Goal: Information Seeking & Learning: Learn about a topic

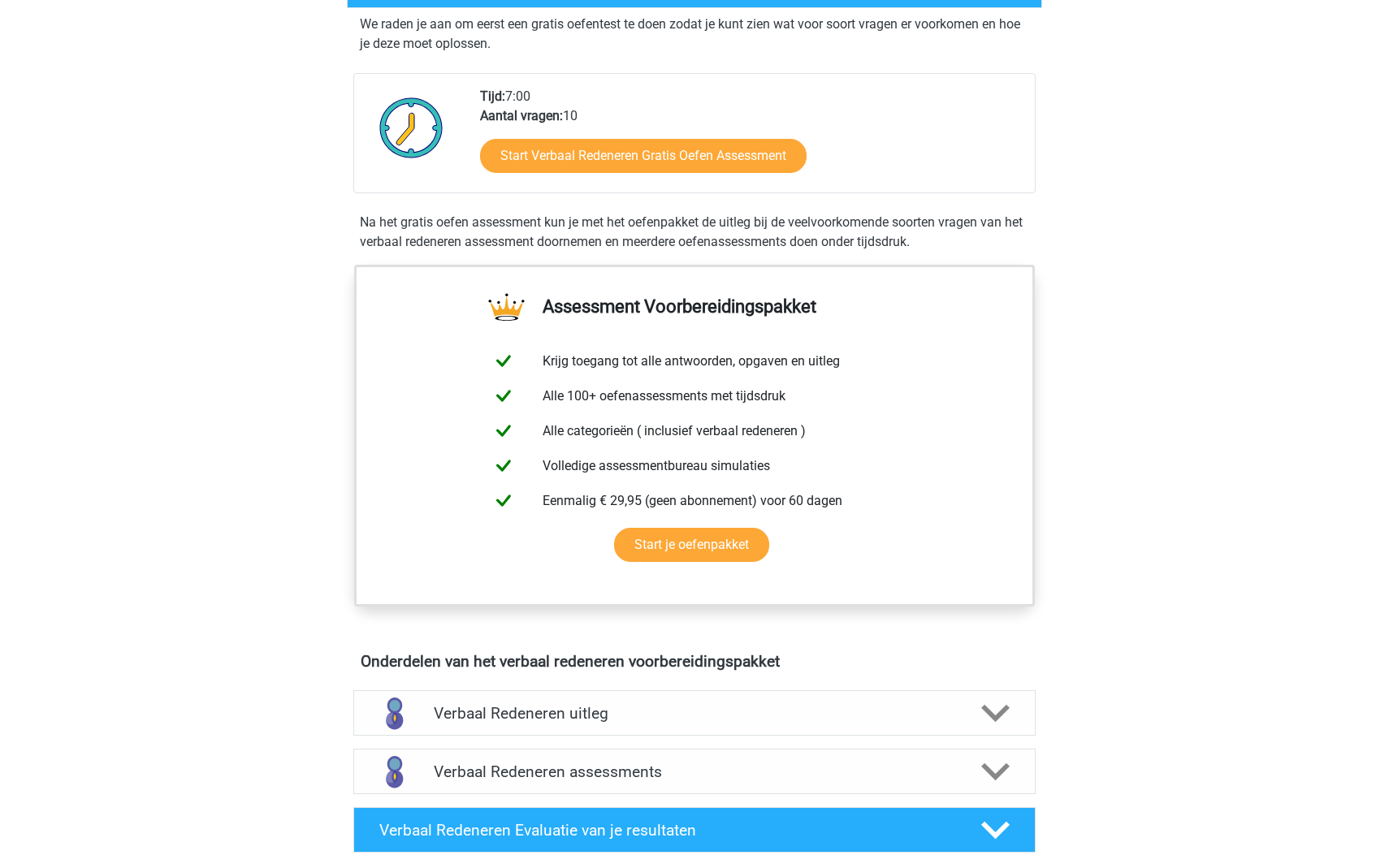
scroll to position [325, 0]
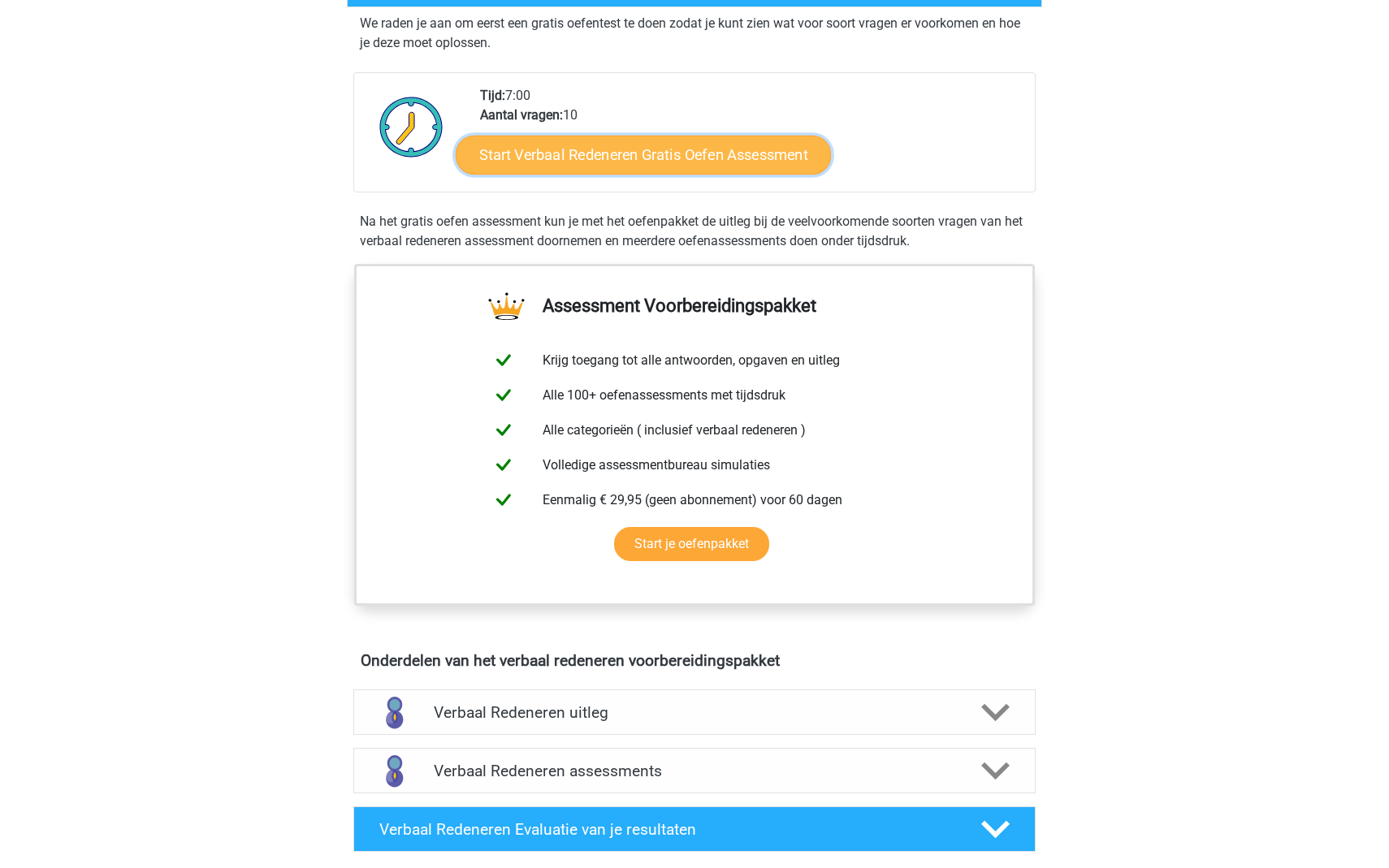
click at [612, 160] on link "Start Verbaal Redeneren Gratis Oefen Assessment" at bounding box center [643, 155] width 375 height 39
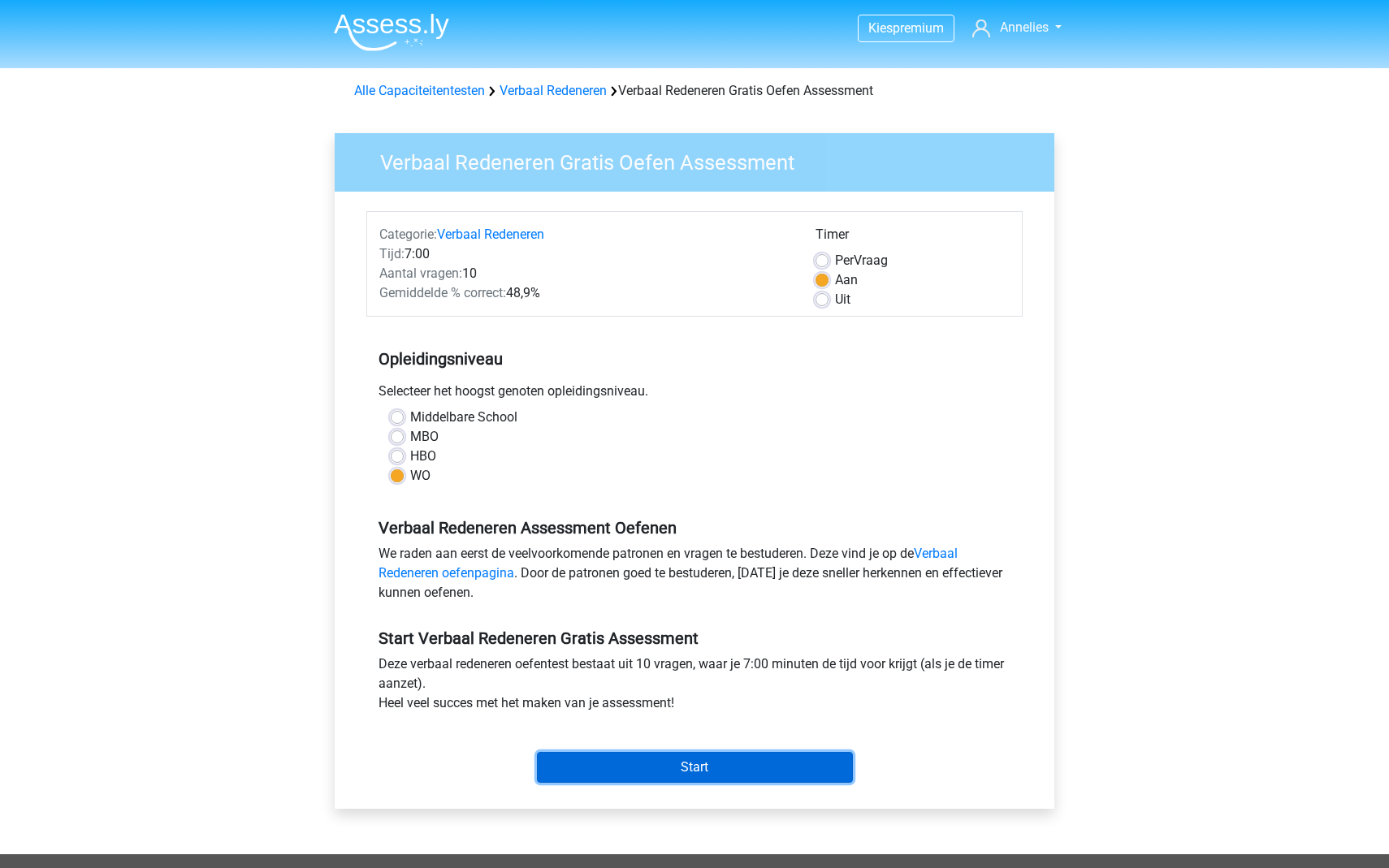
click at [698, 774] on input "Start" at bounding box center [695, 768] width 316 height 31
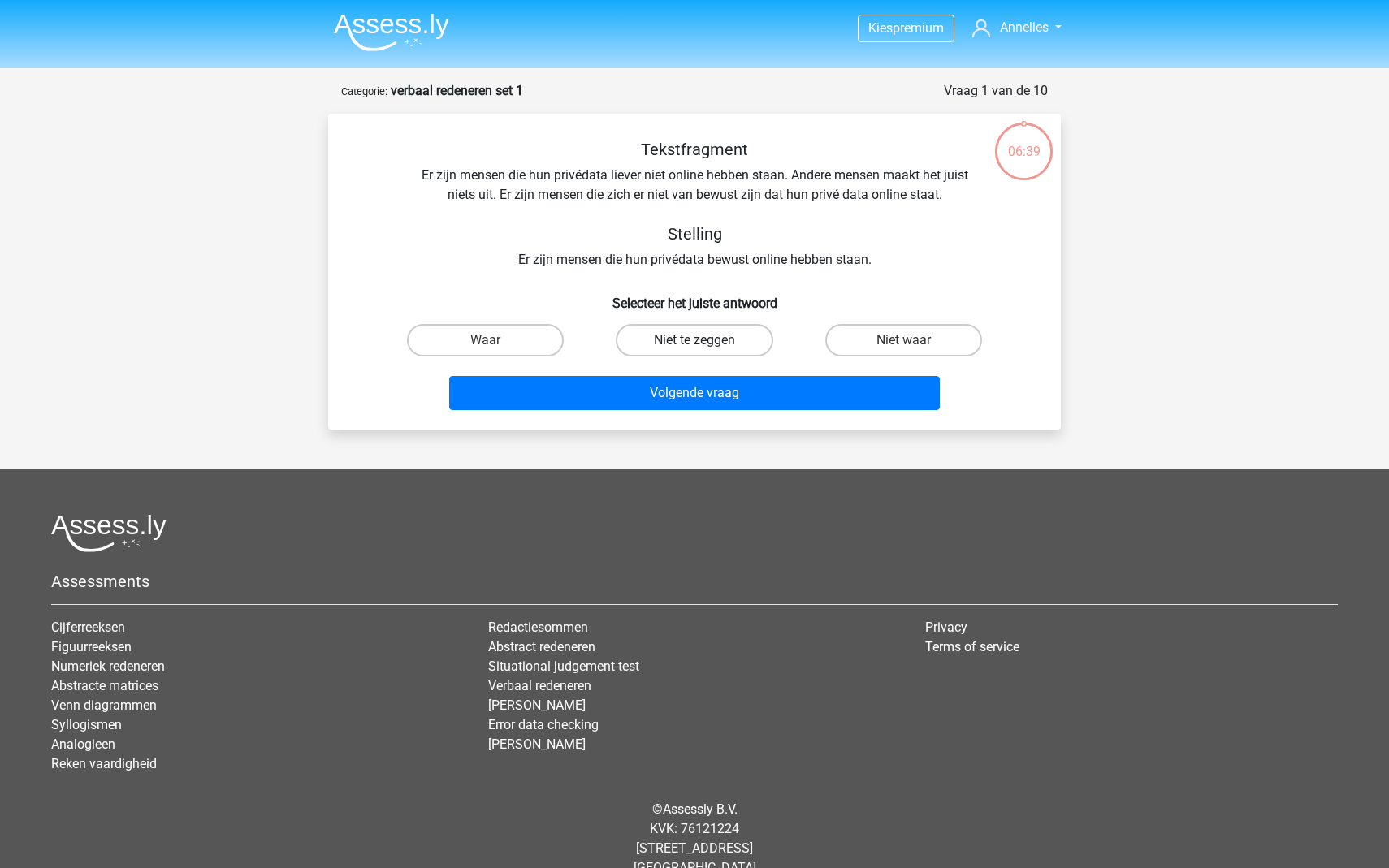
click at [708, 343] on label "Niet te zeggen" at bounding box center [694, 340] width 157 height 33
click at [705, 343] on input "Niet te zeggen" at bounding box center [699, 345] width 10 height 10
radio input "true"
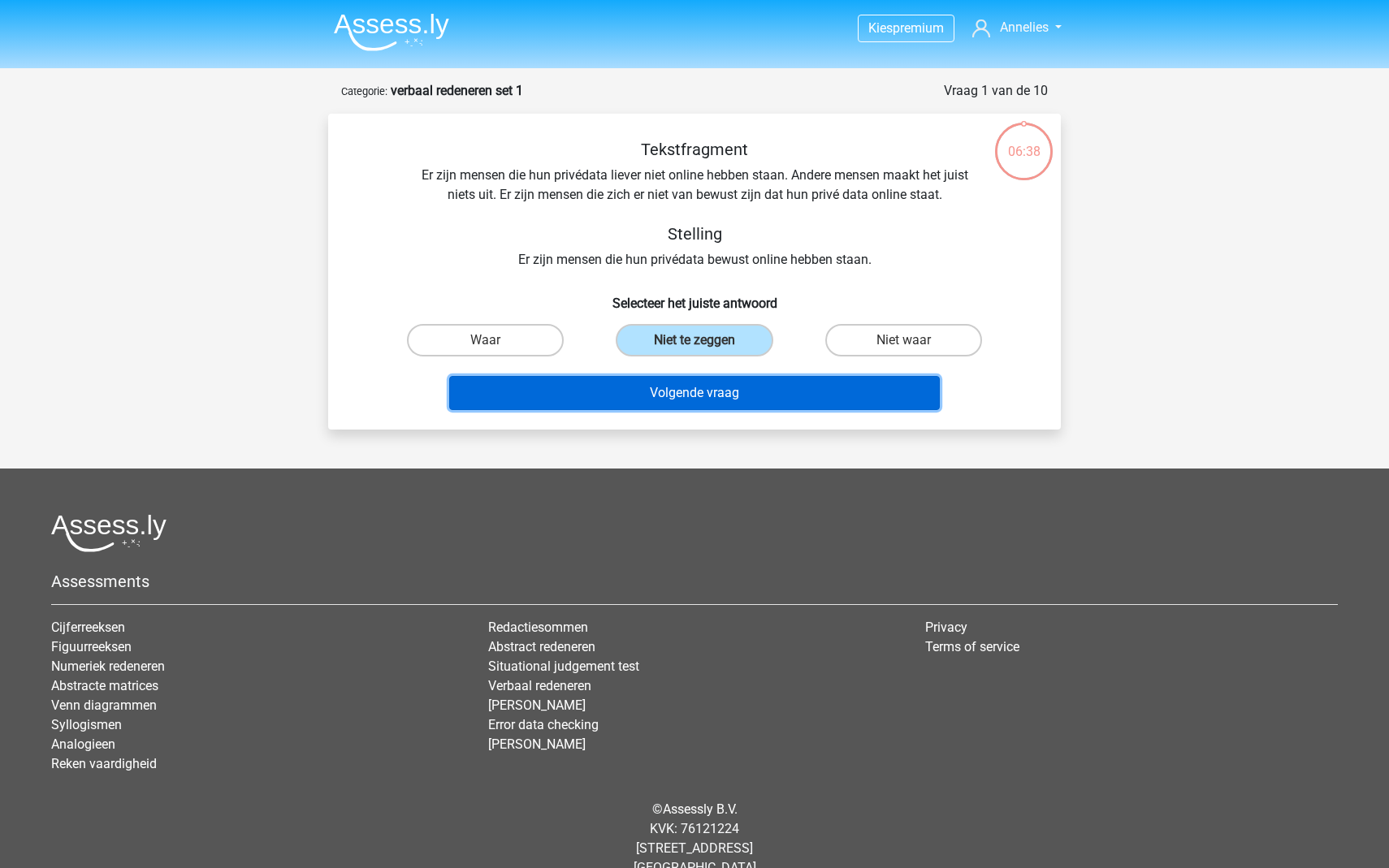
click at [692, 396] on button "Volgende vraag" at bounding box center [695, 393] width 491 height 34
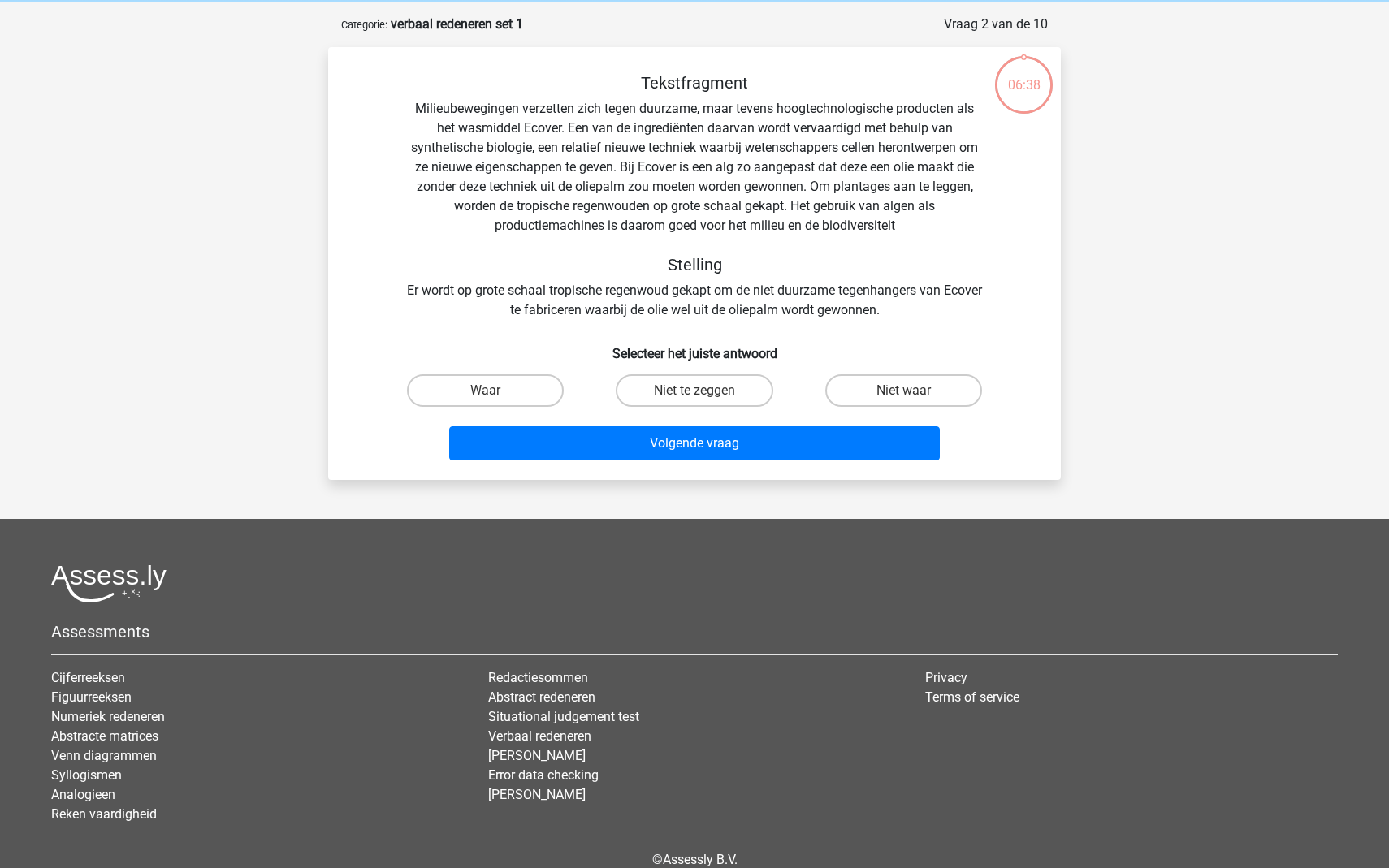
scroll to position [82, 0]
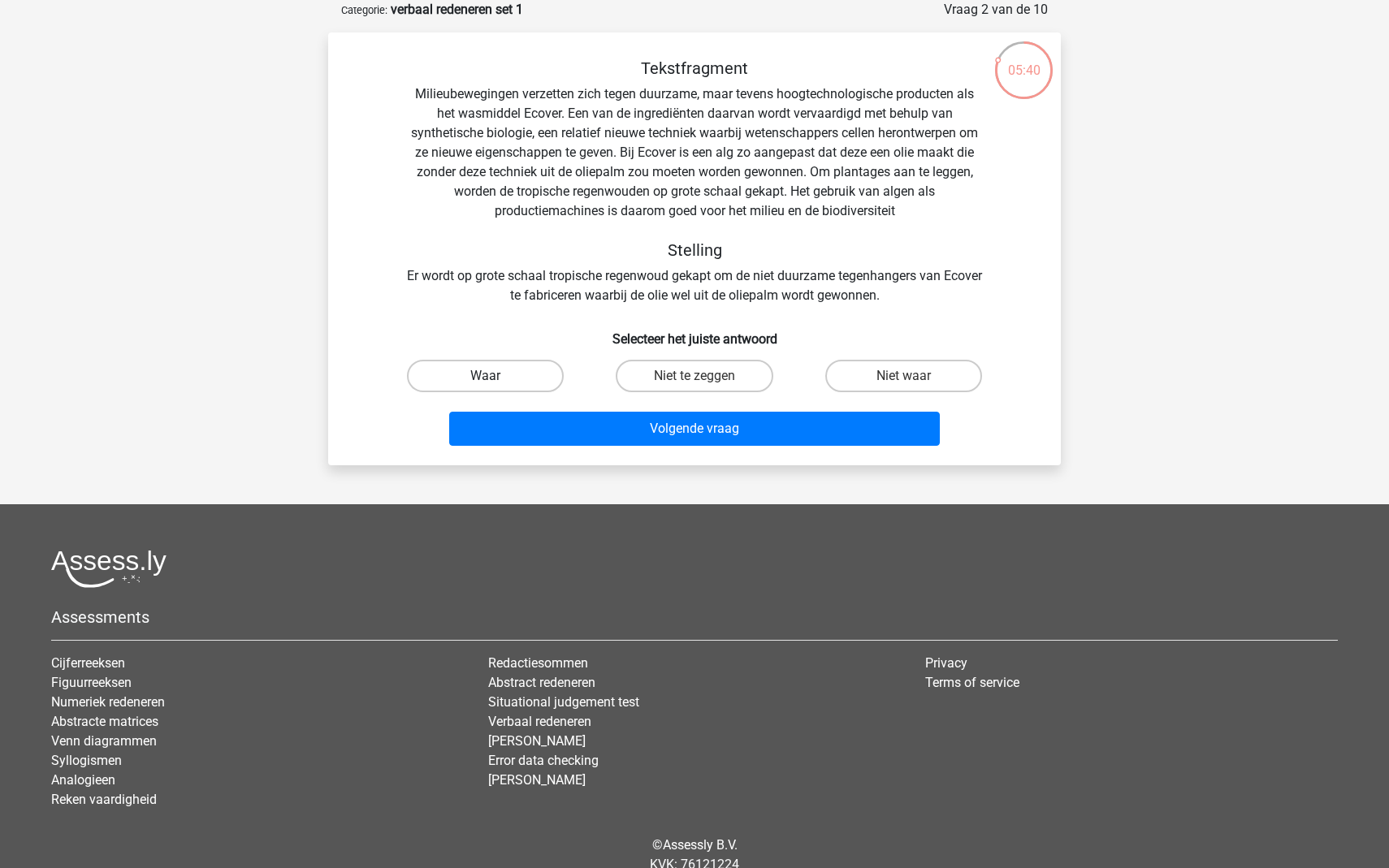
click at [509, 380] on label "Waar" at bounding box center [485, 376] width 157 height 33
click at [497, 380] on input "Waar" at bounding box center [490, 381] width 10 height 10
radio input "true"
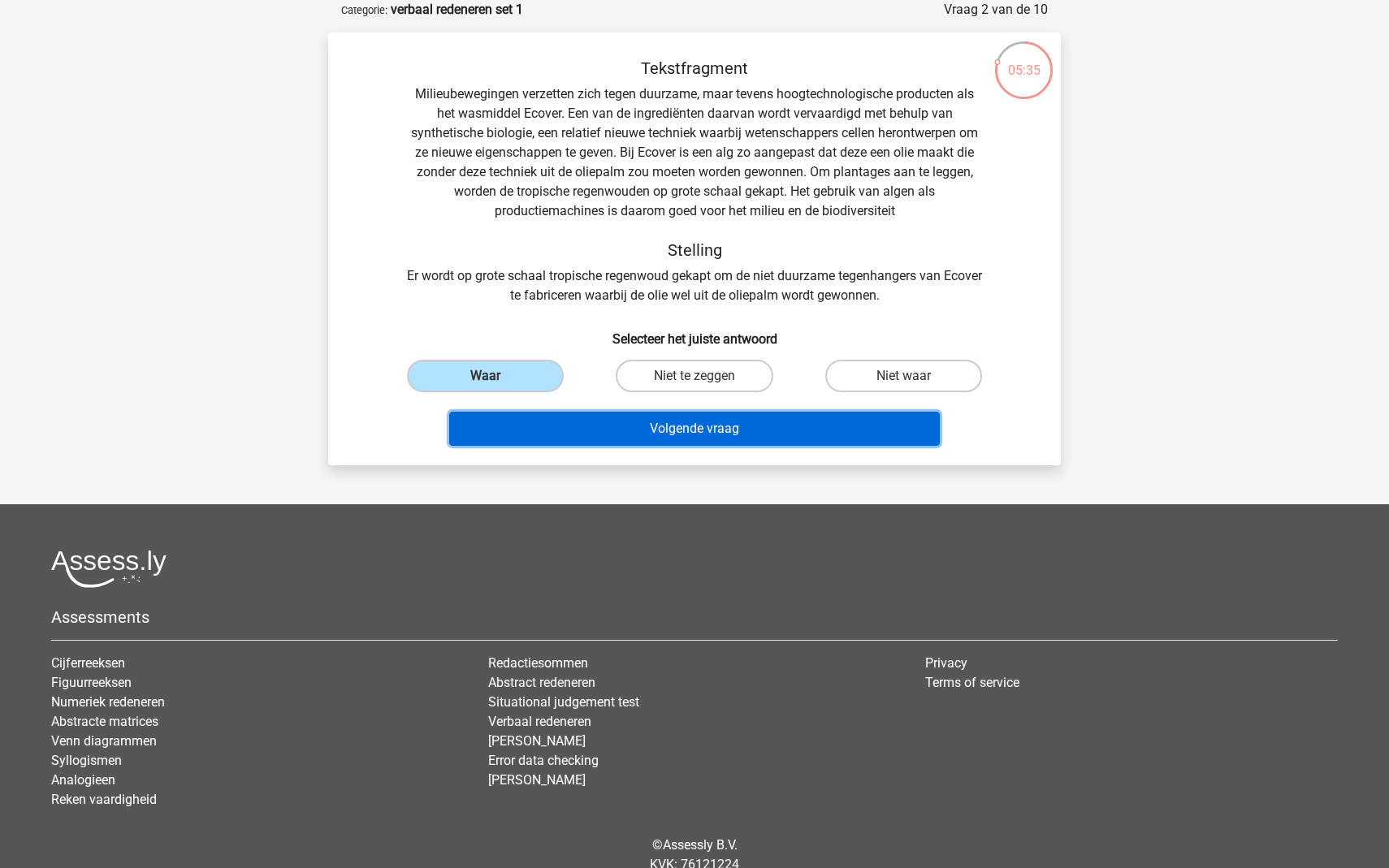
click at [626, 429] on button "Volgende vraag" at bounding box center [695, 428] width 491 height 34
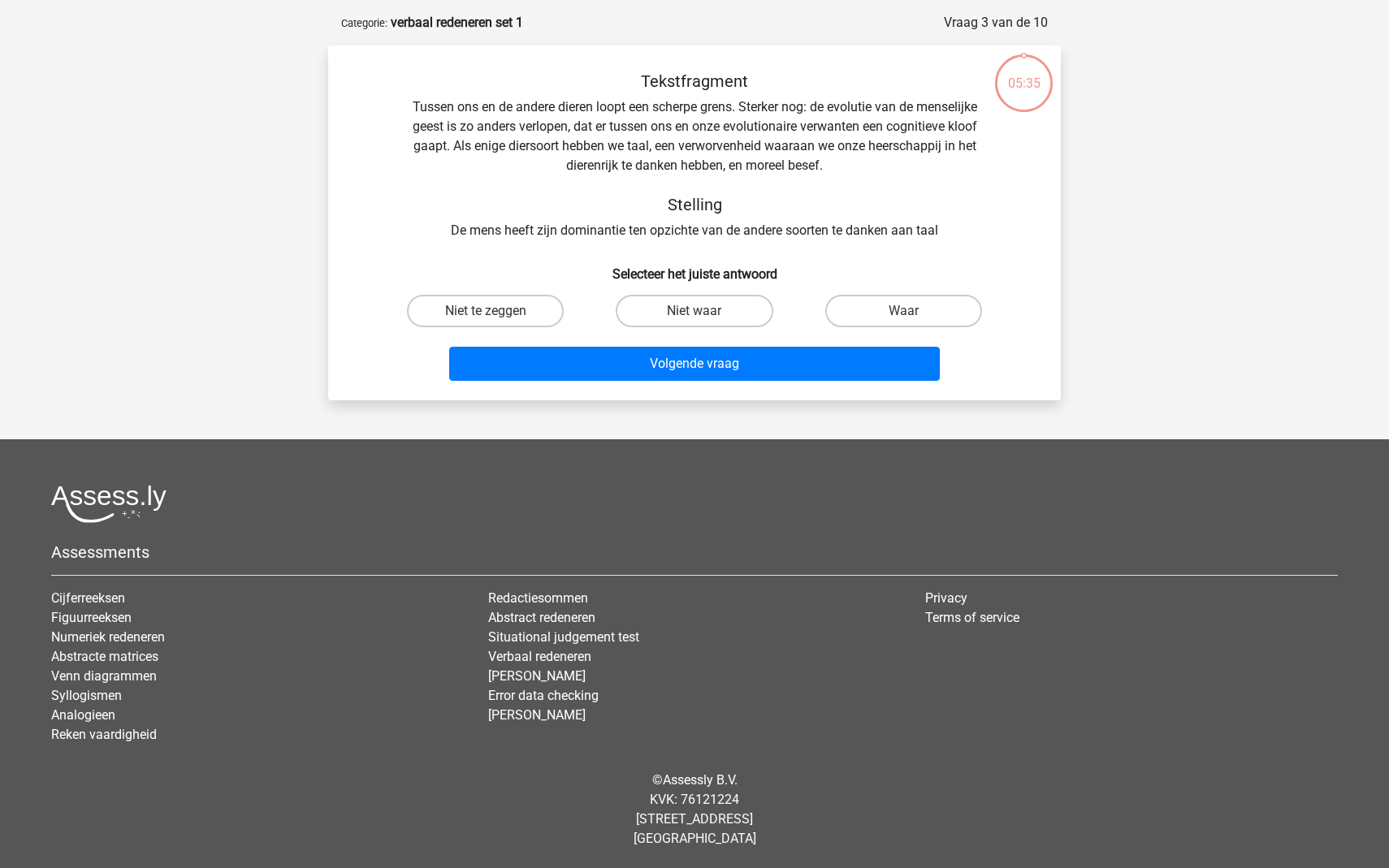
scroll to position [68, 0]
click at [696, 311] on input "Niet waar" at bounding box center [699, 316] width 10 height 10
radio input "true"
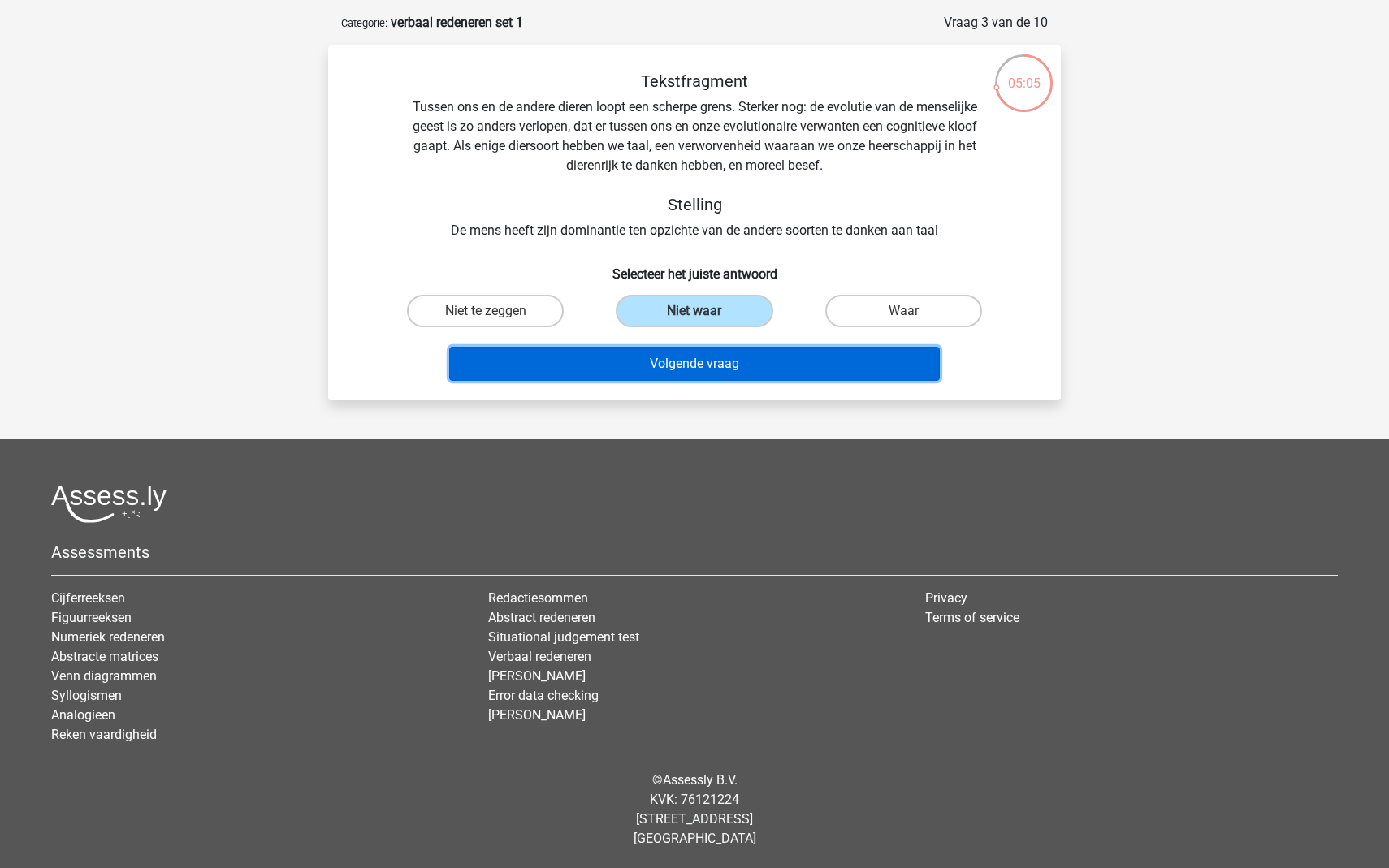
click at [686, 366] on button "Volgende vraag" at bounding box center [695, 364] width 491 height 34
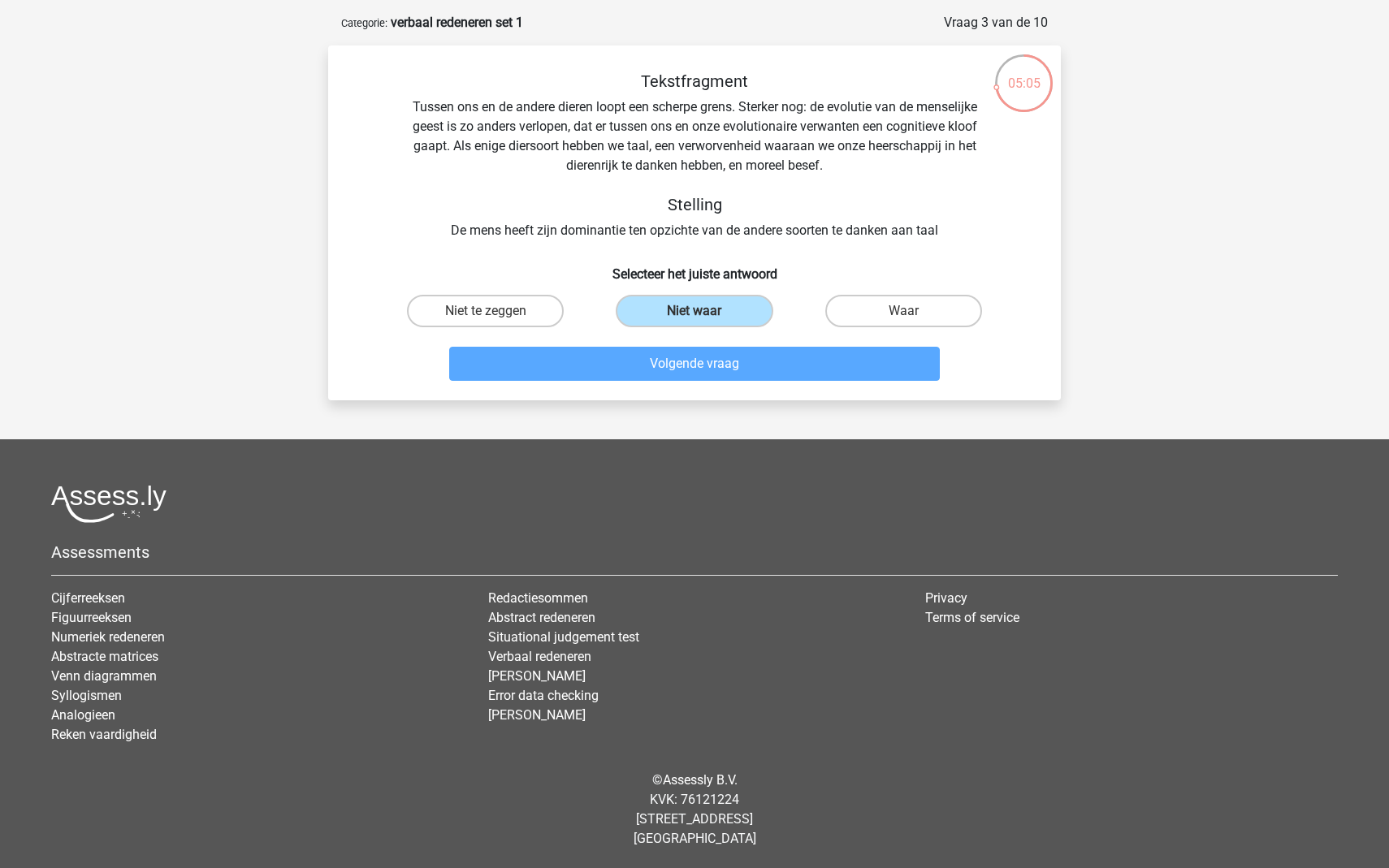
scroll to position [49, 0]
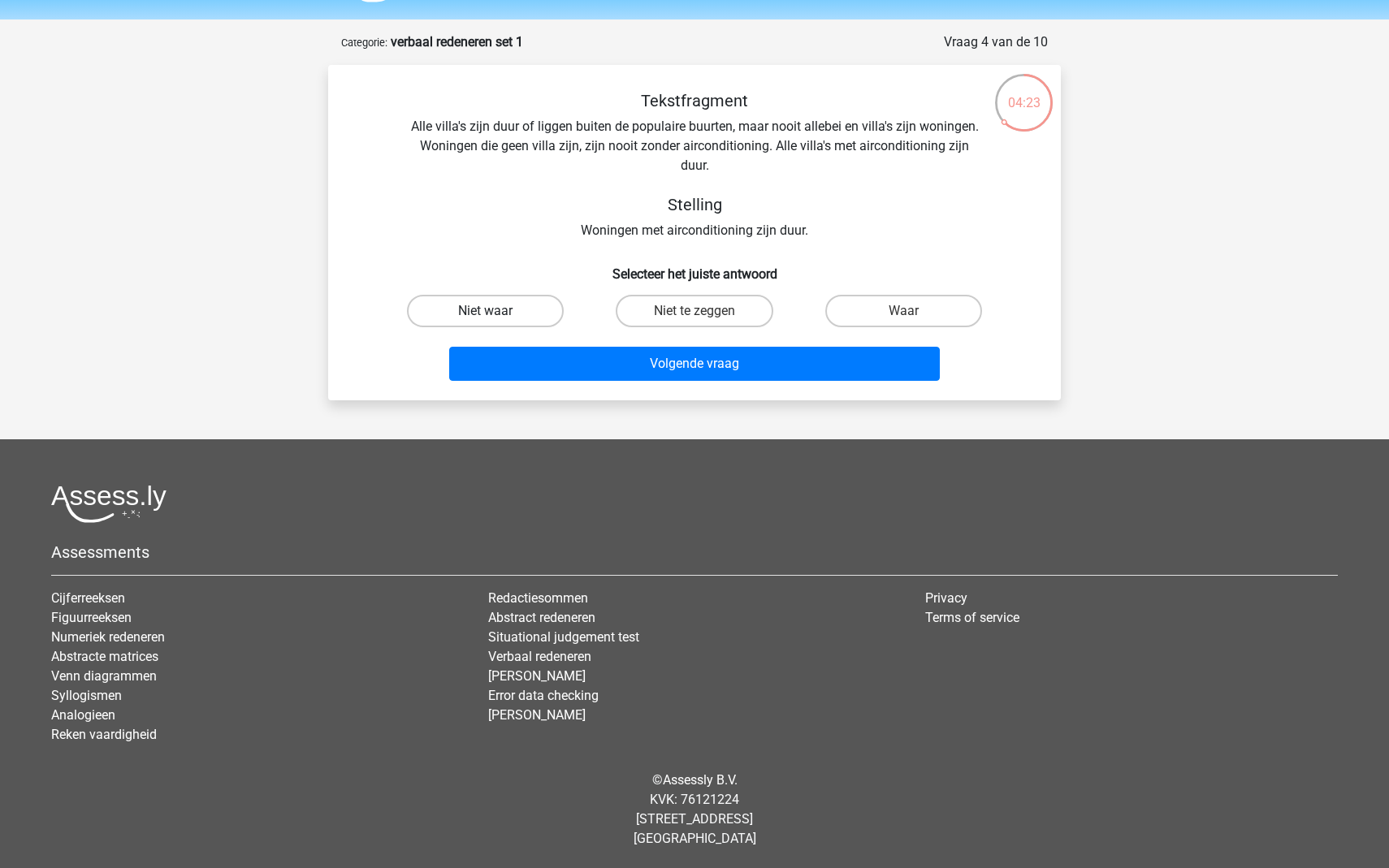
click at [482, 308] on label "Niet waar" at bounding box center [485, 311] width 157 height 33
click at [485, 311] on input "Niet waar" at bounding box center [490, 316] width 10 height 10
radio input "true"
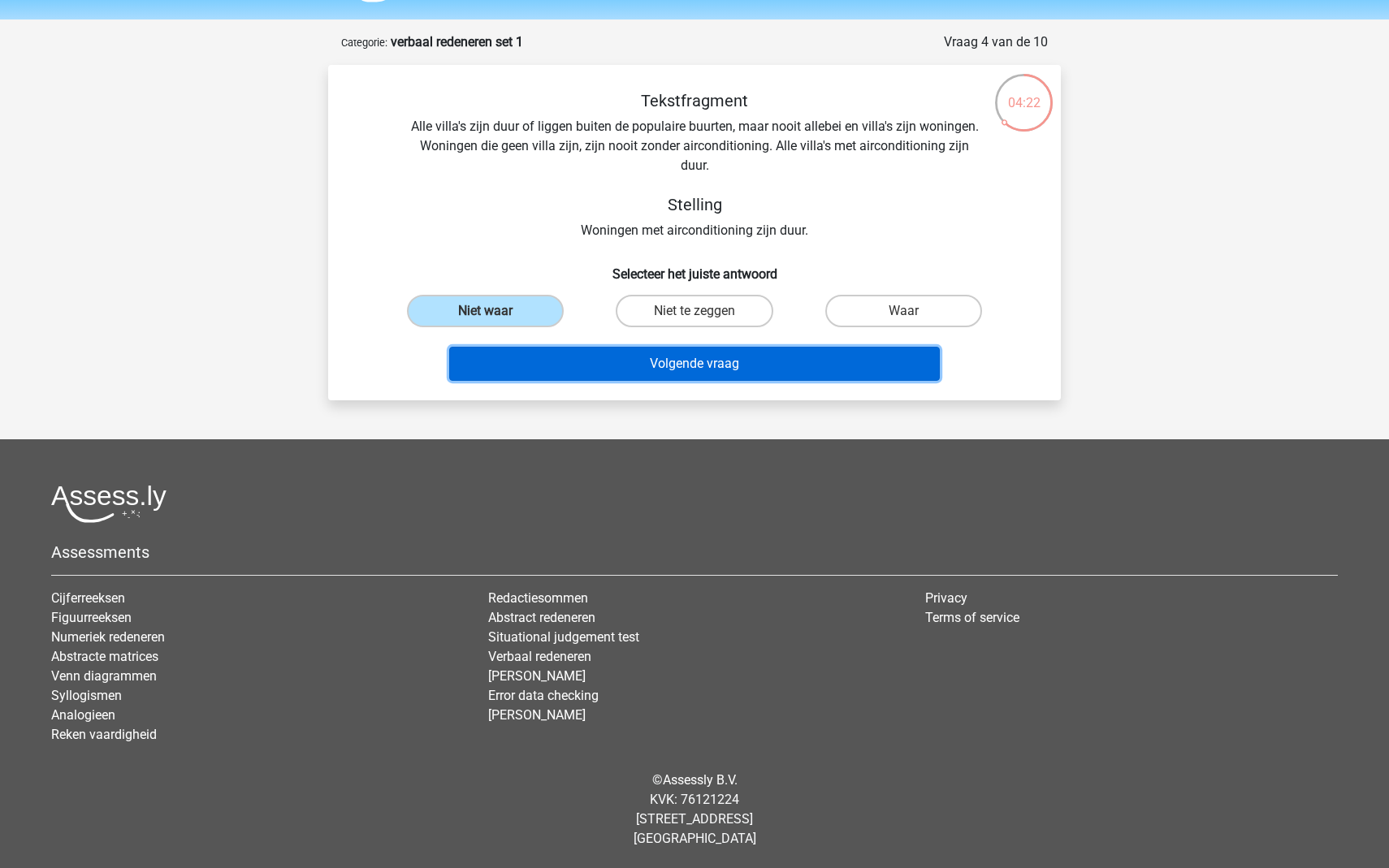
click at [650, 370] on button "Volgende vraag" at bounding box center [695, 364] width 491 height 34
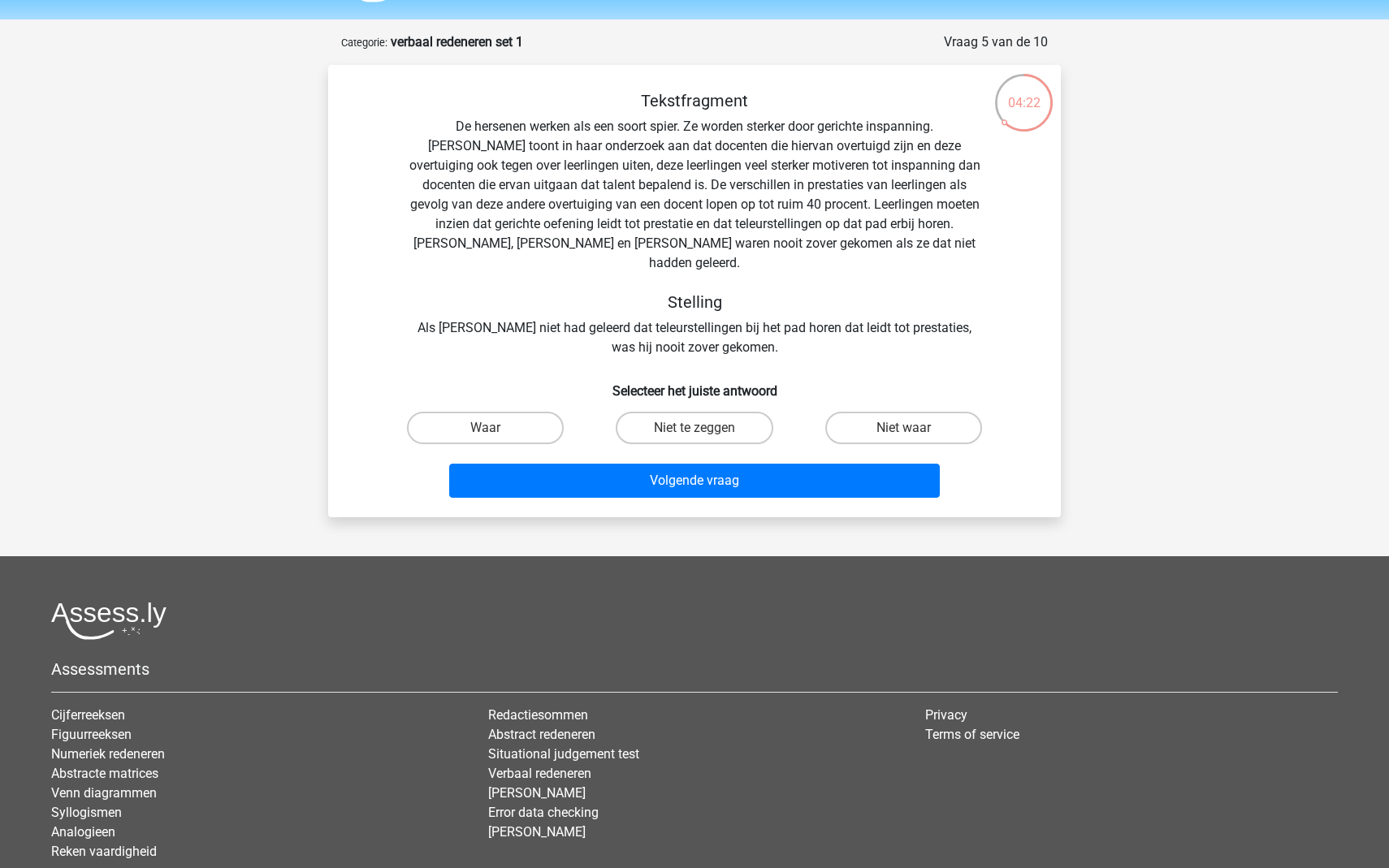
scroll to position [82, 0]
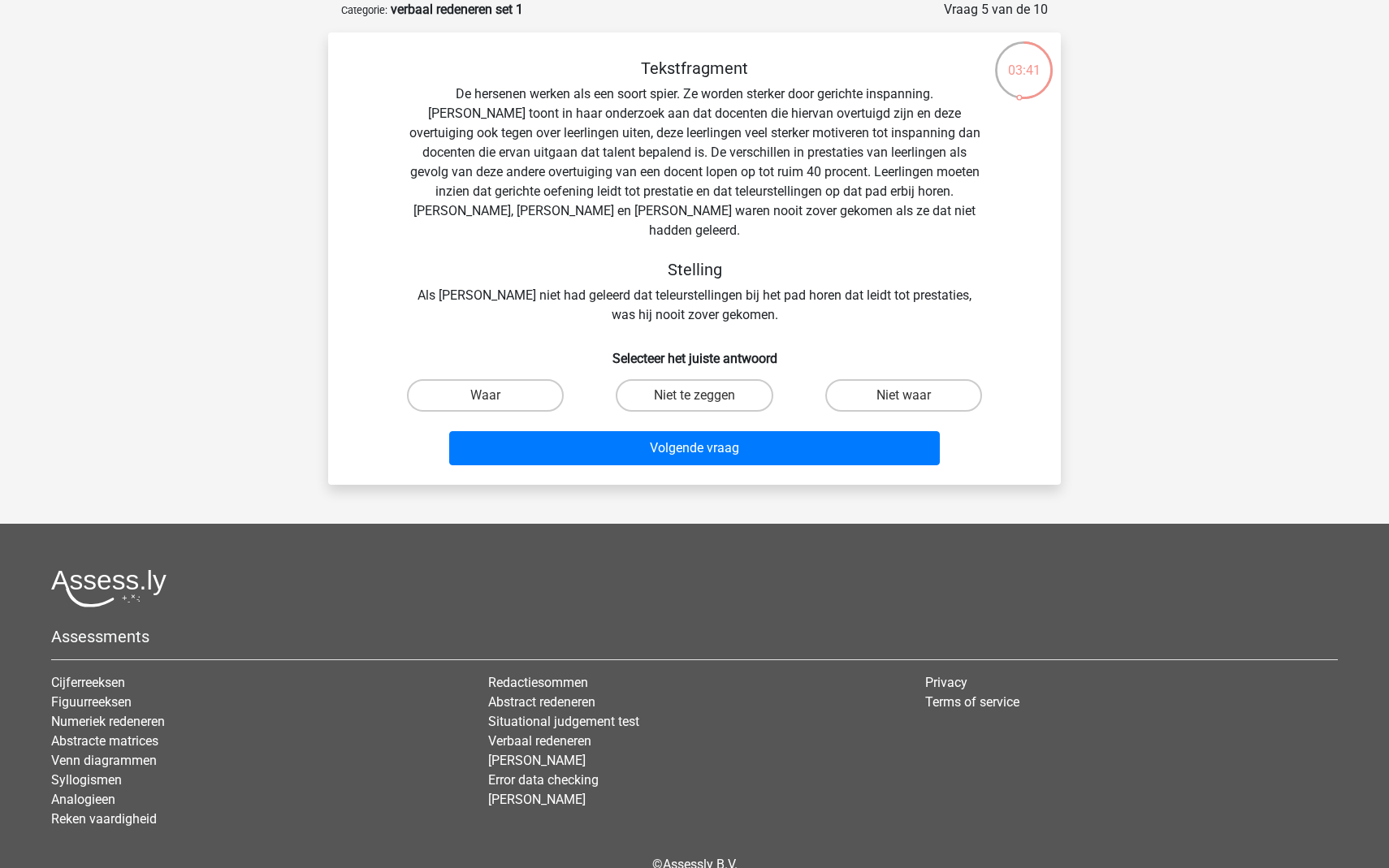
click at [490, 396] on input "Waar" at bounding box center [490, 401] width 10 height 10
radio input "true"
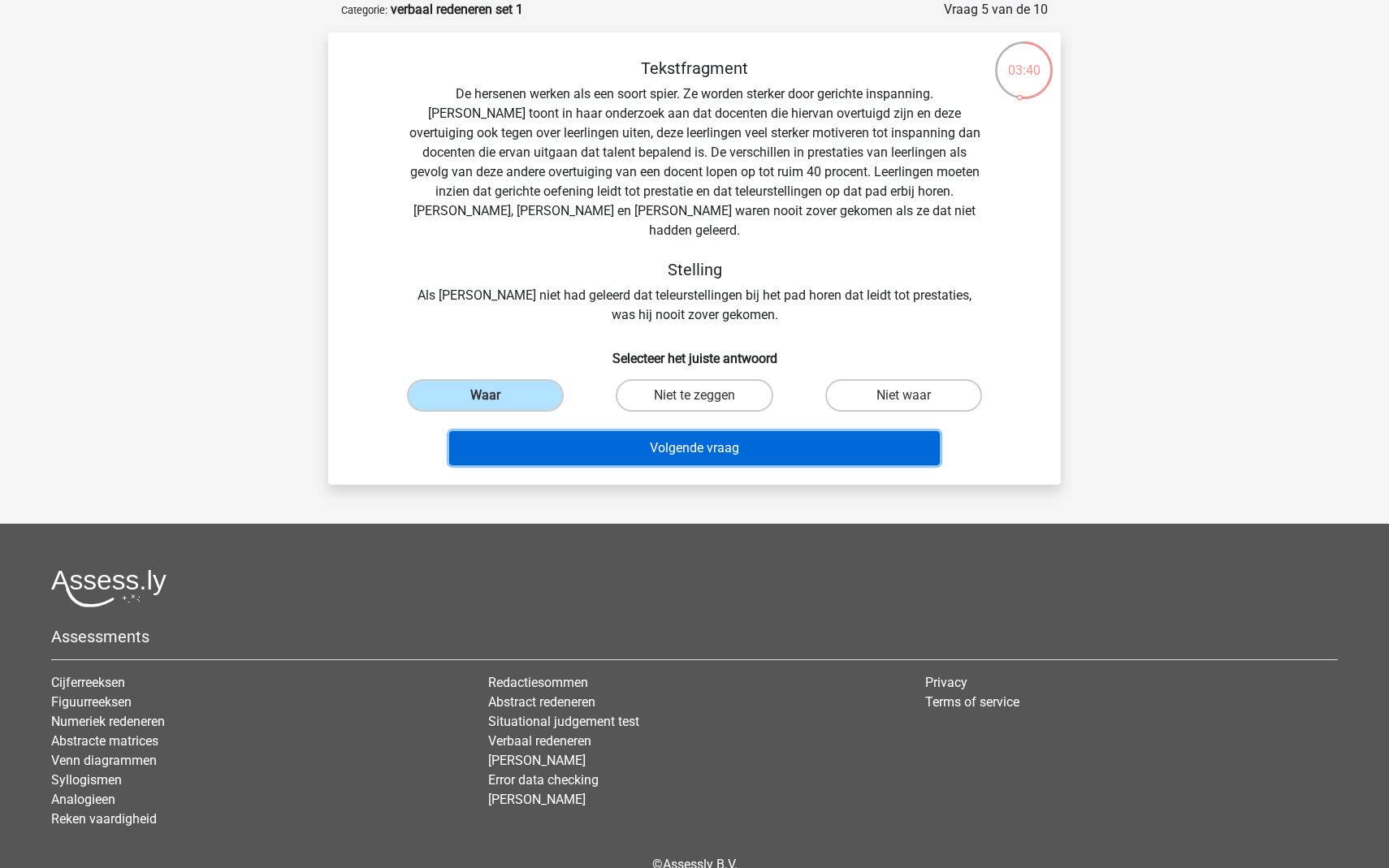
click at [644, 432] on button "Volgende vraag" at bounding box center [695, 448] width 491 height 34
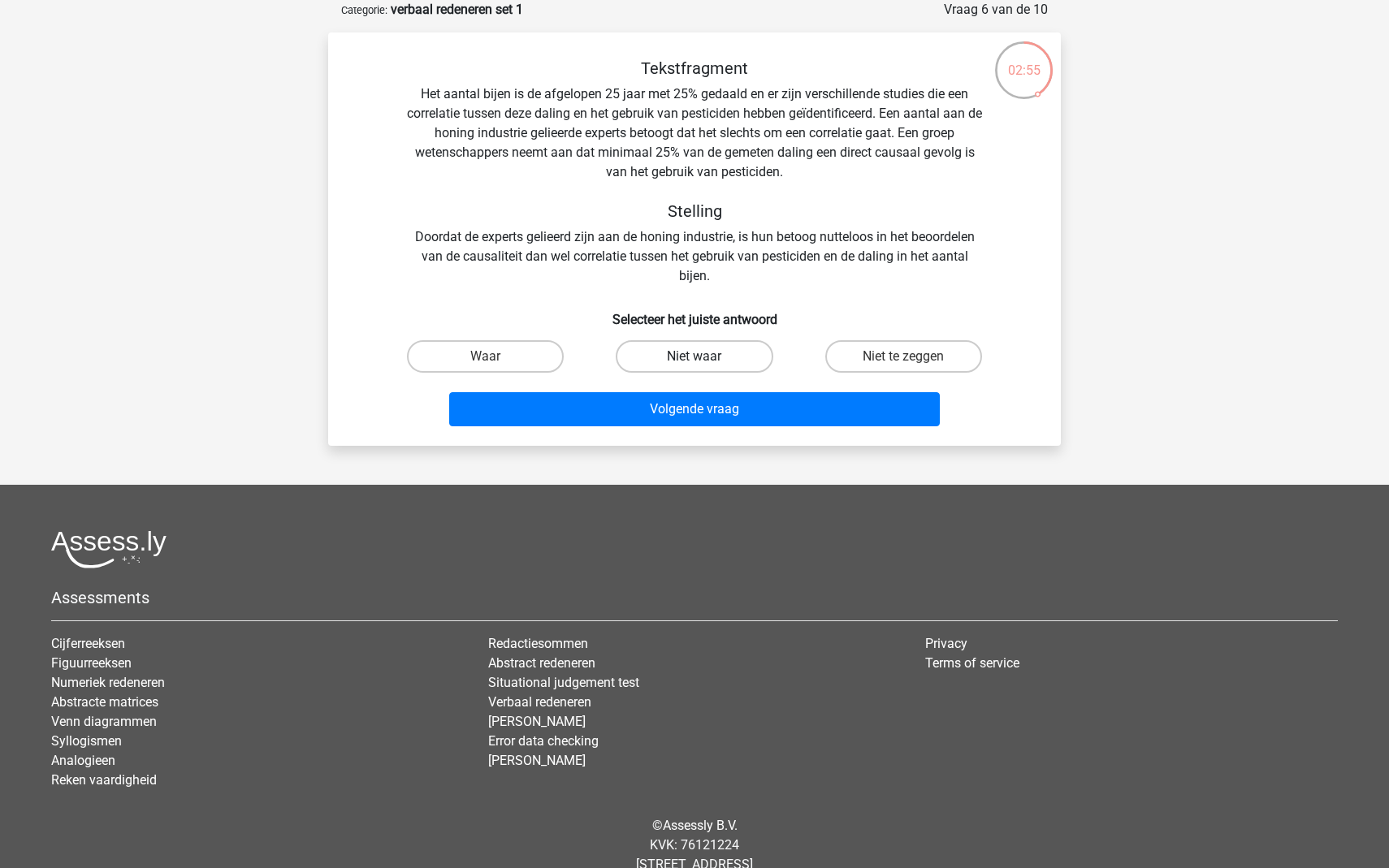
click at [678, 360] on label "Niet waar" at bounding box center [694, 356] width 157 height 33
click at [694, 360] on input "Niet waar" at bounding box center [699, 361] width 10 height 10
radio input "true"
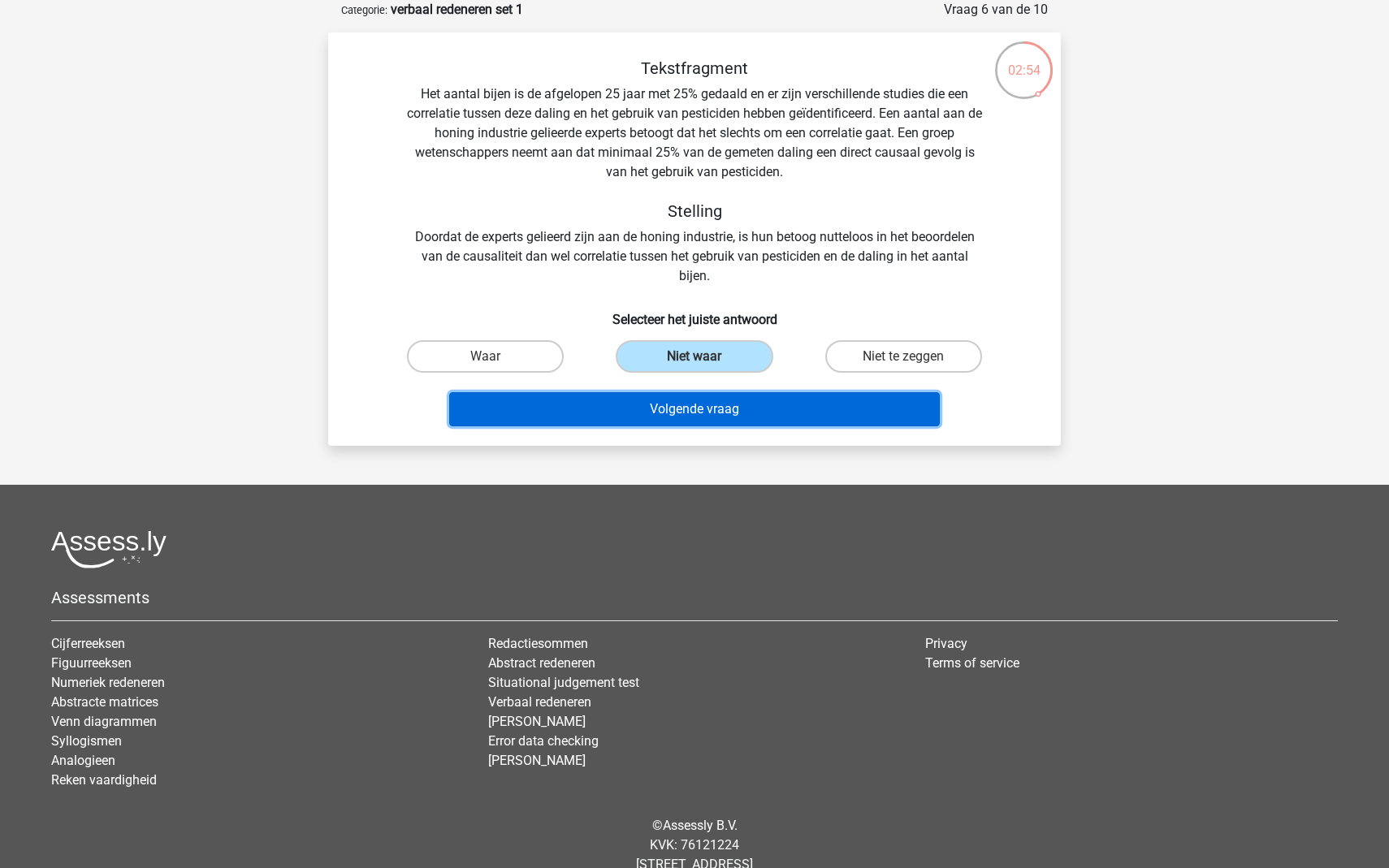
click at [693, 415] on button "Volgende vraag" at bounding box center [695, 410] width 491 height 34
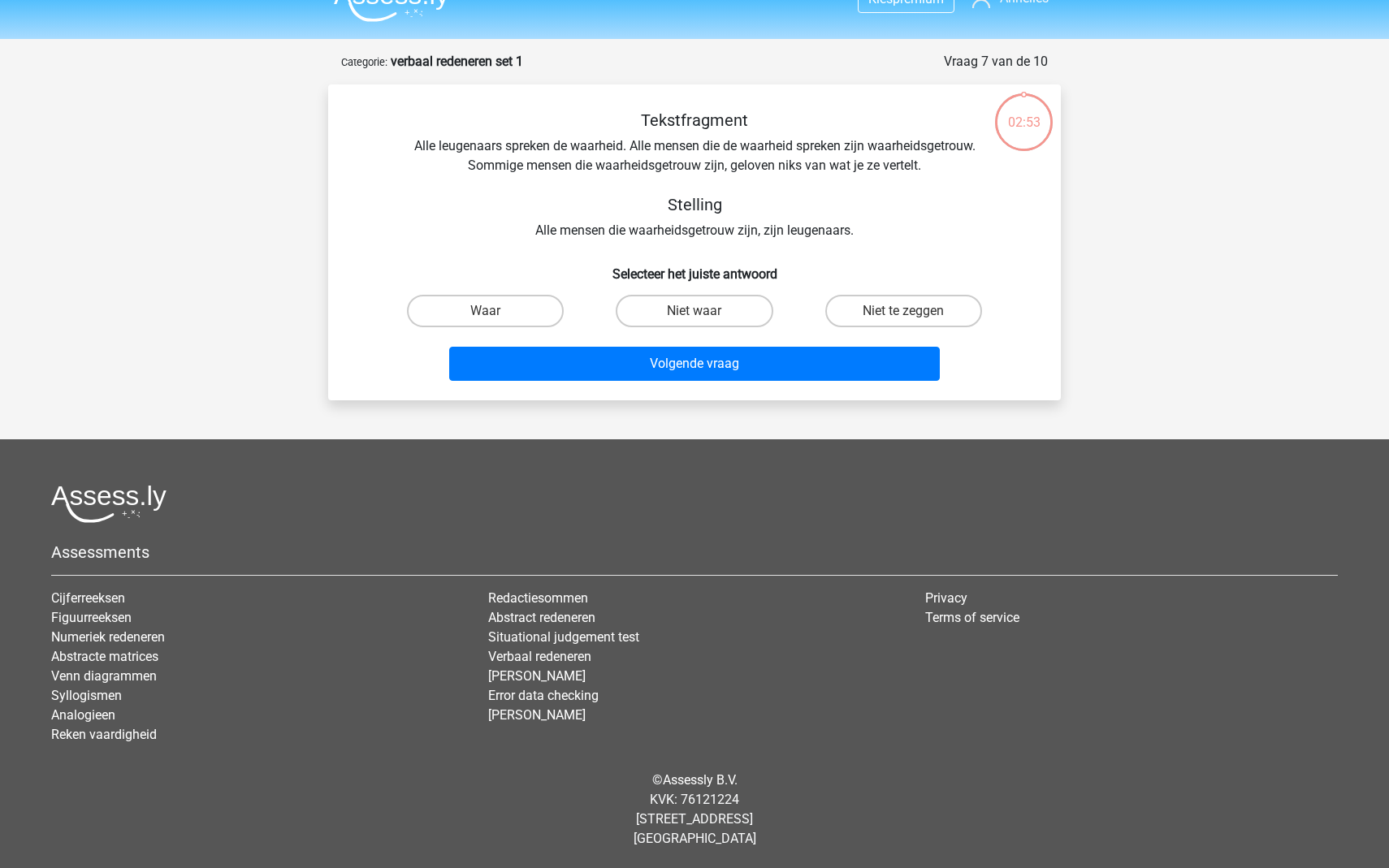
scroll to position [29, 0]
click at [527, 301] on label "Waar" at bounding box center [485, 311] width 157 height 33
click at [497, 311] on input "Waar" at bounding box center [490, 316] width 10 height 10
radio input "true"
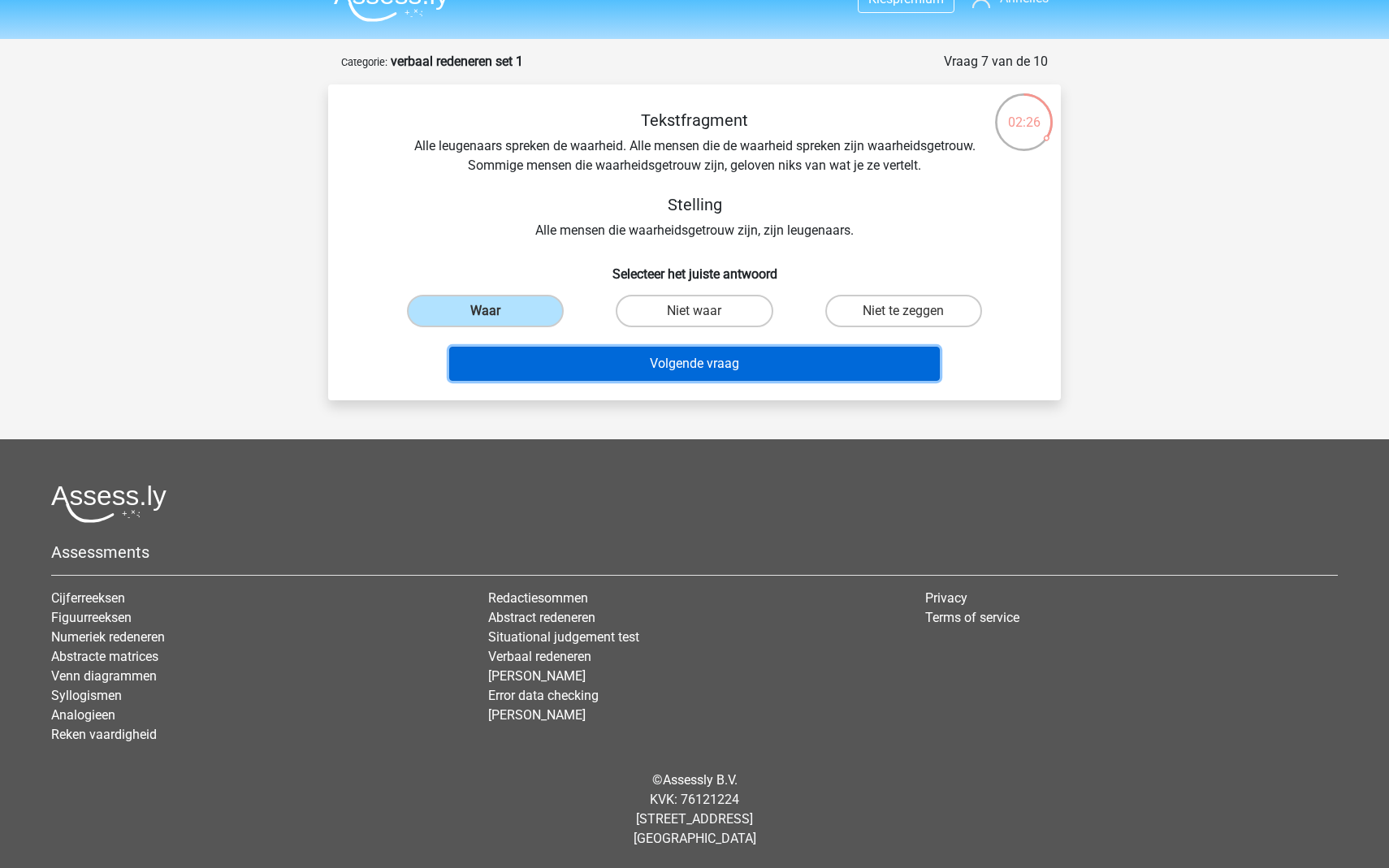
click at [645, 364] on button "Volgende vraag" at bounding box center [695, 364] width 491 height 34
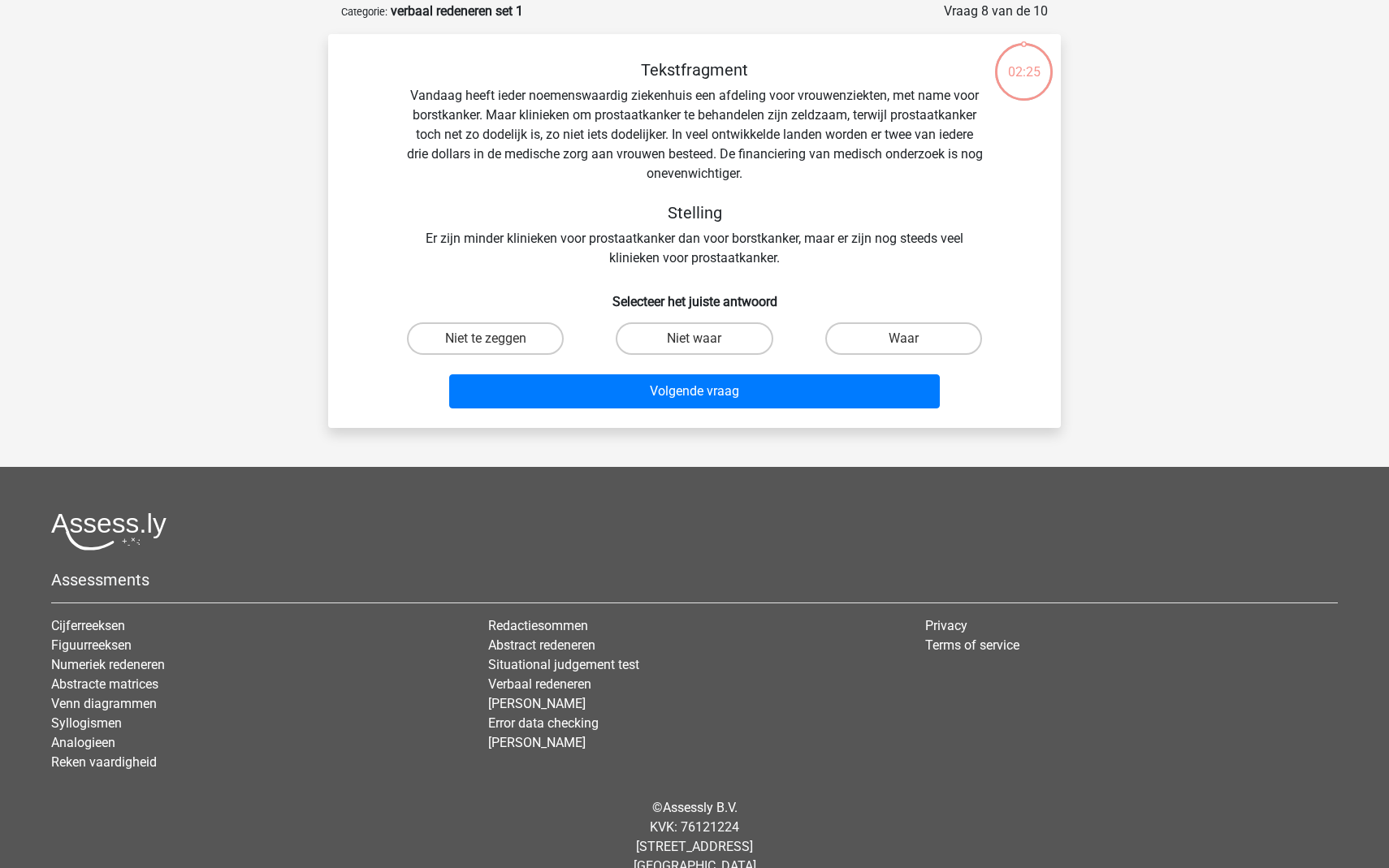
scroll to position [82, 0]
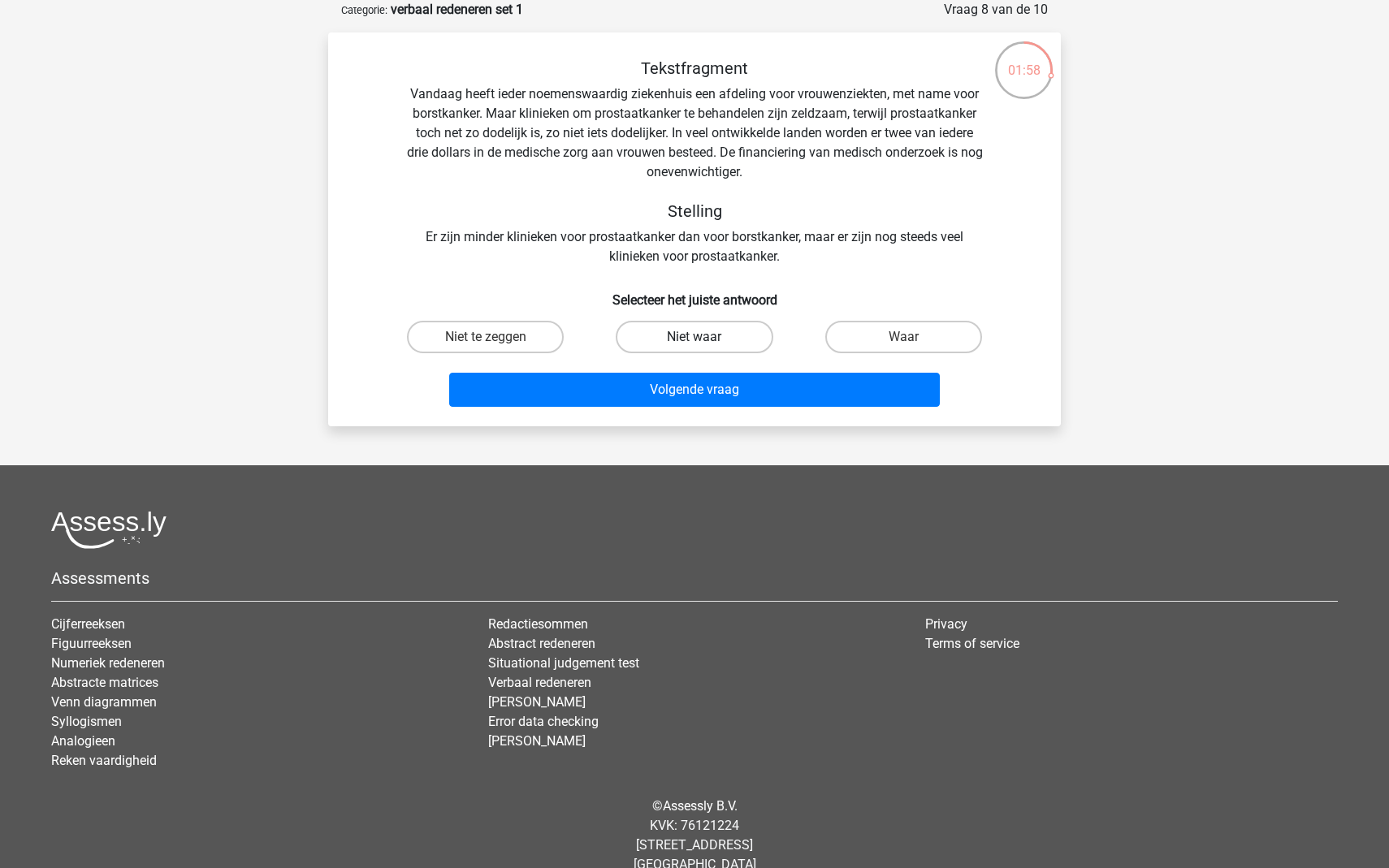
click at [663, 337] on label "Niet waar" at bounding box center [694, 337] width 157 height 33
click at [694, 337] on input "Niet waar" at bounding box center [699, 342] width 10 height 10
radio input "true"
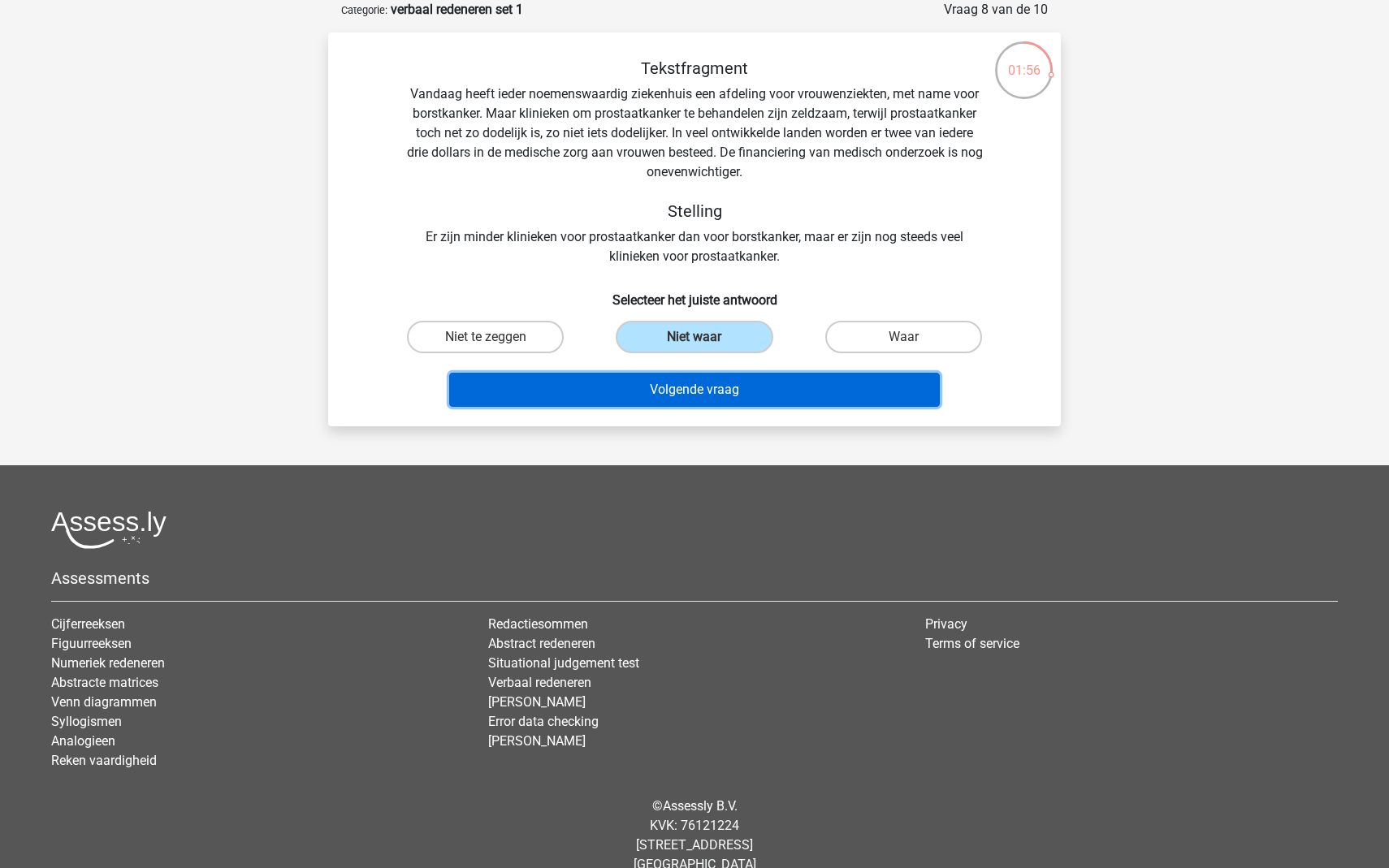
click at [660, 395] on button "Volgende vraag" at bounding box center [695, 390] width 491 height 34
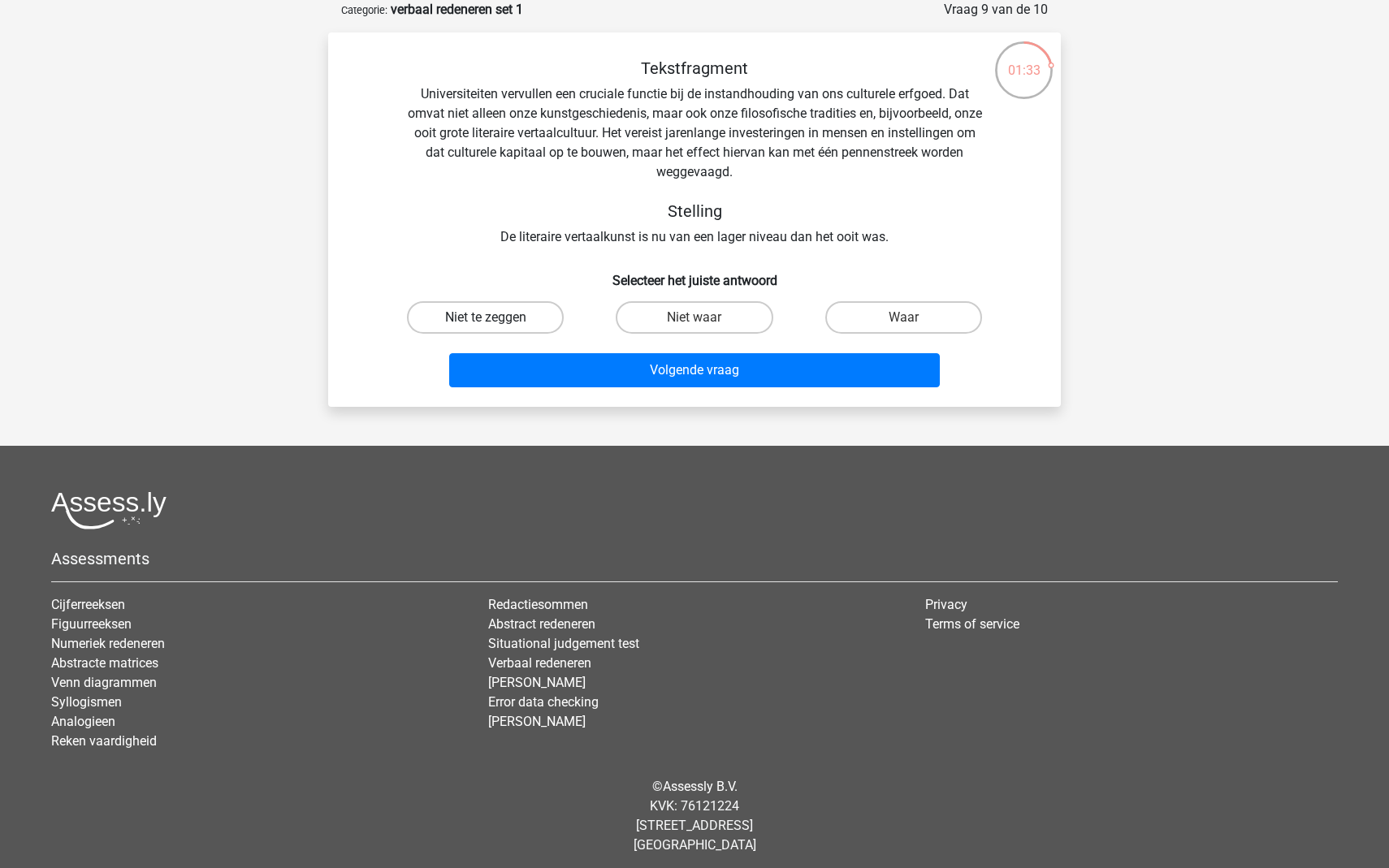
click at [506, 319] on label "Niet te zeggen" at bounding box center [485, 318] width 157 height 33
click at [497, 319] on input "Niet te zeggen" at bounding box center [490, 323] width 10 height 10
radio input "true"
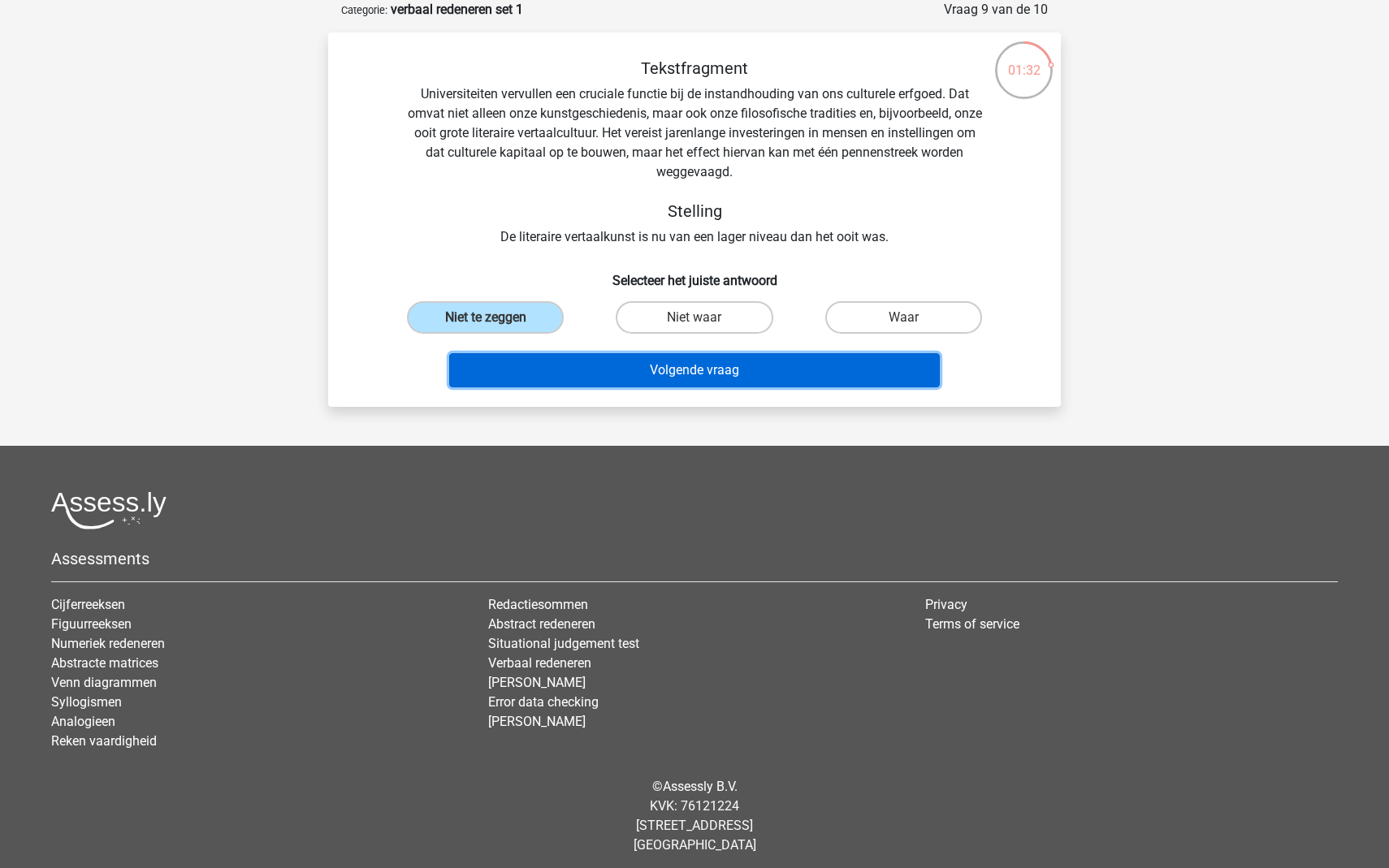
click at [637, 377] on button "Volgende vraag" at bounding box center [695, 370] width 491 height 34
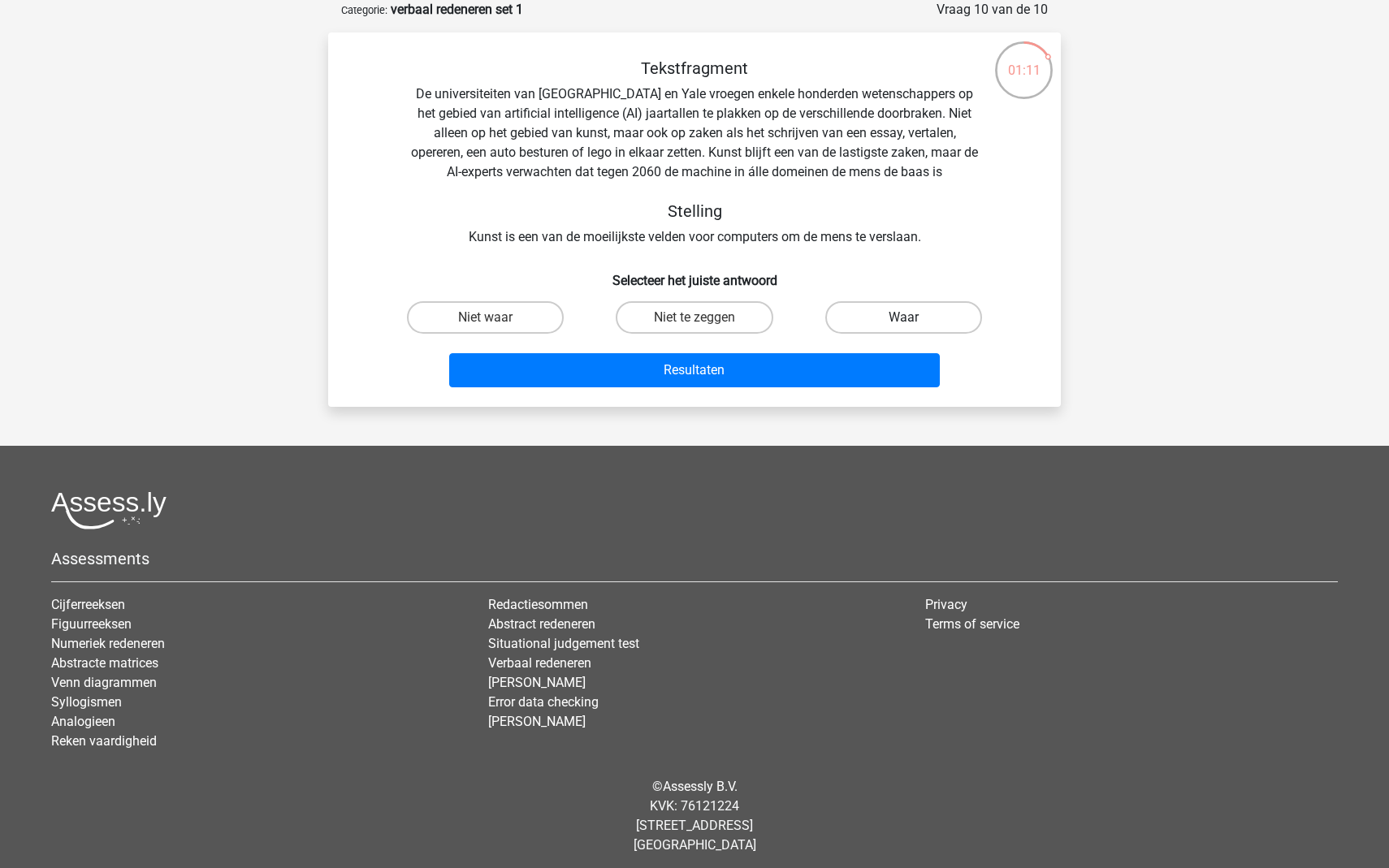
click at [874, 333] on label "Waar" at bounding box center [904, 318] width 157 height 33
click at [904, 328] on input "Waar" at bounding box center [909, 323] width 10 height 10
radio input "true"
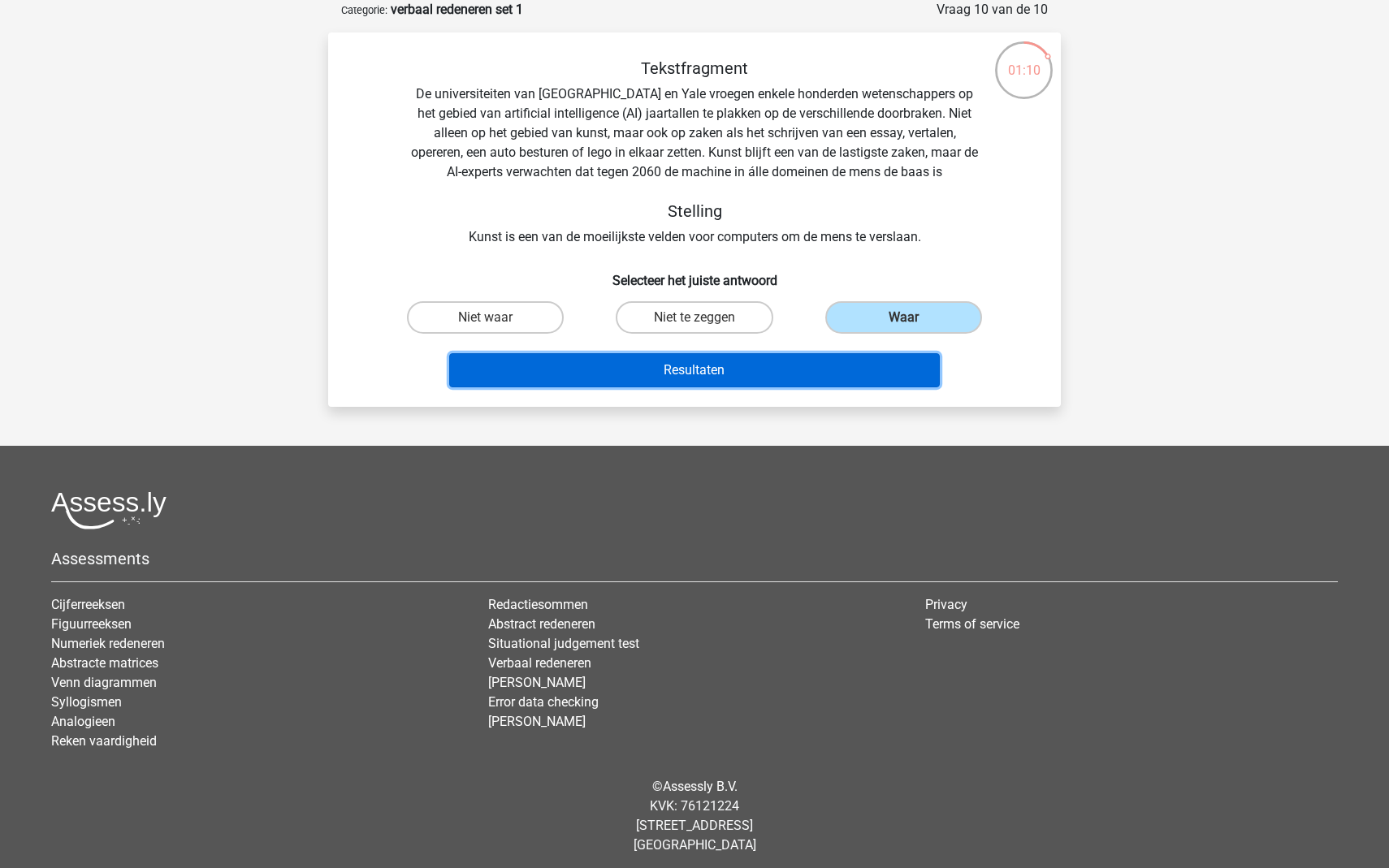
click at [810, 358] on button "Resultaten" at bounding box center [695, 370] width 491 height 34
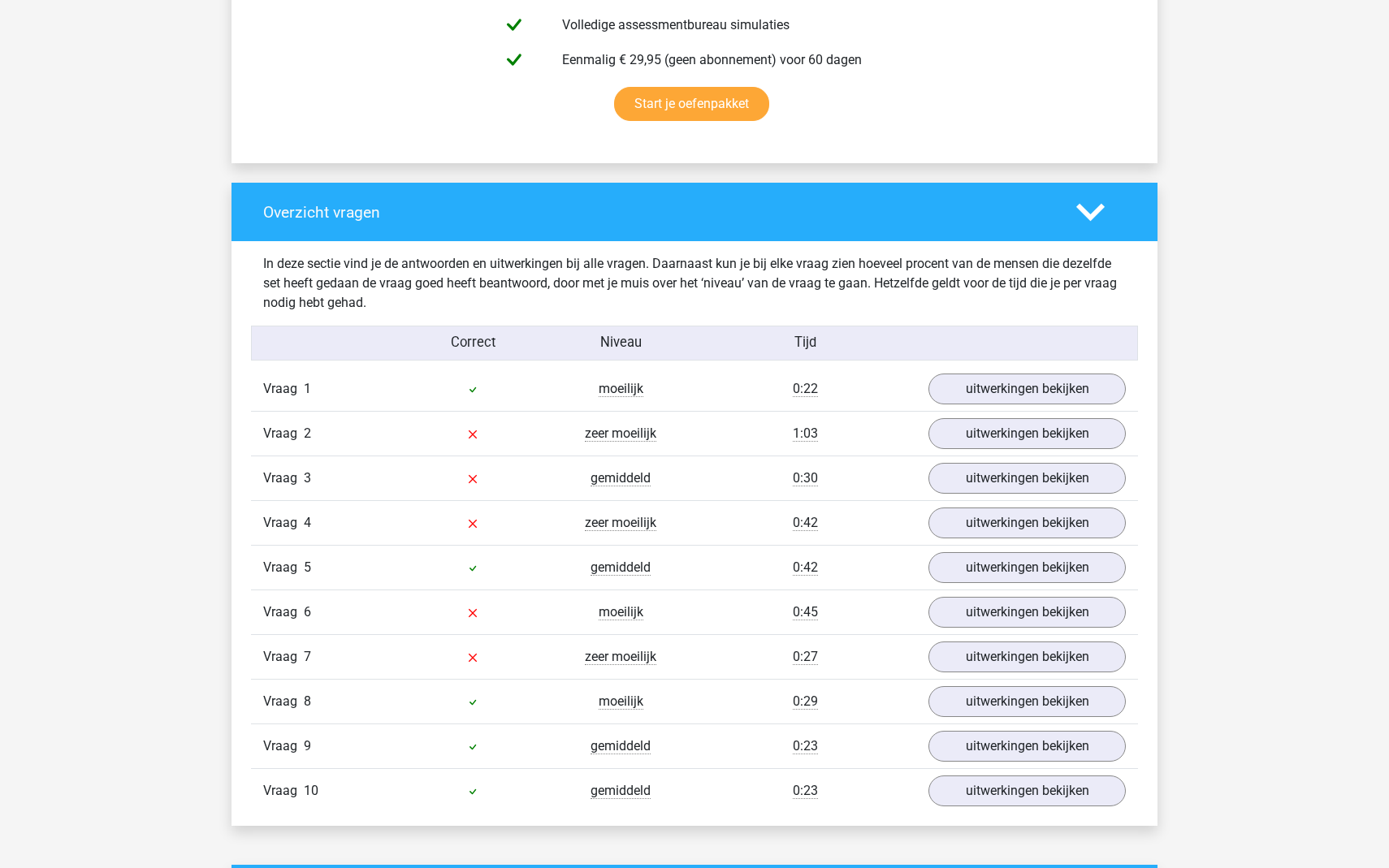
scroll to position [1047, 0]
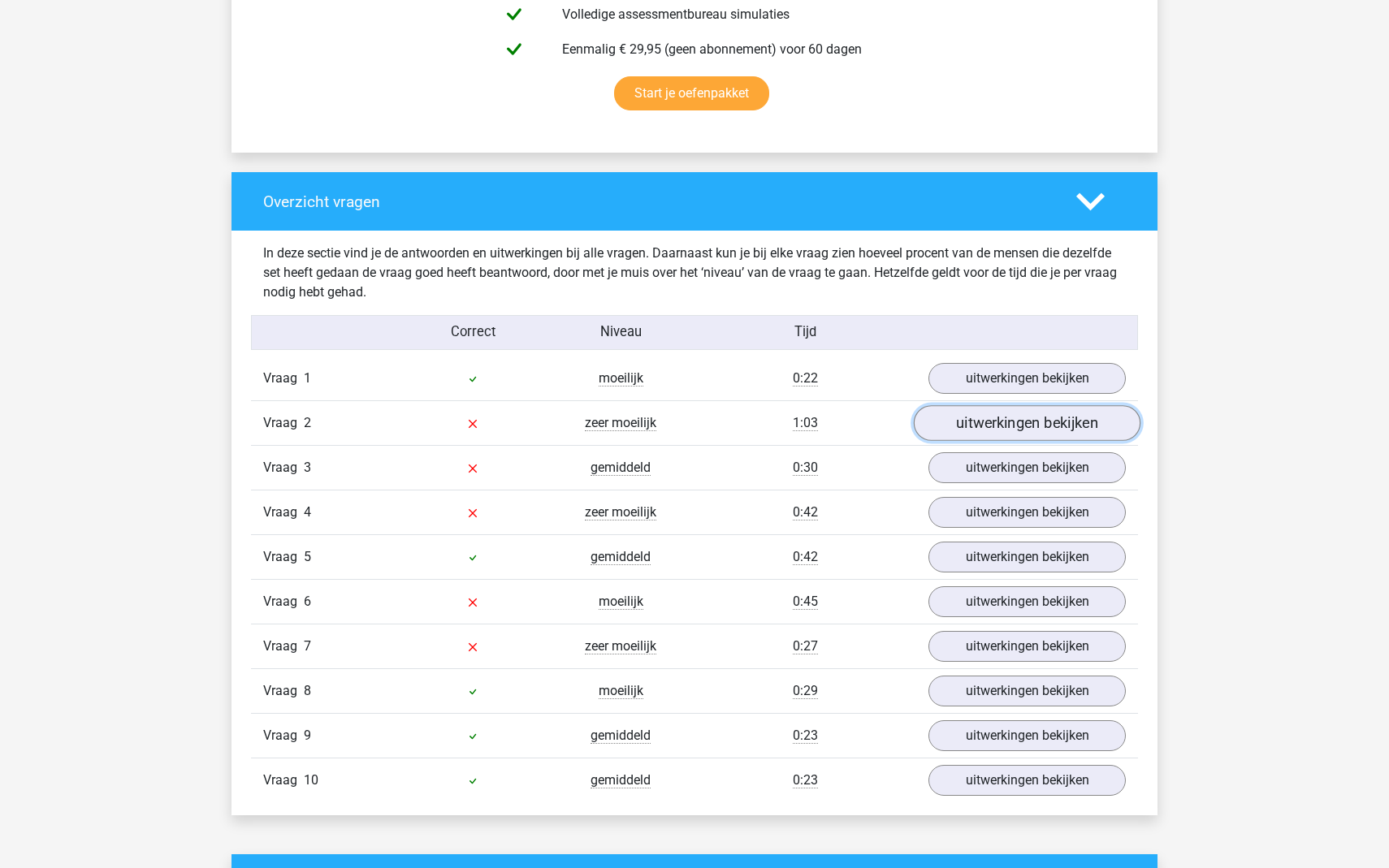
click at [976, 426] on link "uitwerkingen bekijken" at bounding box center [1027, 423] width 227 height 36
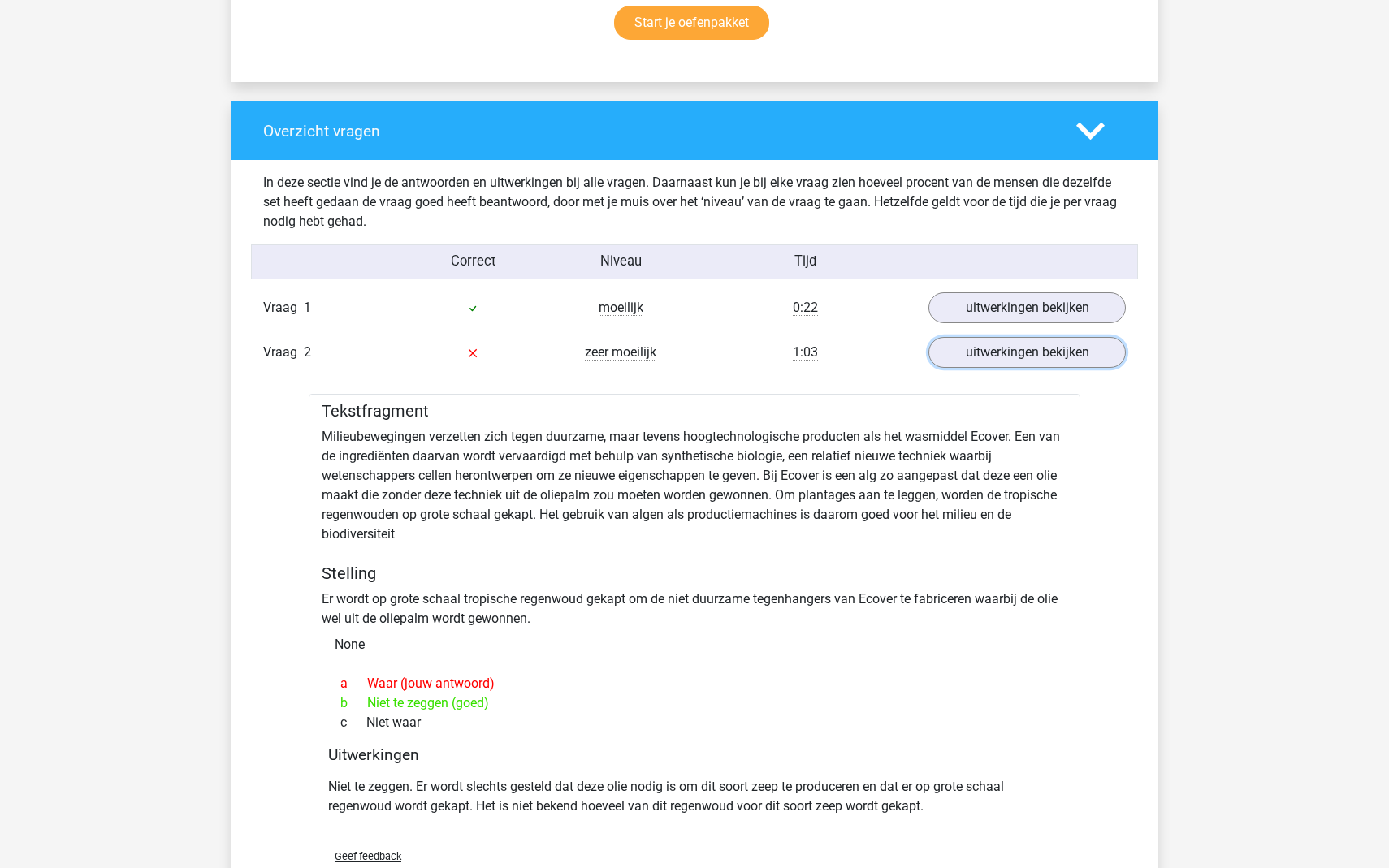
scroll to position [1109, 0]
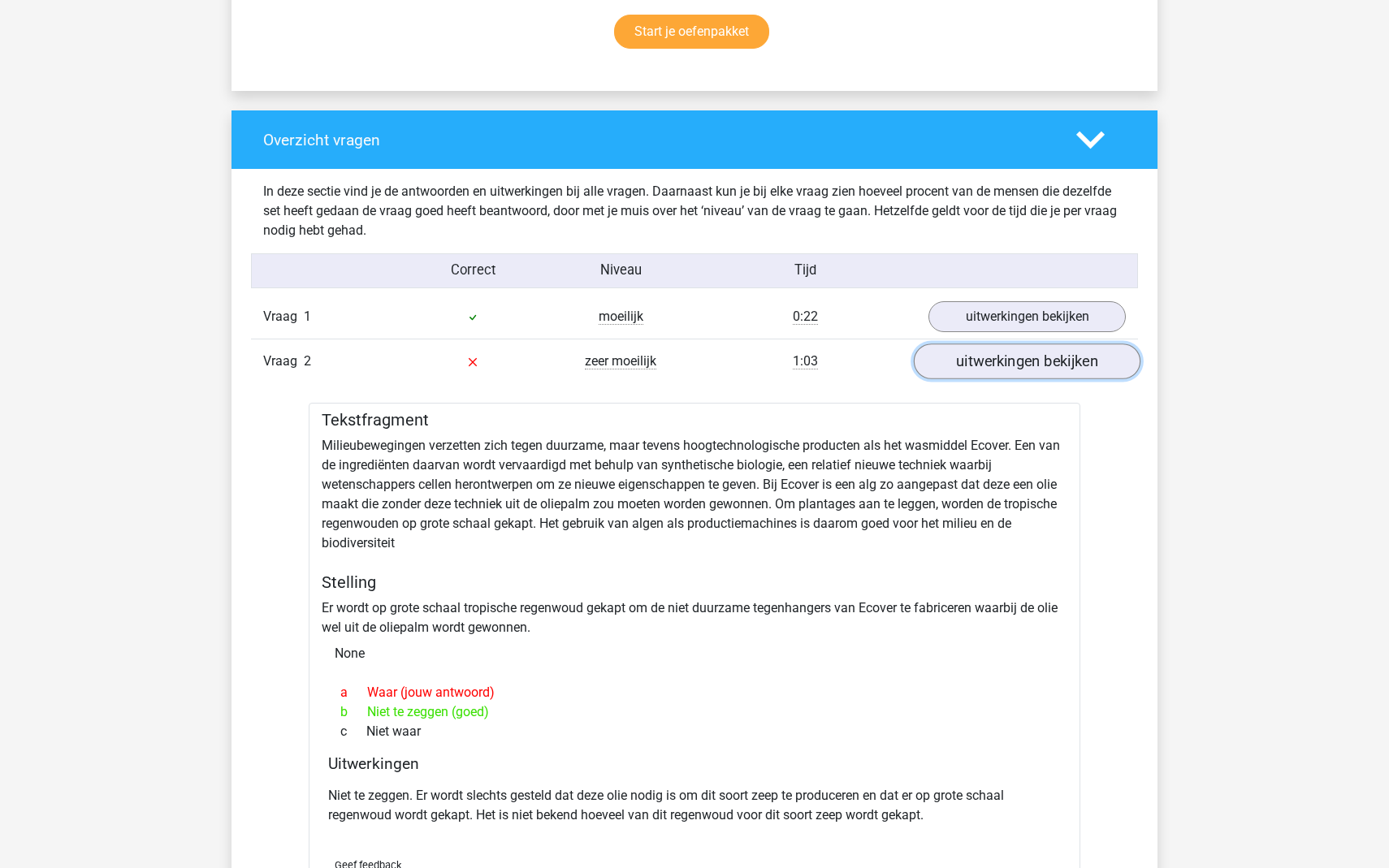
click at [1124, 360] on link "uitwerkingen bekijken" at bounding box center [1027, 361] width 227 height 36
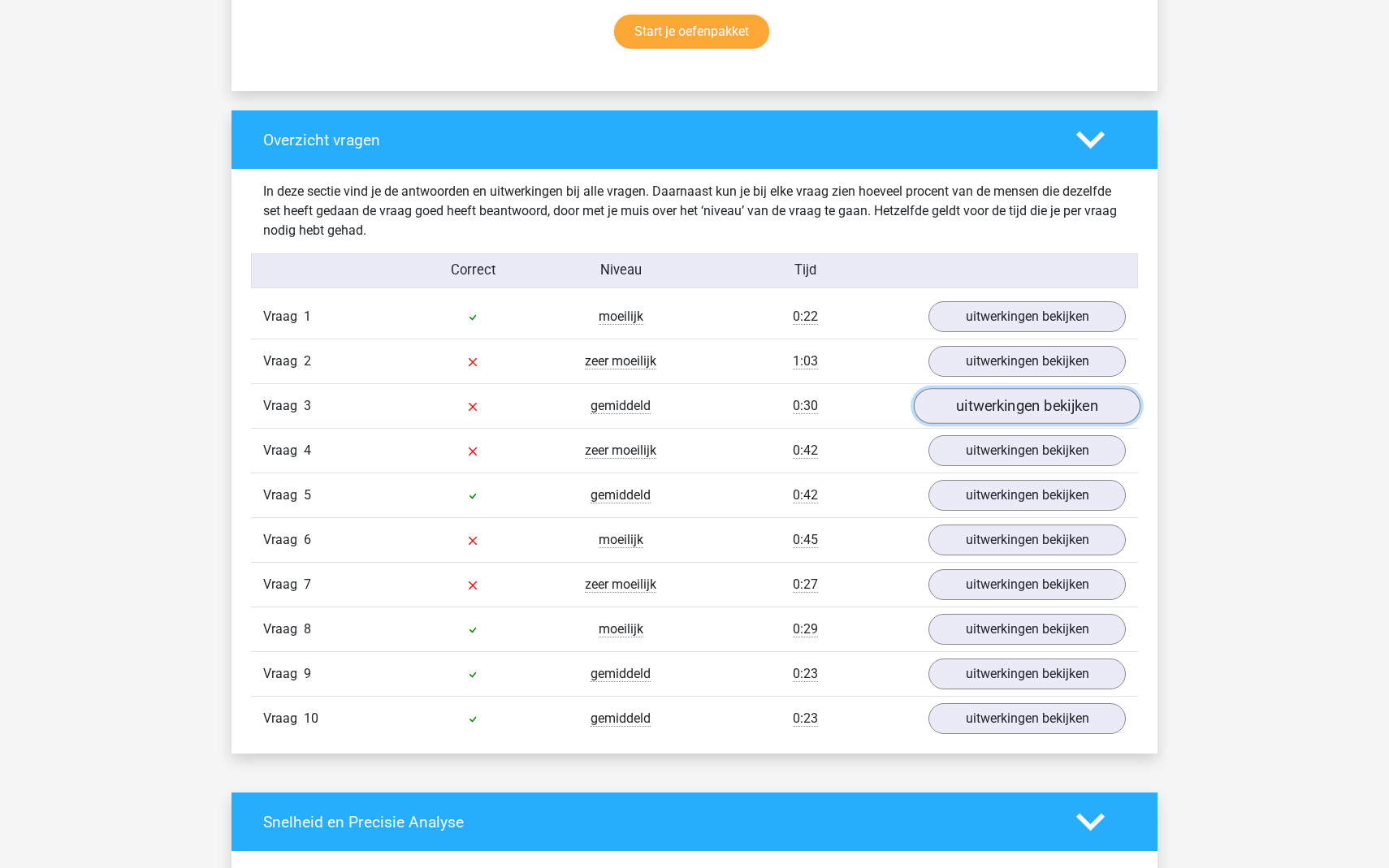
click at [1089, 399] on link "uitwerkingen bekijken" at bounding box center [1027, 406] width 227 height 36
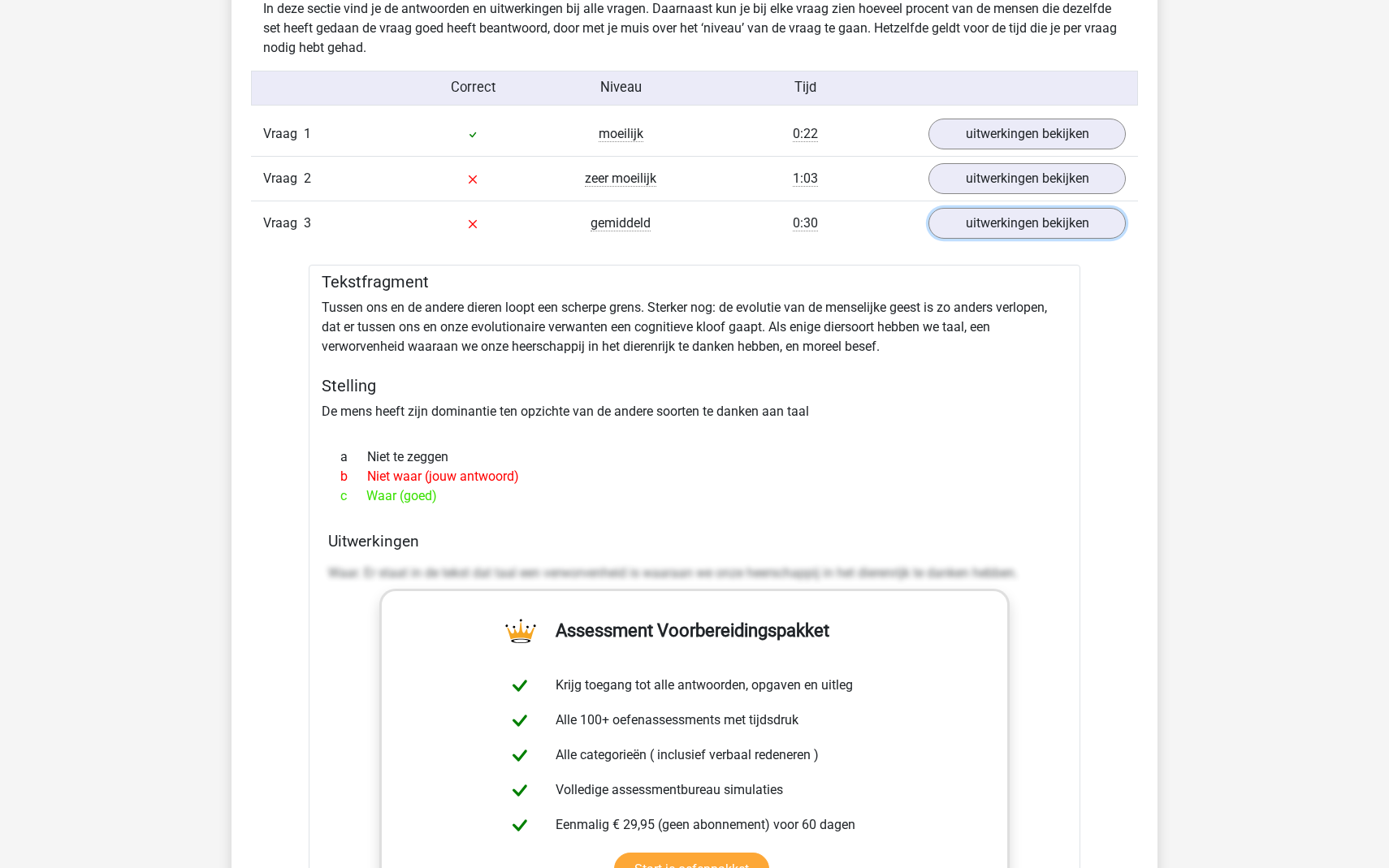
scroll to position [1269, 0]
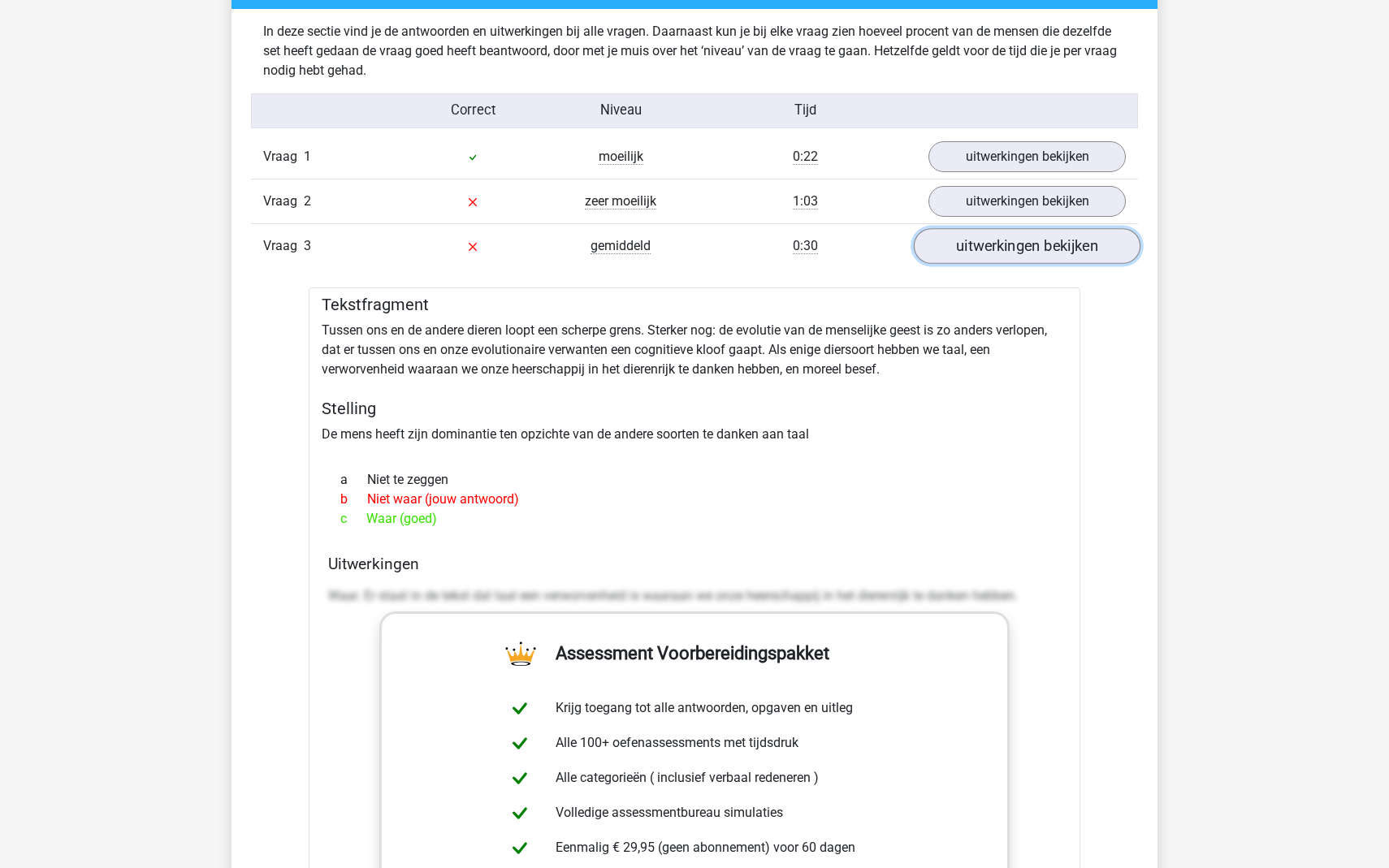
click at [1056, 242] on link "uitwerkingen bekijken" at bounding box center [1027, 246] width 227 height 36
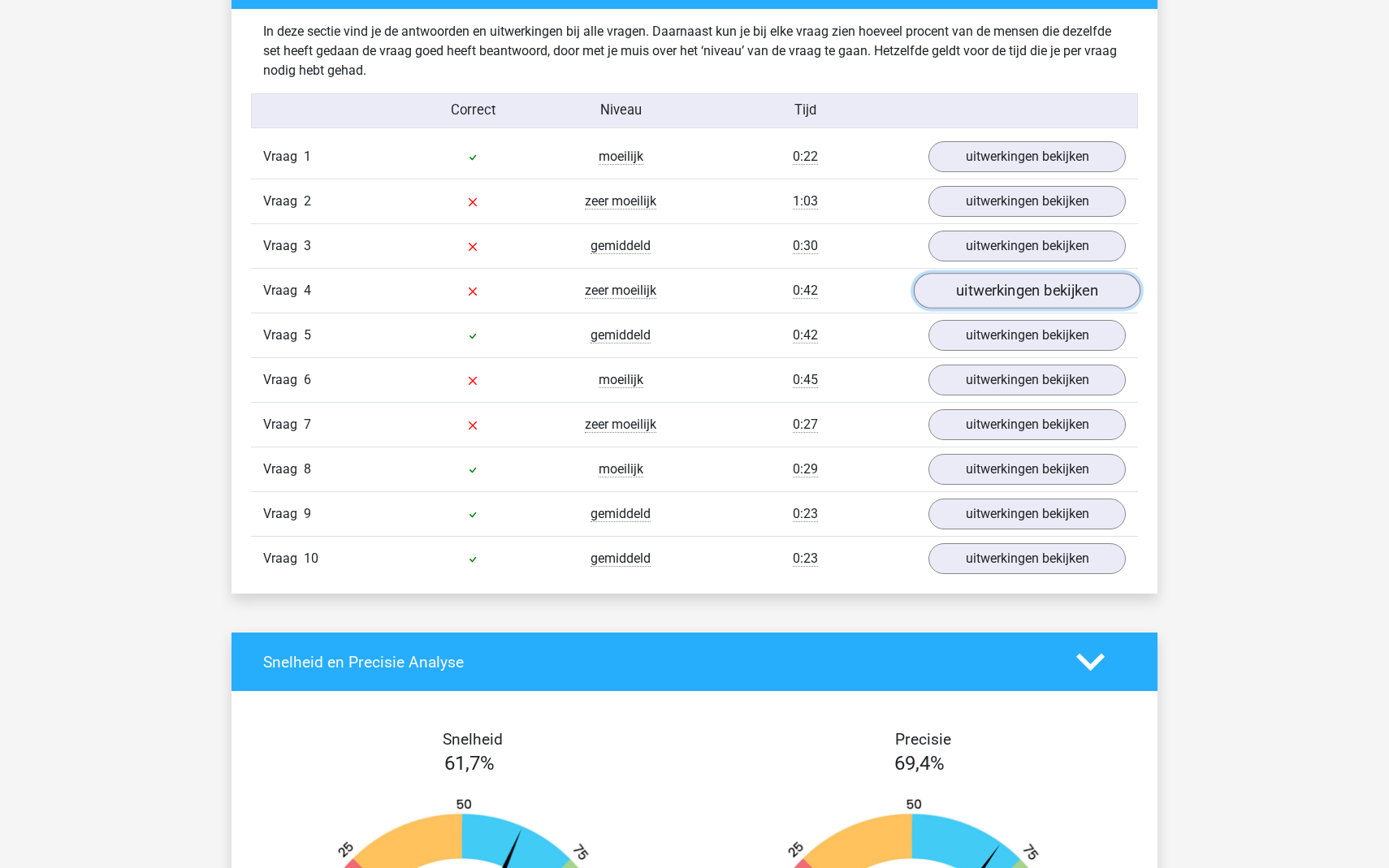
click at [1043, 281] on link "uitwerkingen bekijken" at bounding box center [1027, 291] width 227 height 36
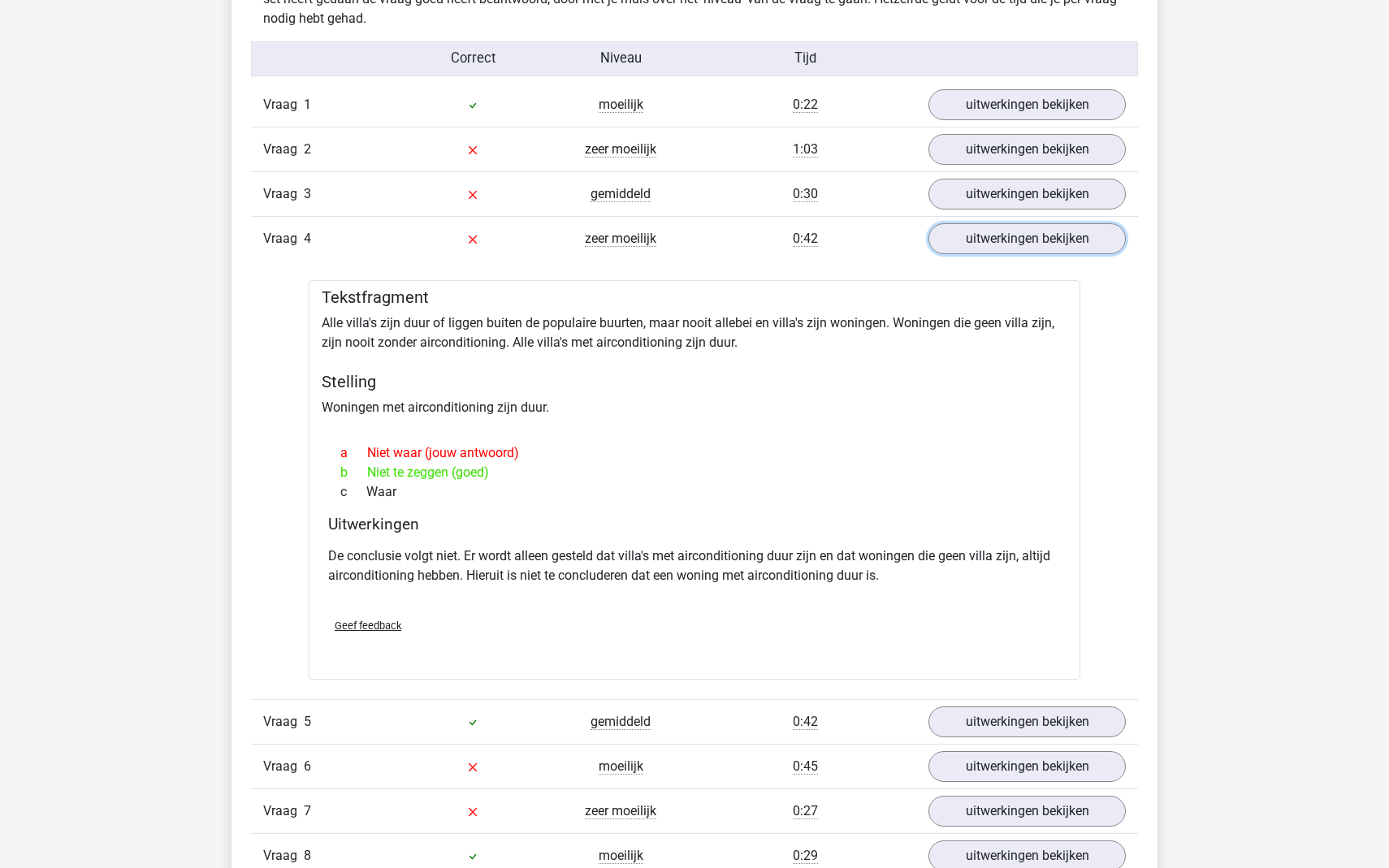
scroll to position [1321, 0]
click at [1027, 246] on link "uitwerkingen bekijken" at bounding box center [1027, 238] width 227 height 36
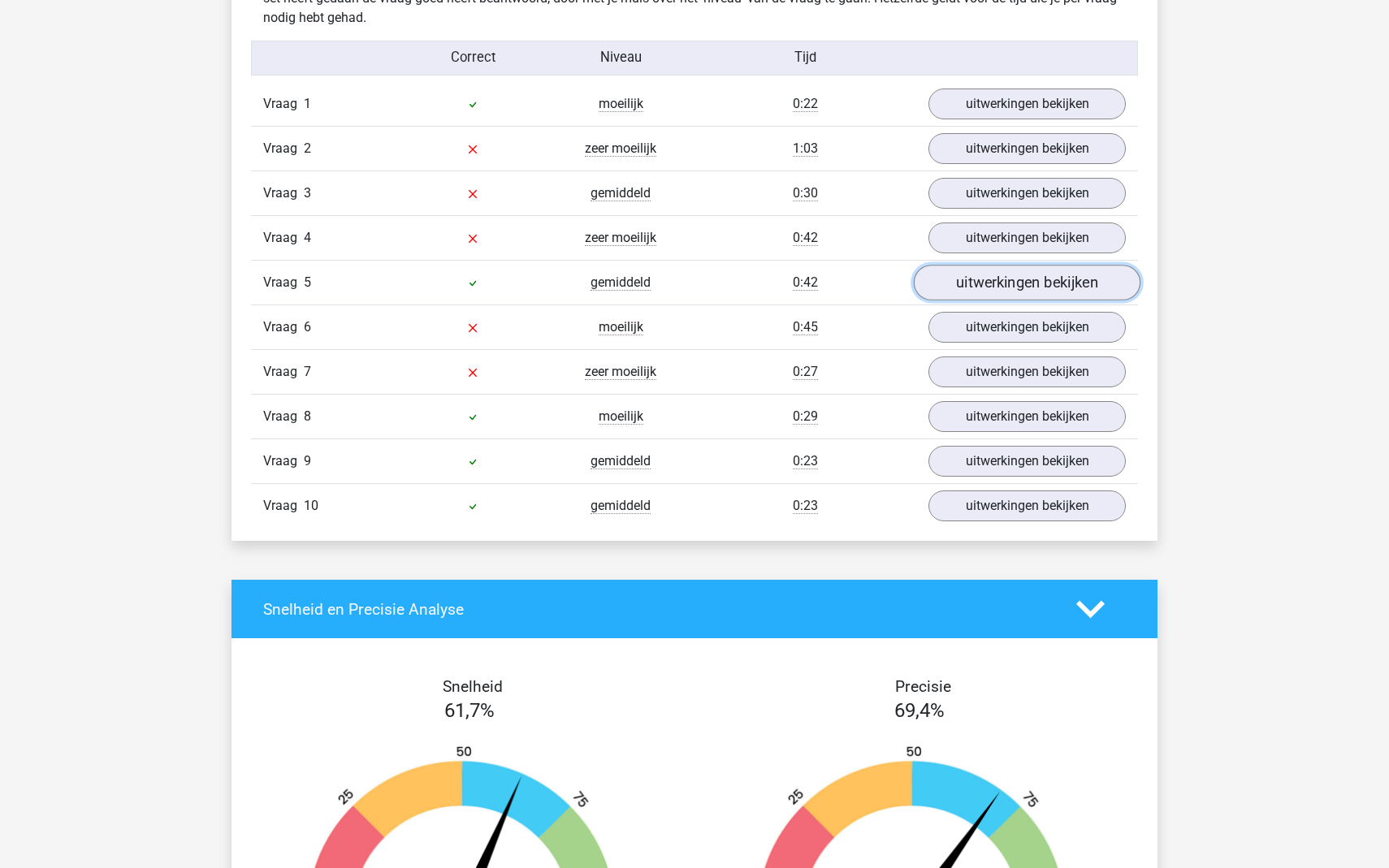
click at [1011, 284] on link "uitwerkingen bekijken" at bounding box center [1027, 282] width 227 height 36
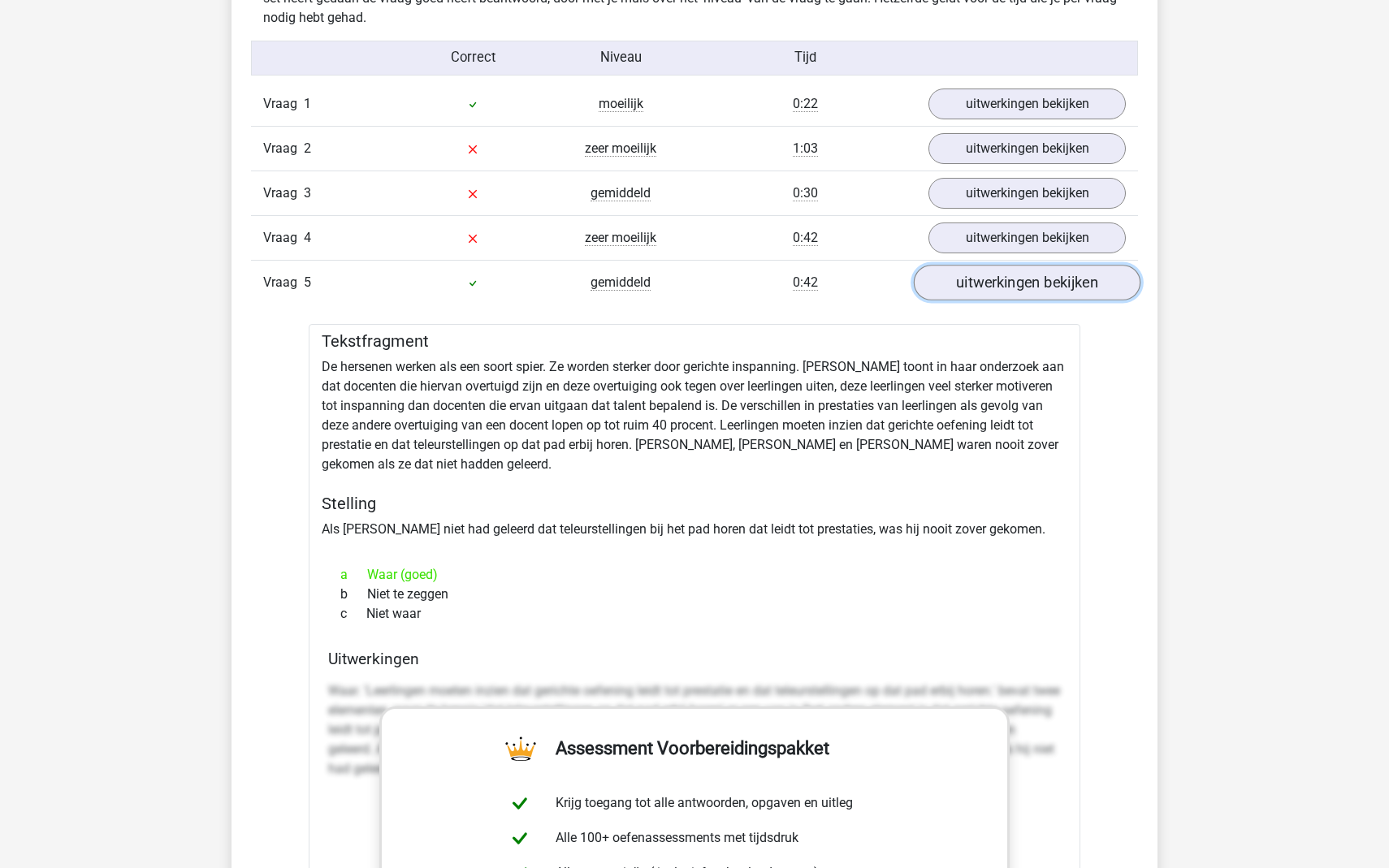
click at [1011, 284] on link "uitwerkingen bekijken" at bounding box center [1027, 282] width 227 height 36
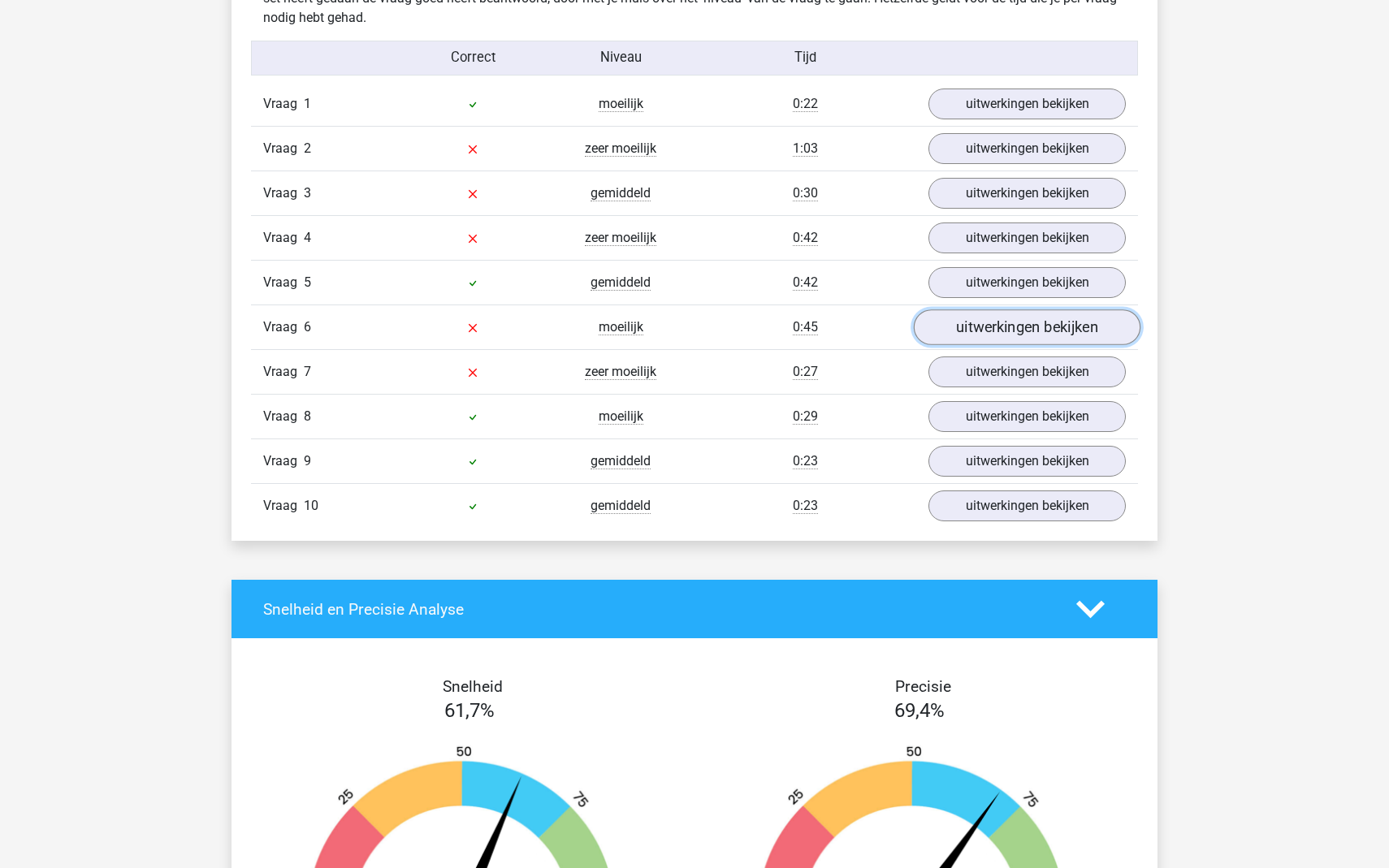
click at [1002, 325] on link "uitwerkingen bekijken" at bounding box center [1027, 327] width 227 height 36
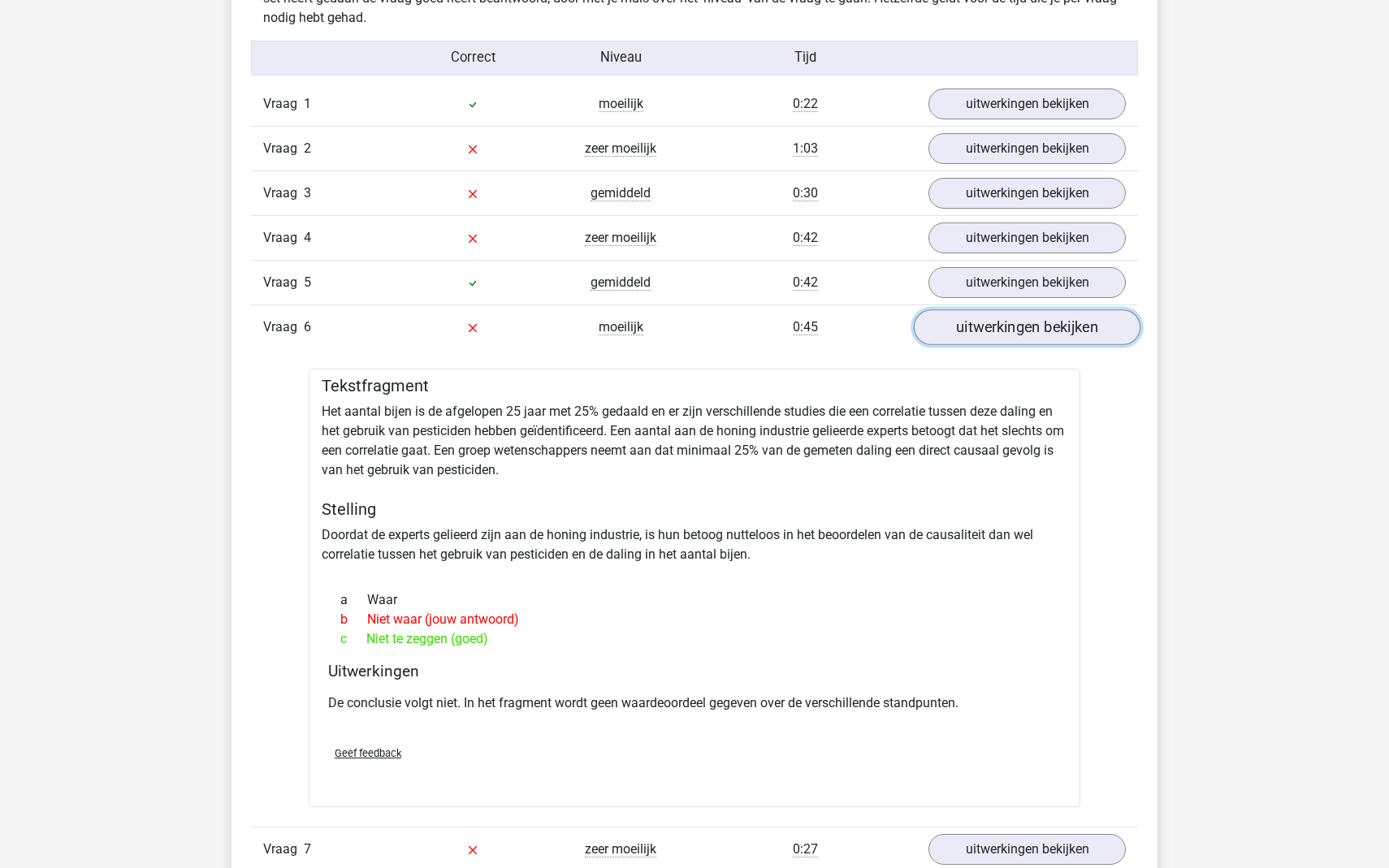
click at [985, 334] on link "uitwerkingen bekijken" at bounding box center [1027, 327] width 227 height 36
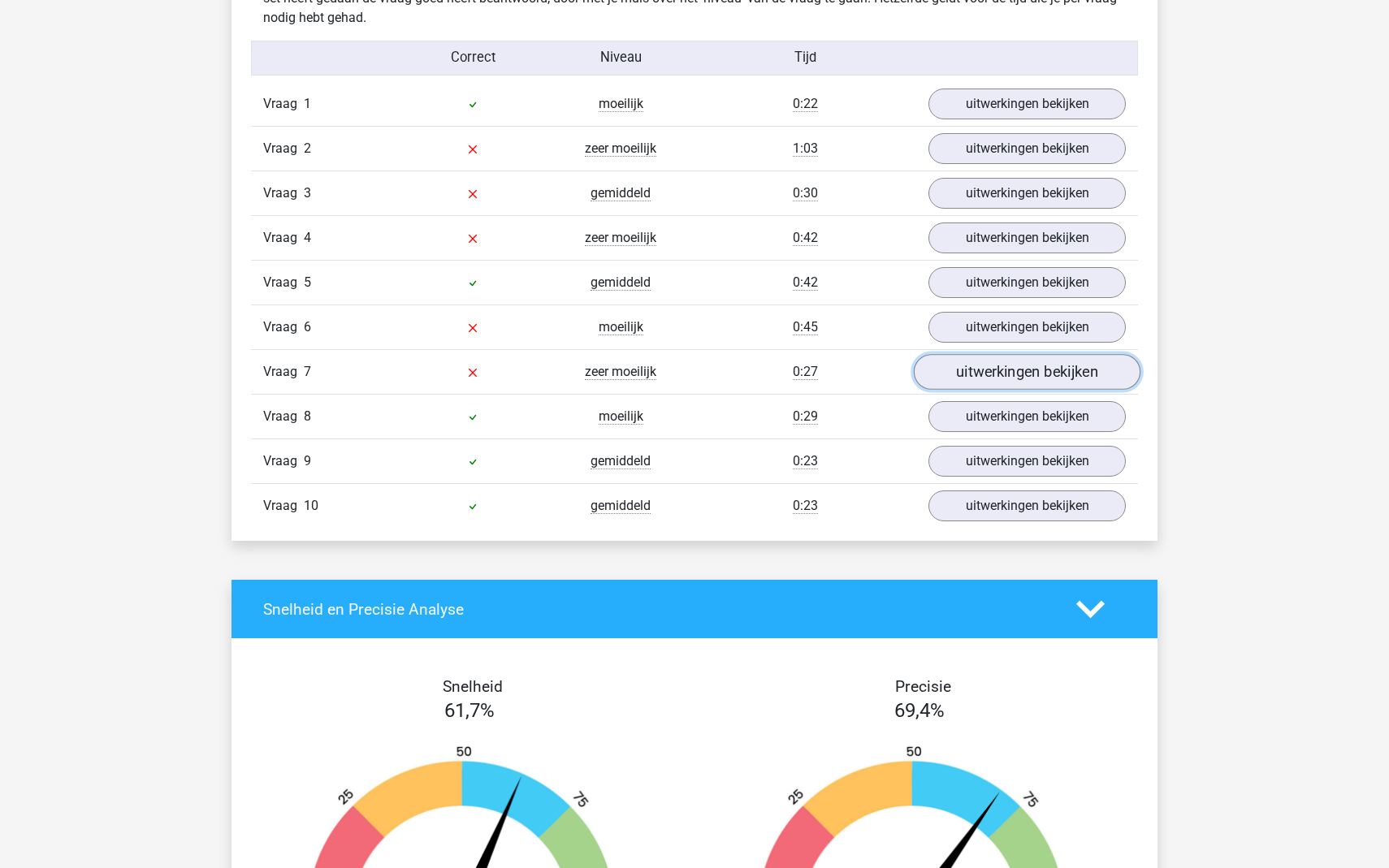
click at [999, 370] on link "uitwerkingen bekijken" at bounding box center [1027, 372] width 227 height 36
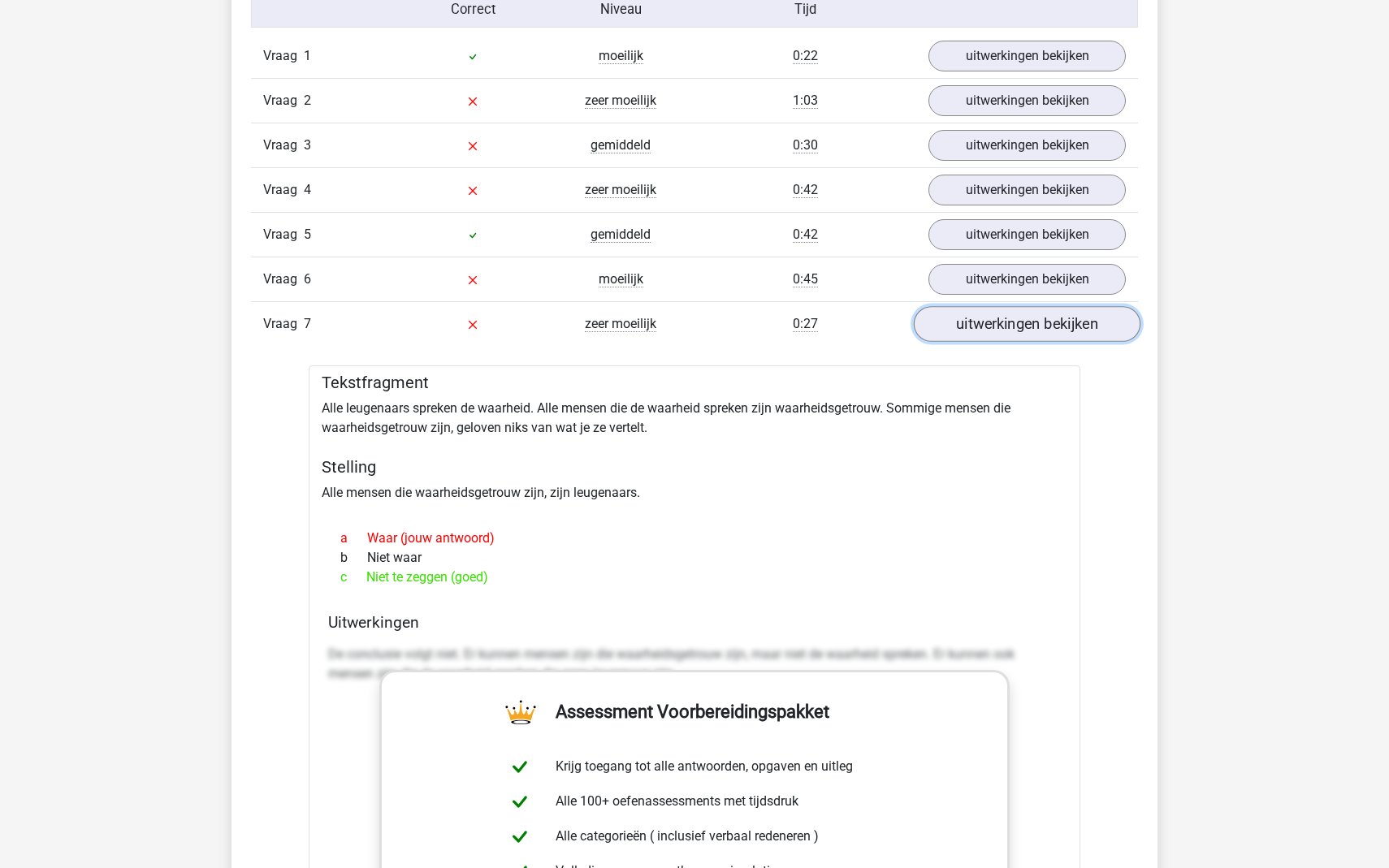
scroll to position [1374, 0]
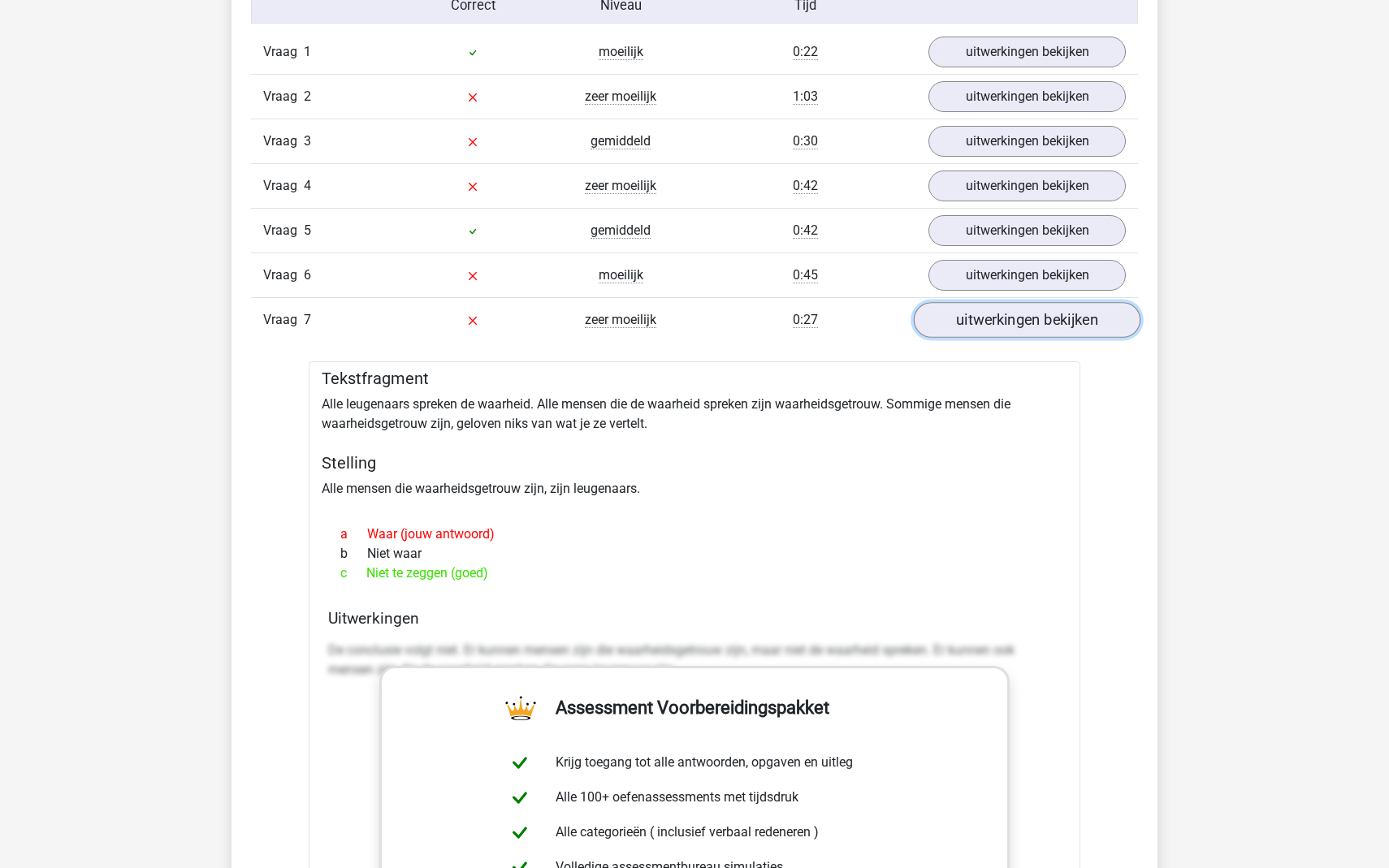
click at [1002, 317] on link "uitwerkingen bekijken" at bounding box center [1027, 320] width 227 height 36
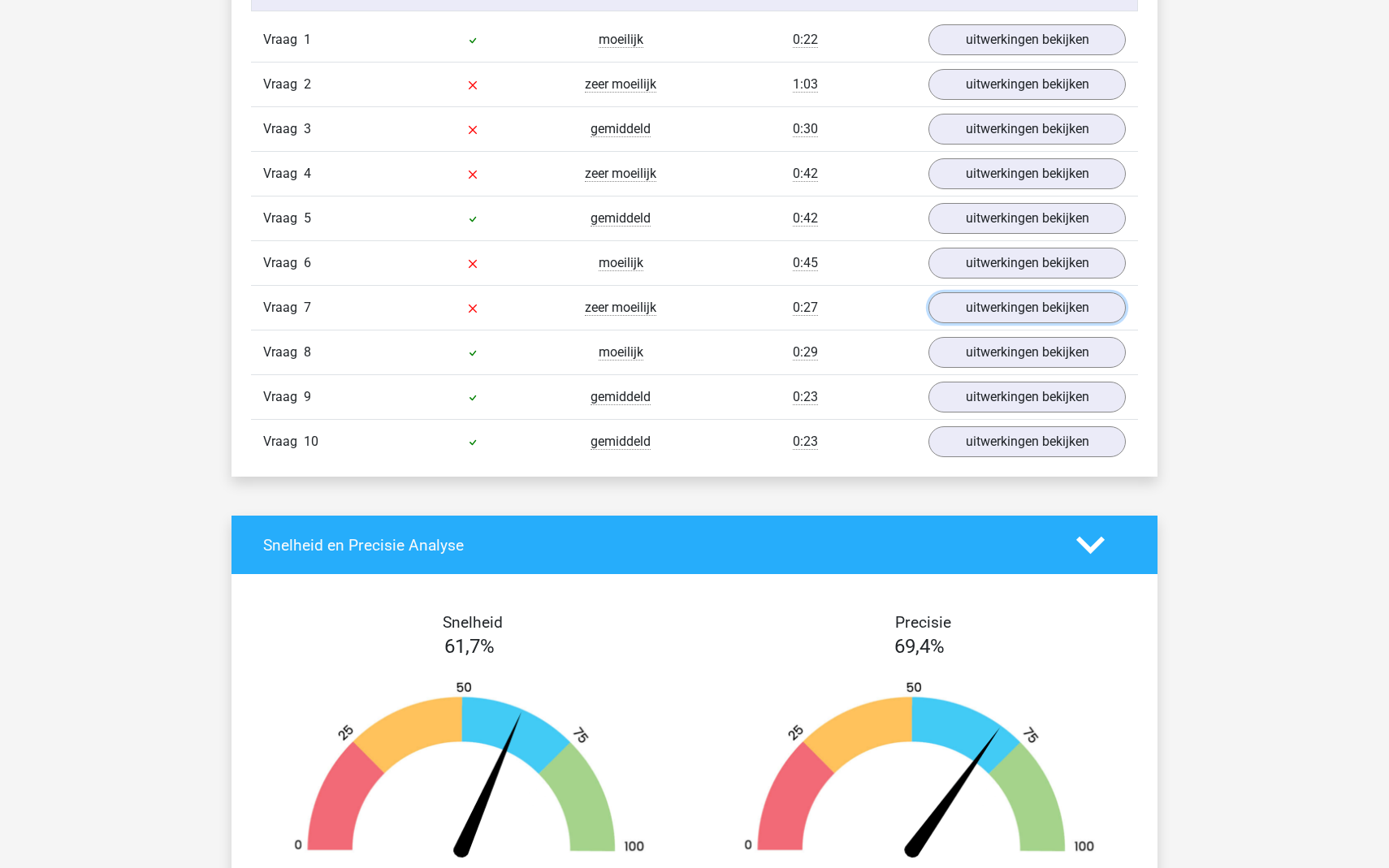
scroll to position [1411, 0]
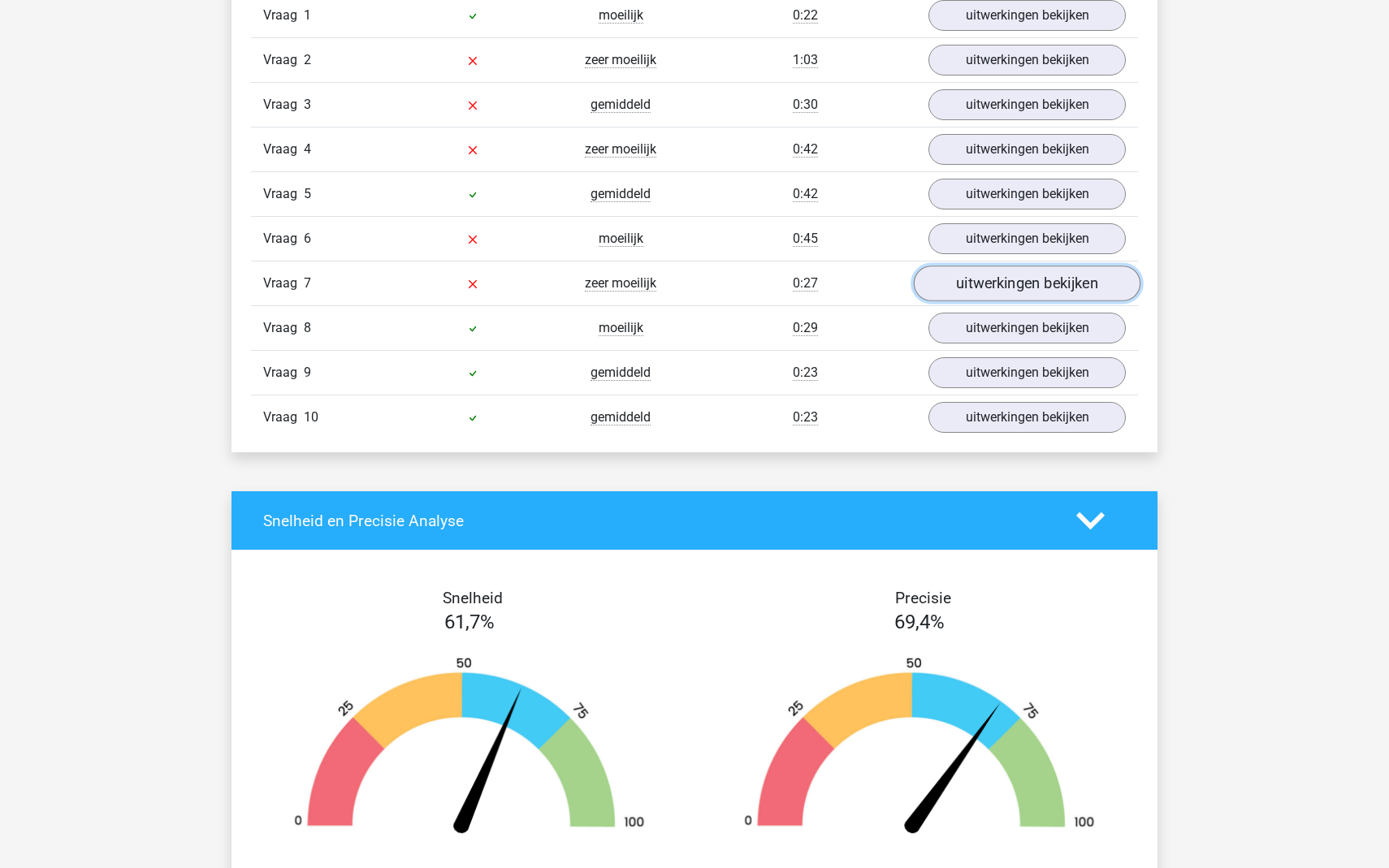
click at [1042, 270] on link "uitwerkingen bekijken" at bounding box center [1027, 283] width 227 height 36
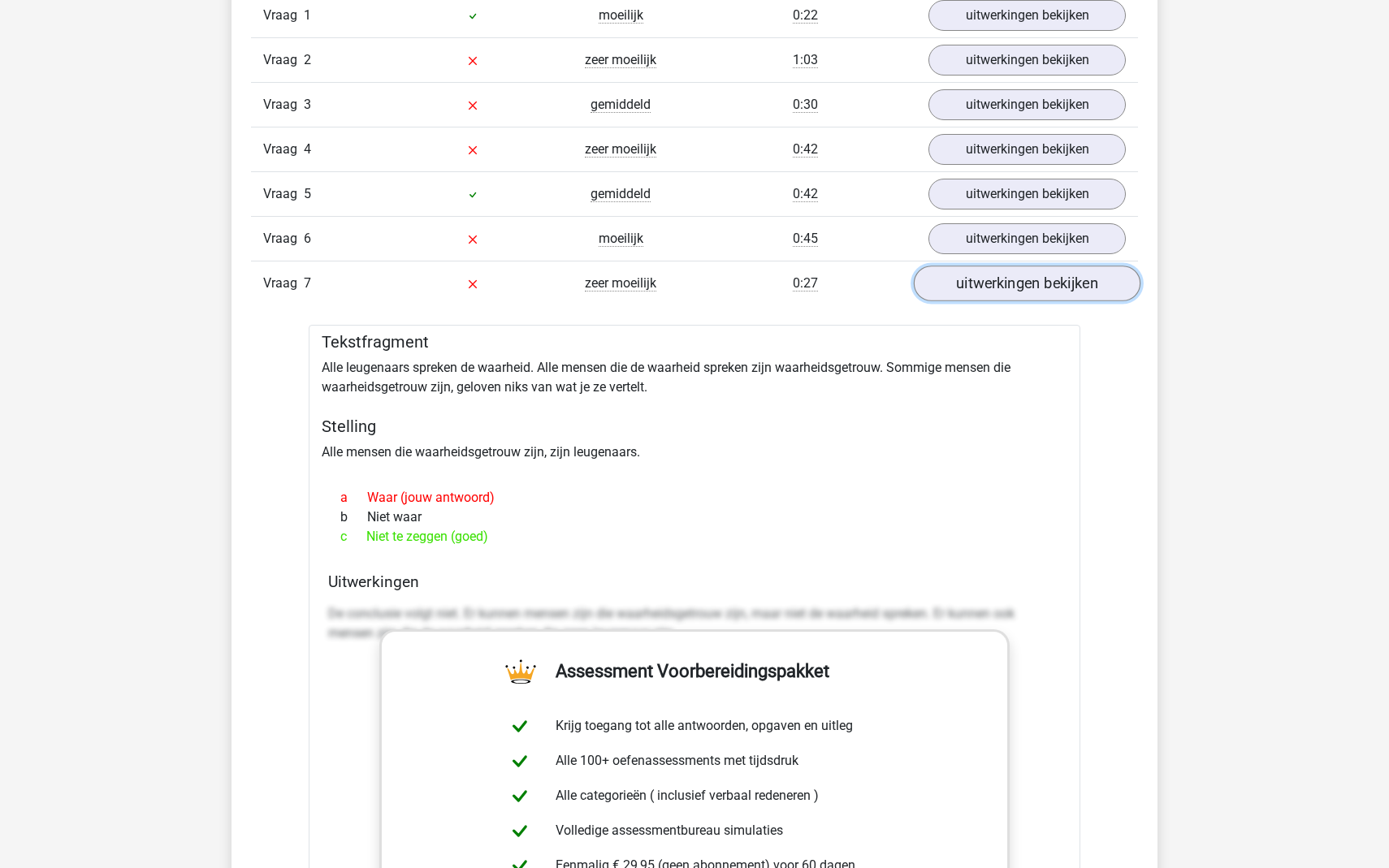
click at [1038, 283] on link "uitwerkingen bekijken" at bounding box center [1027, 283] width 227 height 36
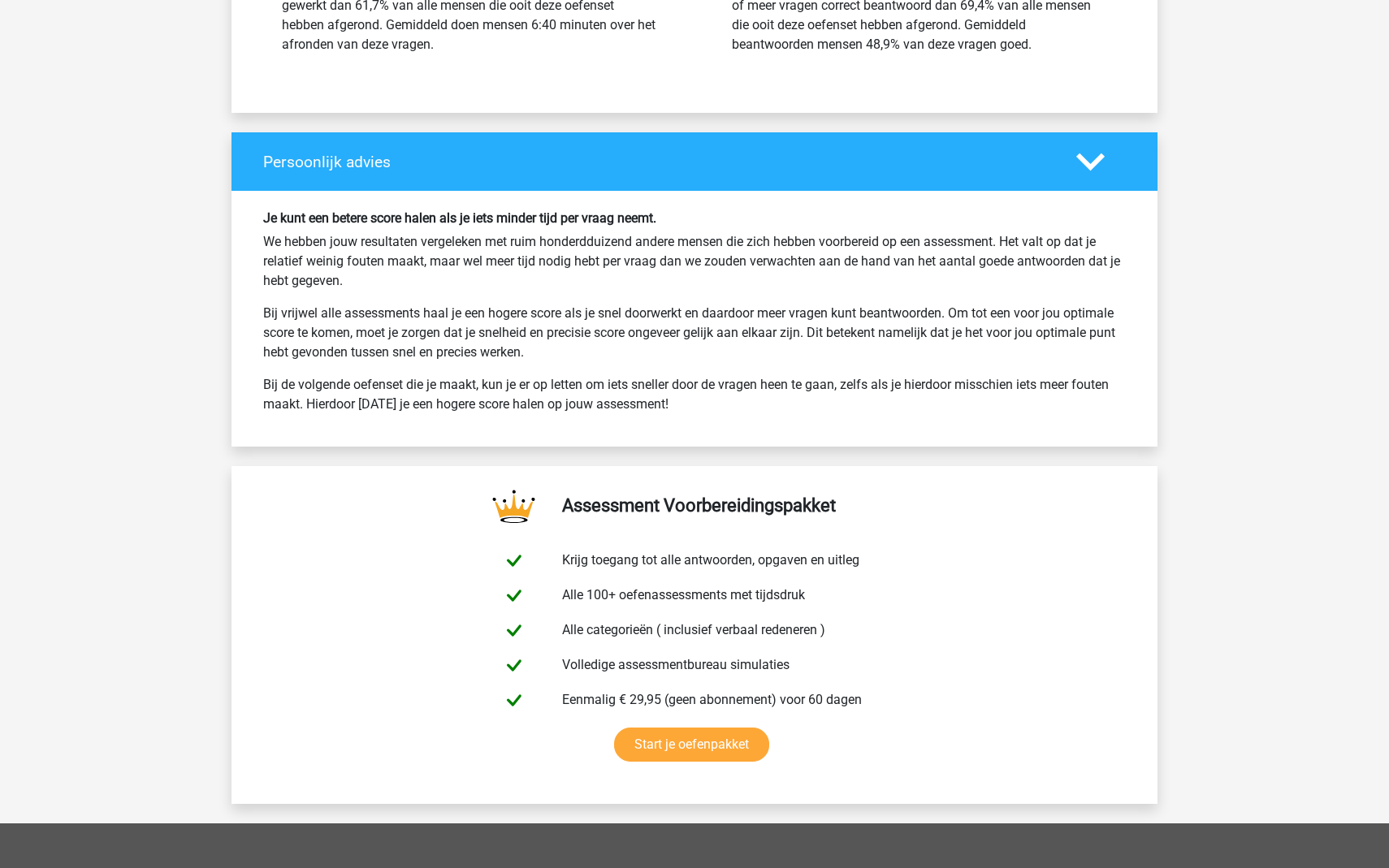
scroll to position [2249, 0]
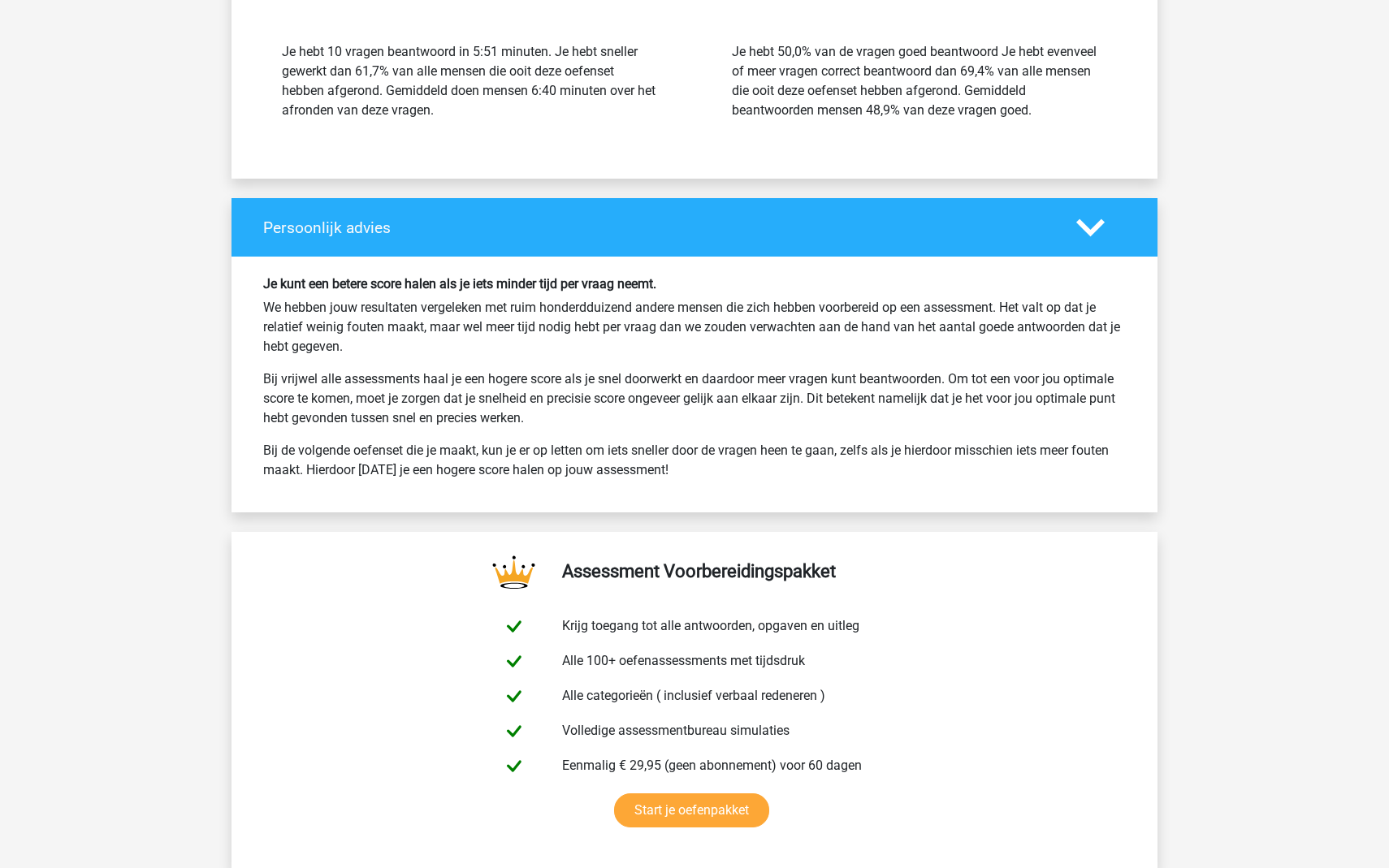
click at [1088, 235] on icon at bounding box center [1090, 228] width 28 height 28
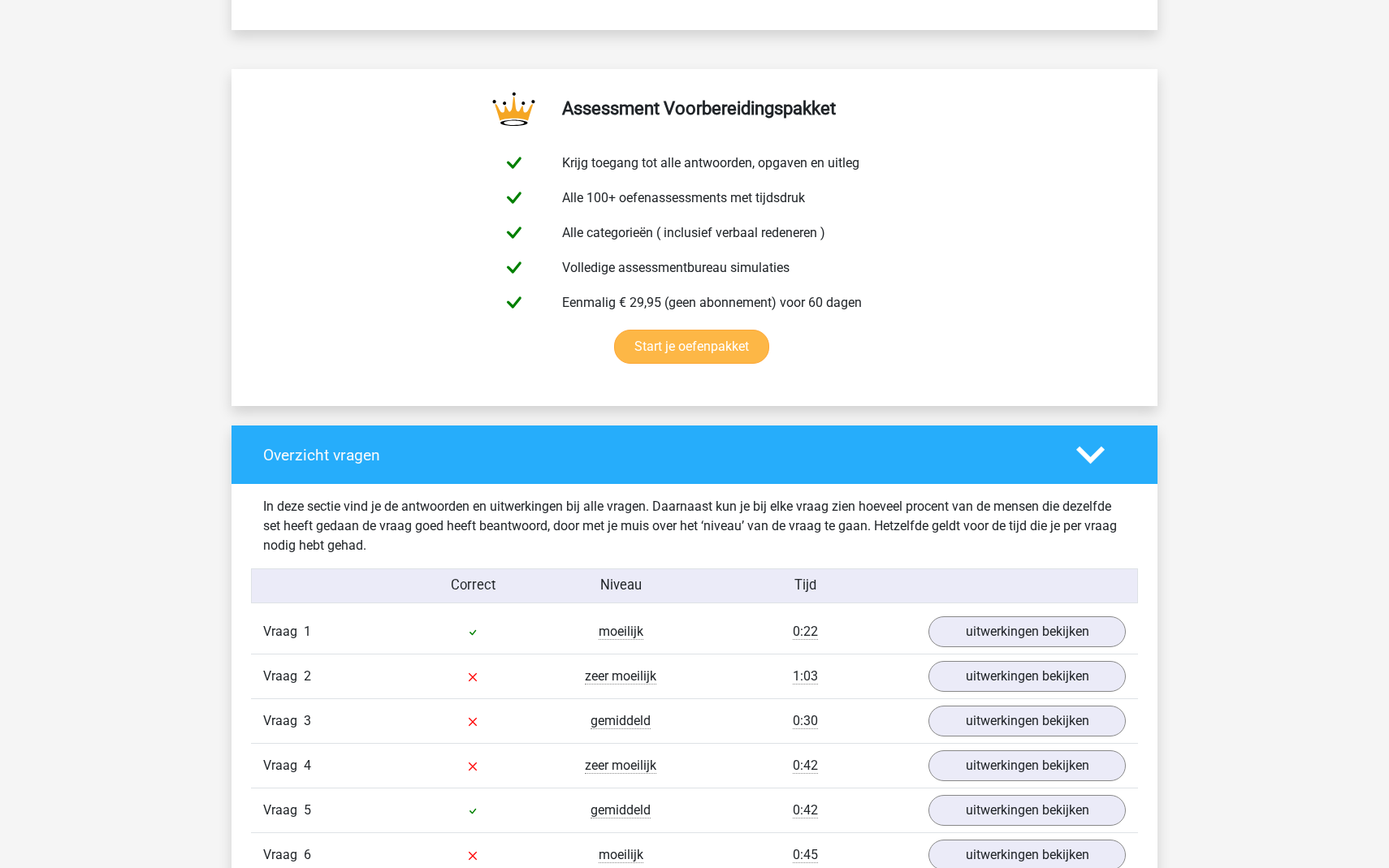
scroll to position [0, 0]
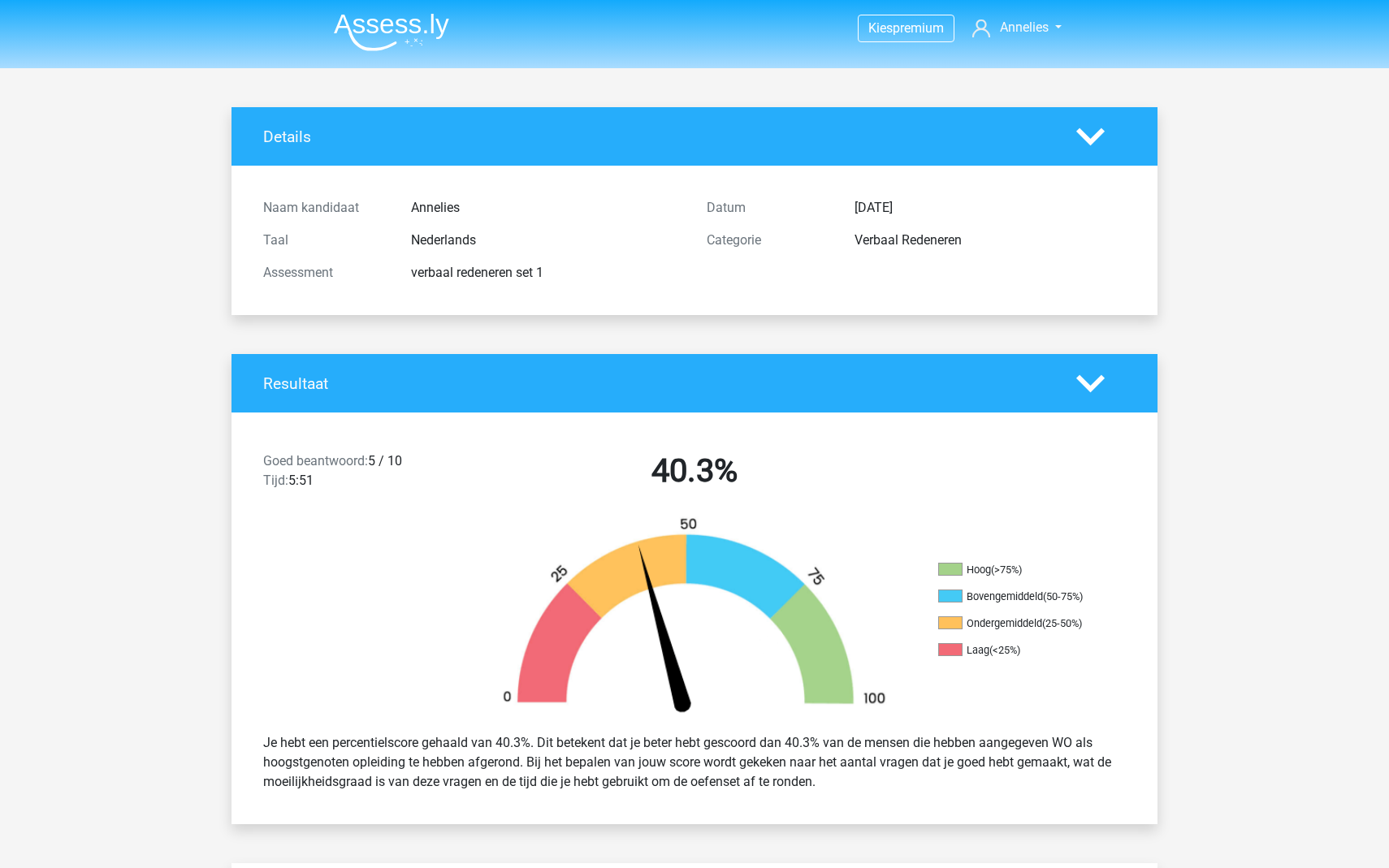
click at [387, 27] on img at bounding box center [392, 32] width 115 height 38
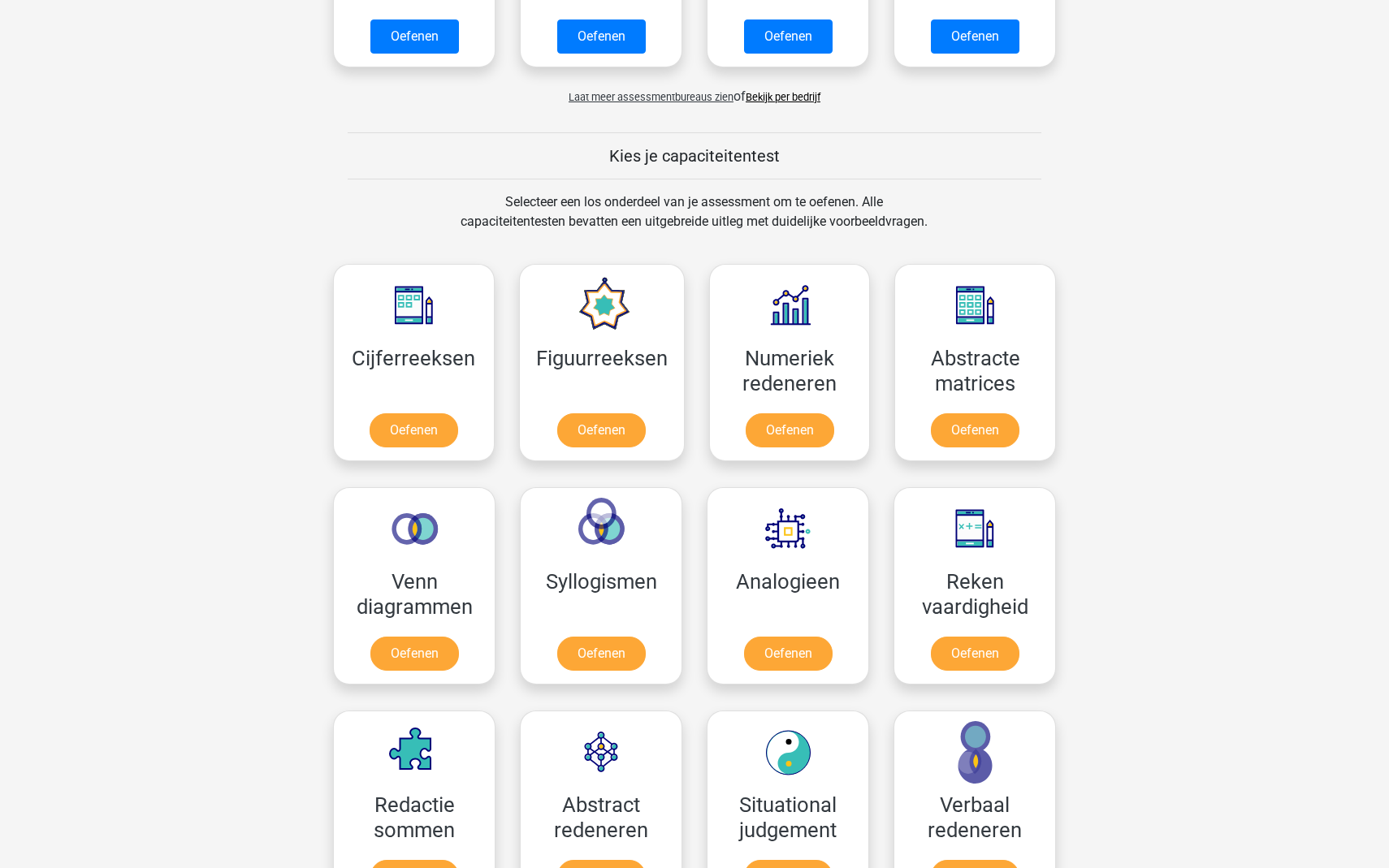
scroll to position [586, 0]
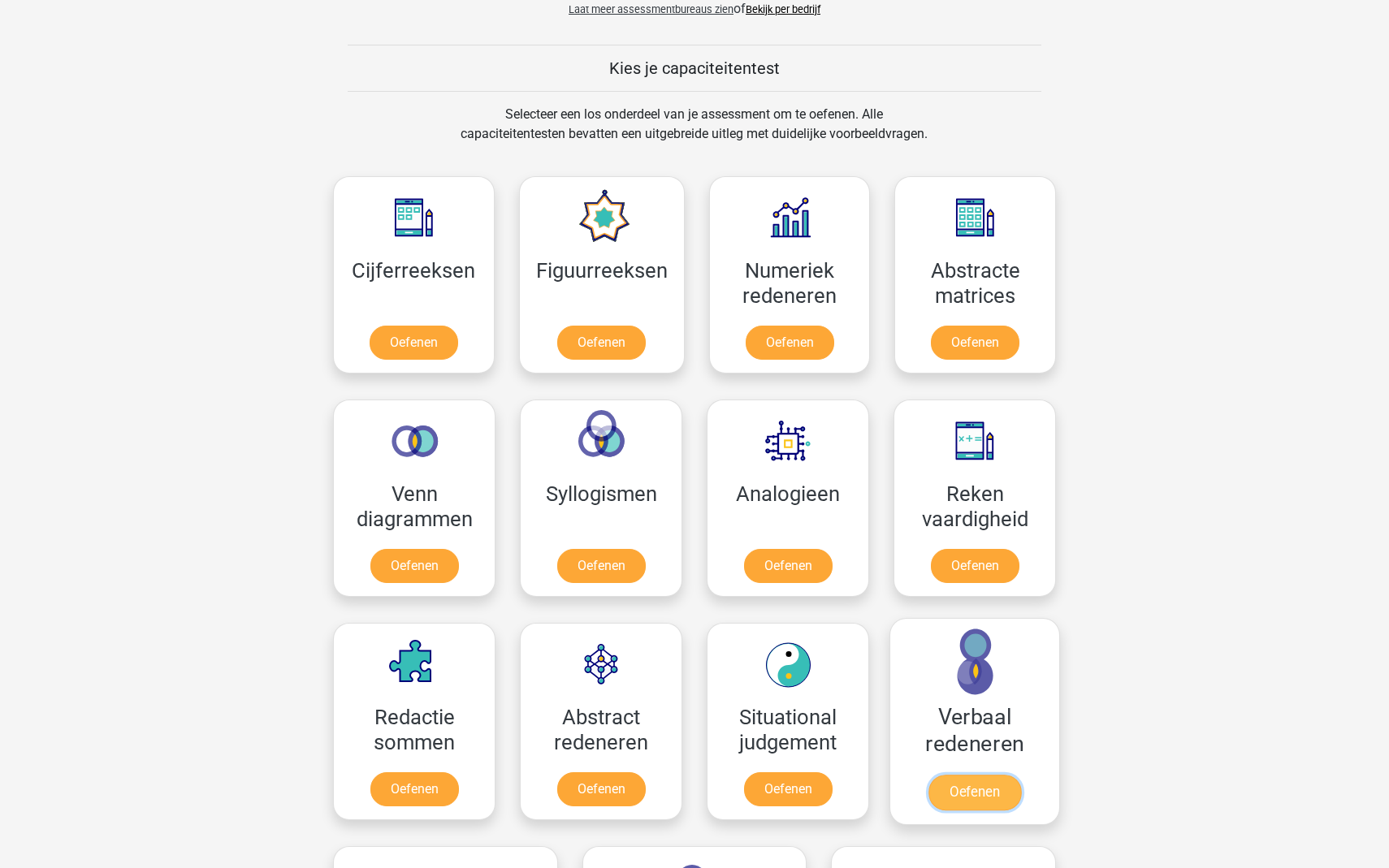
click at [1021, 774] on link "Oefenen" at bounding box center [975, 792] width 93 height 36
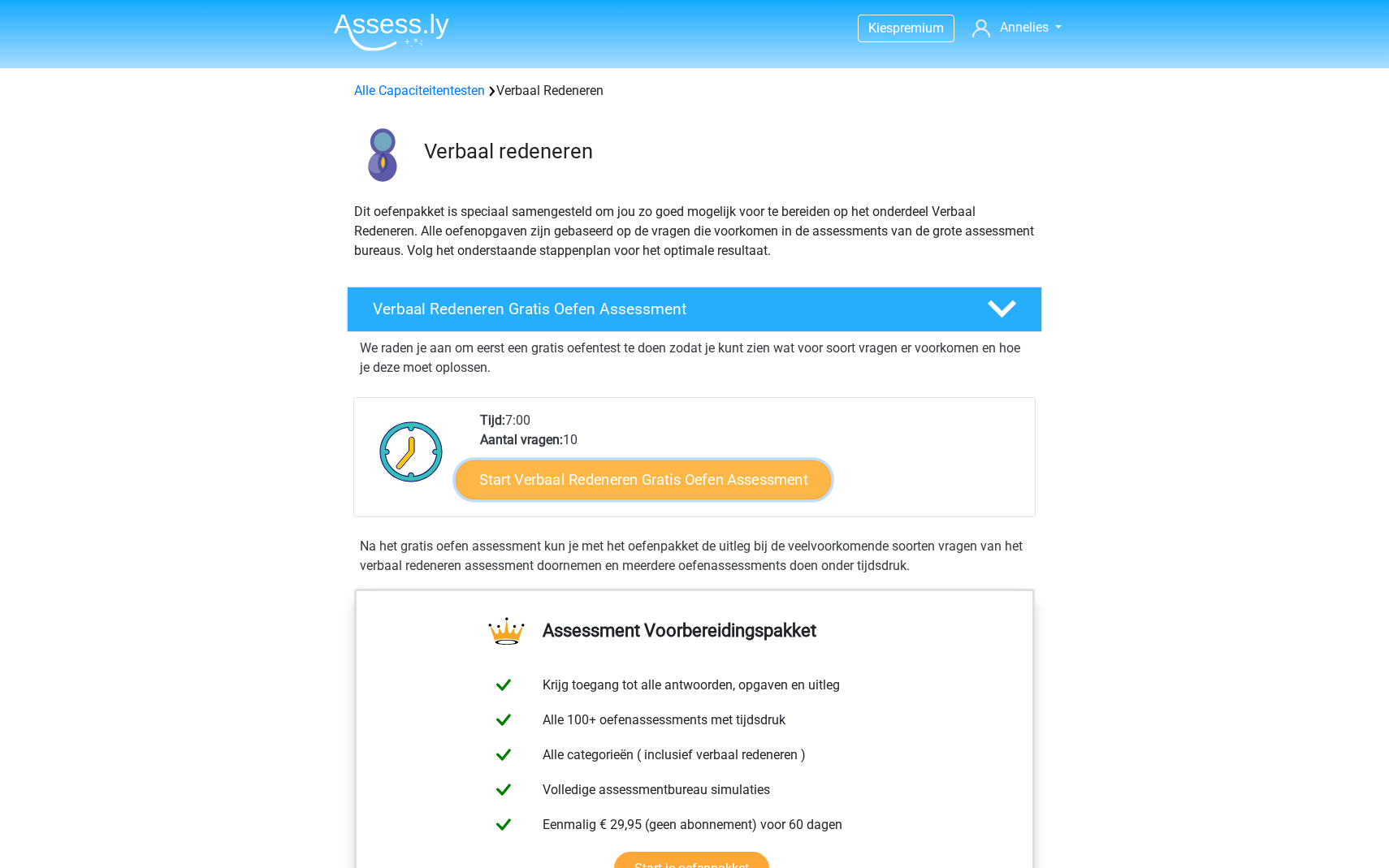
click at [657, 489] on link "Start Verbaal Redeneren Gratis Oefen Assessment" at bounding box center [643, 479] width 375 height 39
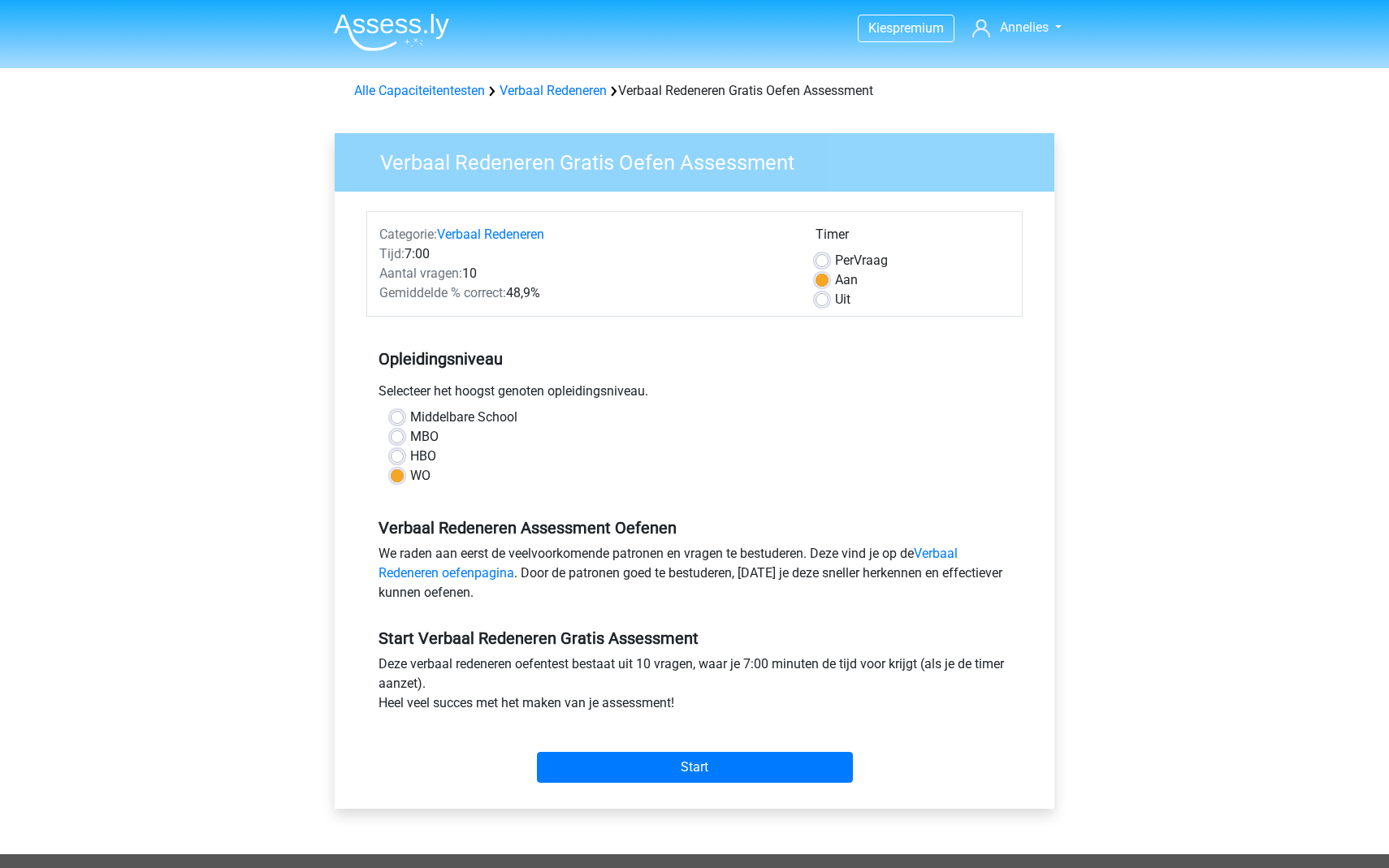
click at [698, 784] on div "Start" at bounding box center [694, 754] width 656 height 70
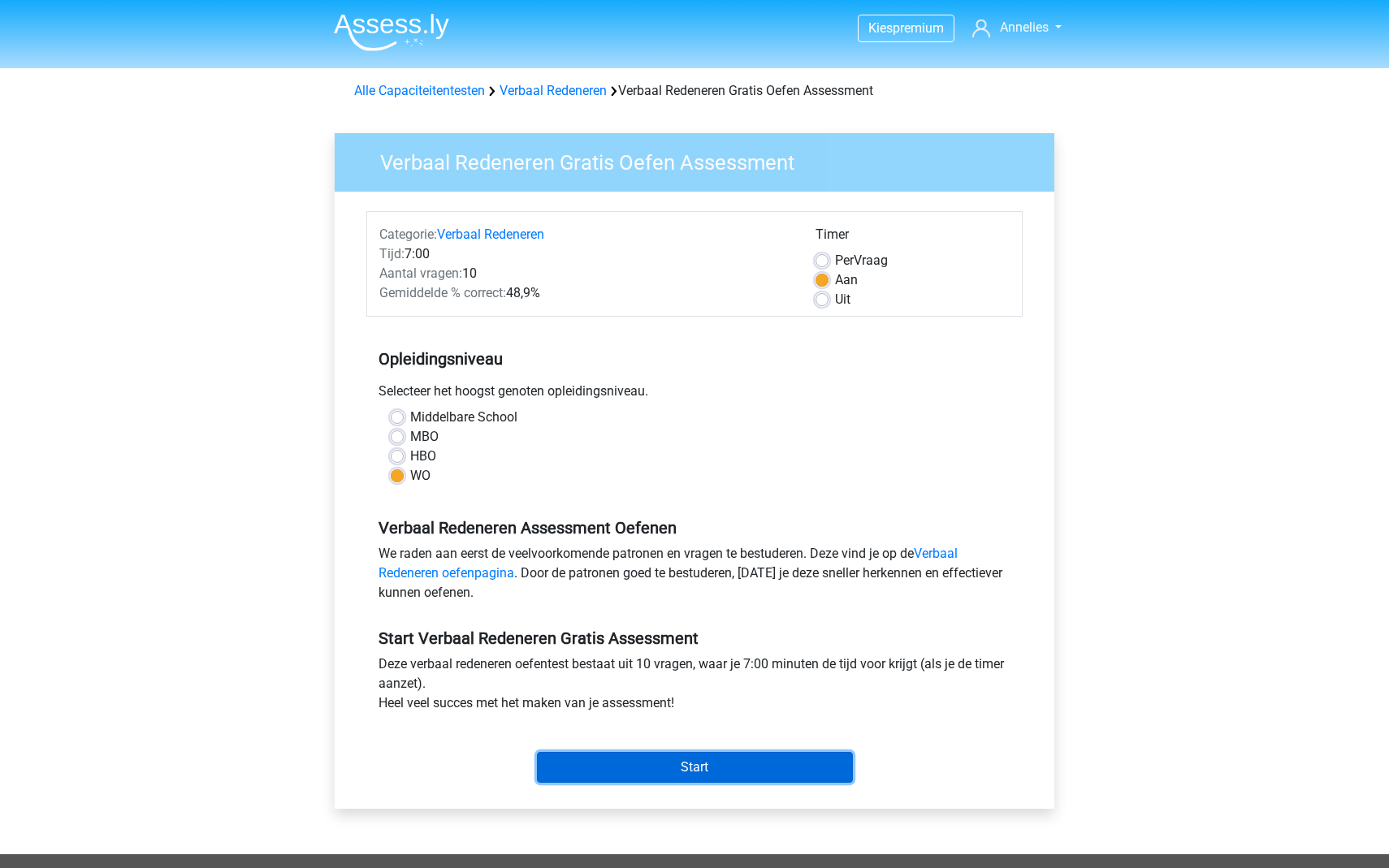
click at [712, 761] on input "Start" at bounding box center [695, 768] width 316 height 31
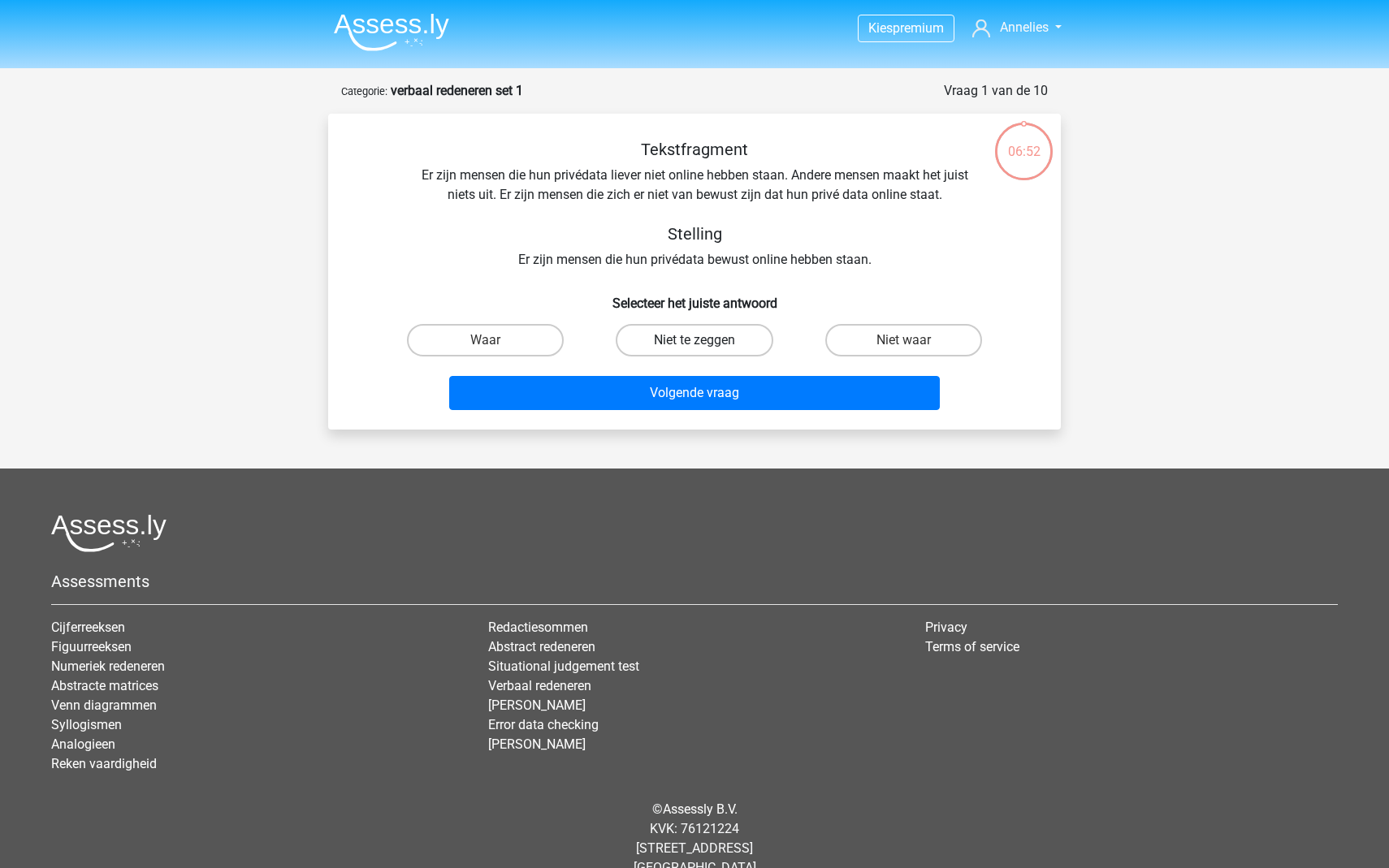
click at [733, 349] on label "Niet te zeggen" at bounding box center [694, 340] width 157 height 33
click at [705, 349] on input "Niet te zeggen" at bounding box center [699, 345] width 10 height 10
radio input "true"
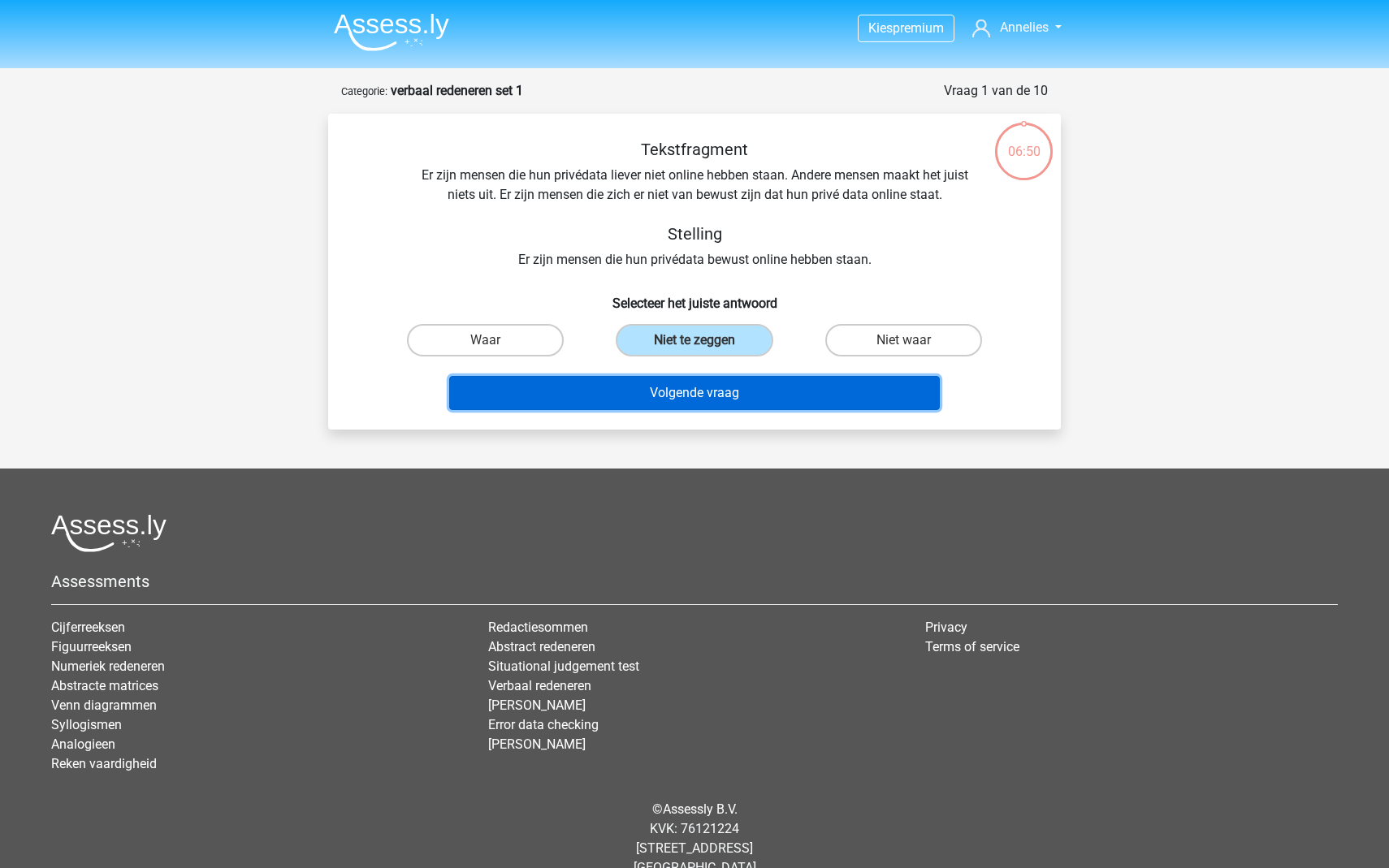
click at [738, 398] on button "Volgende vraag" at bounding box center [695, 393] width 491 height 34
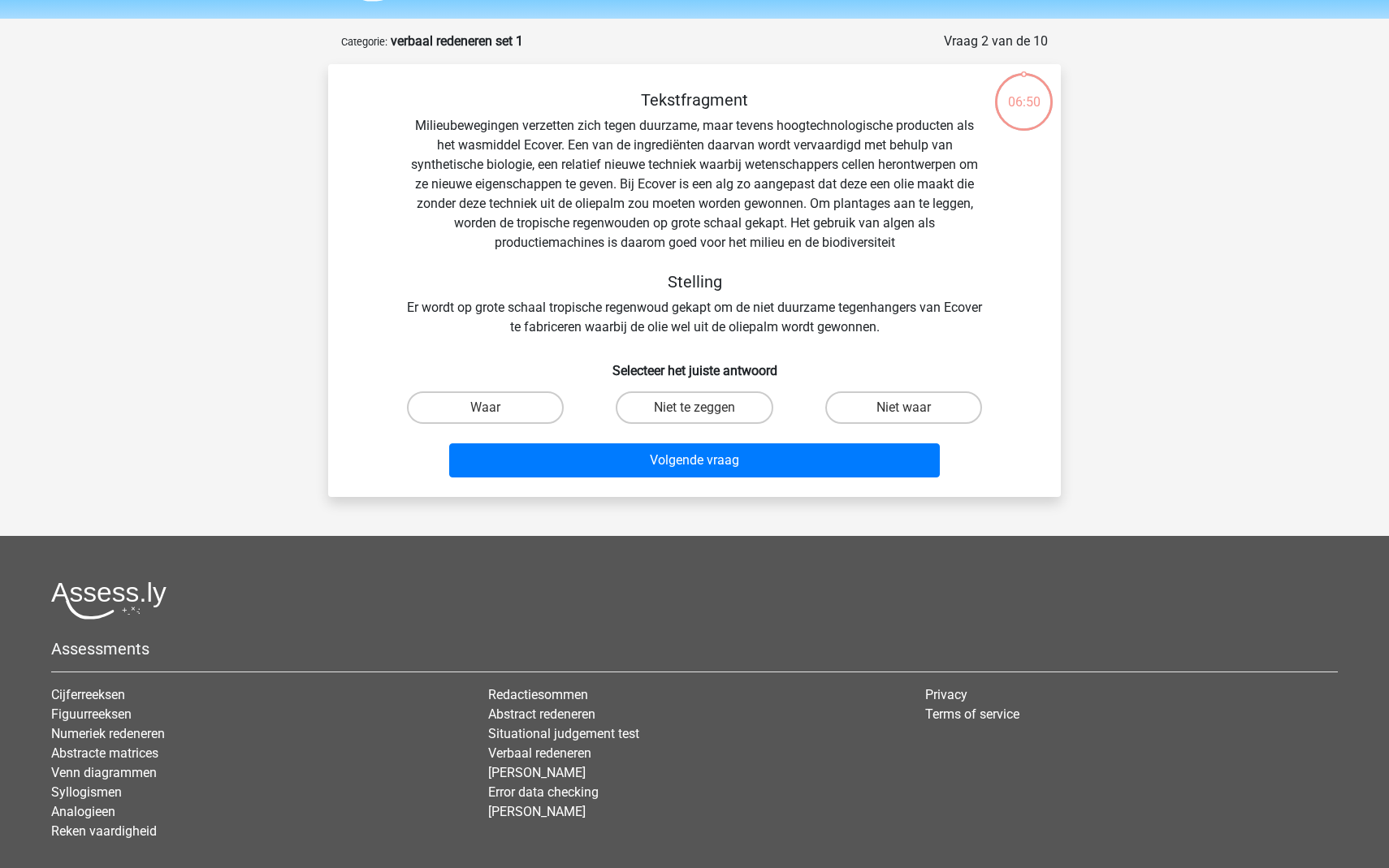
scroll to position [82, 0]
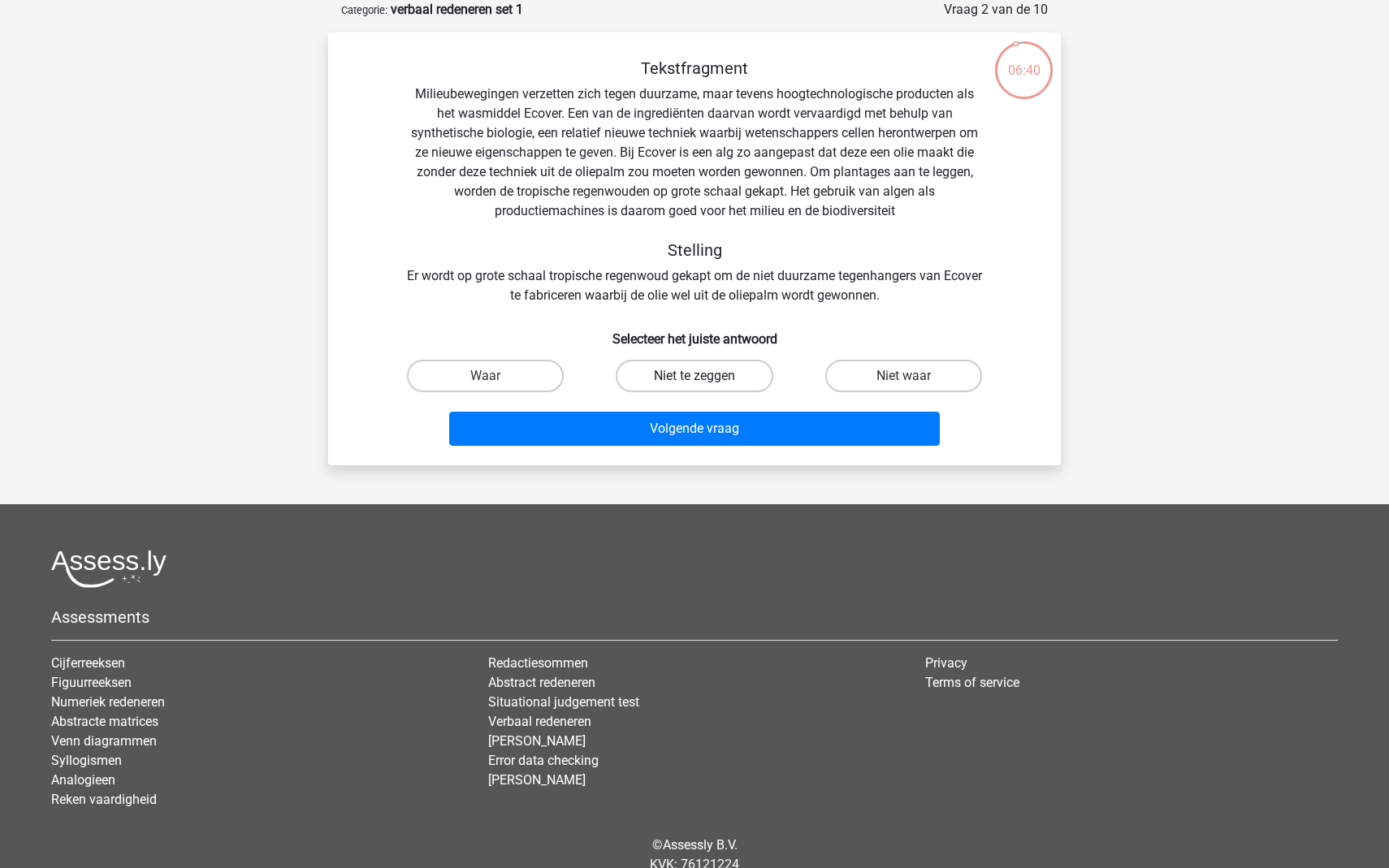
click at [706, 376] on label "Niet te zeggen" at bounding box center [694, 376] width 157 height 33
click at [705, 376] on input "Niet te zeggen" at bounding box center [699, 381] width 10 height 10
radio input "true"
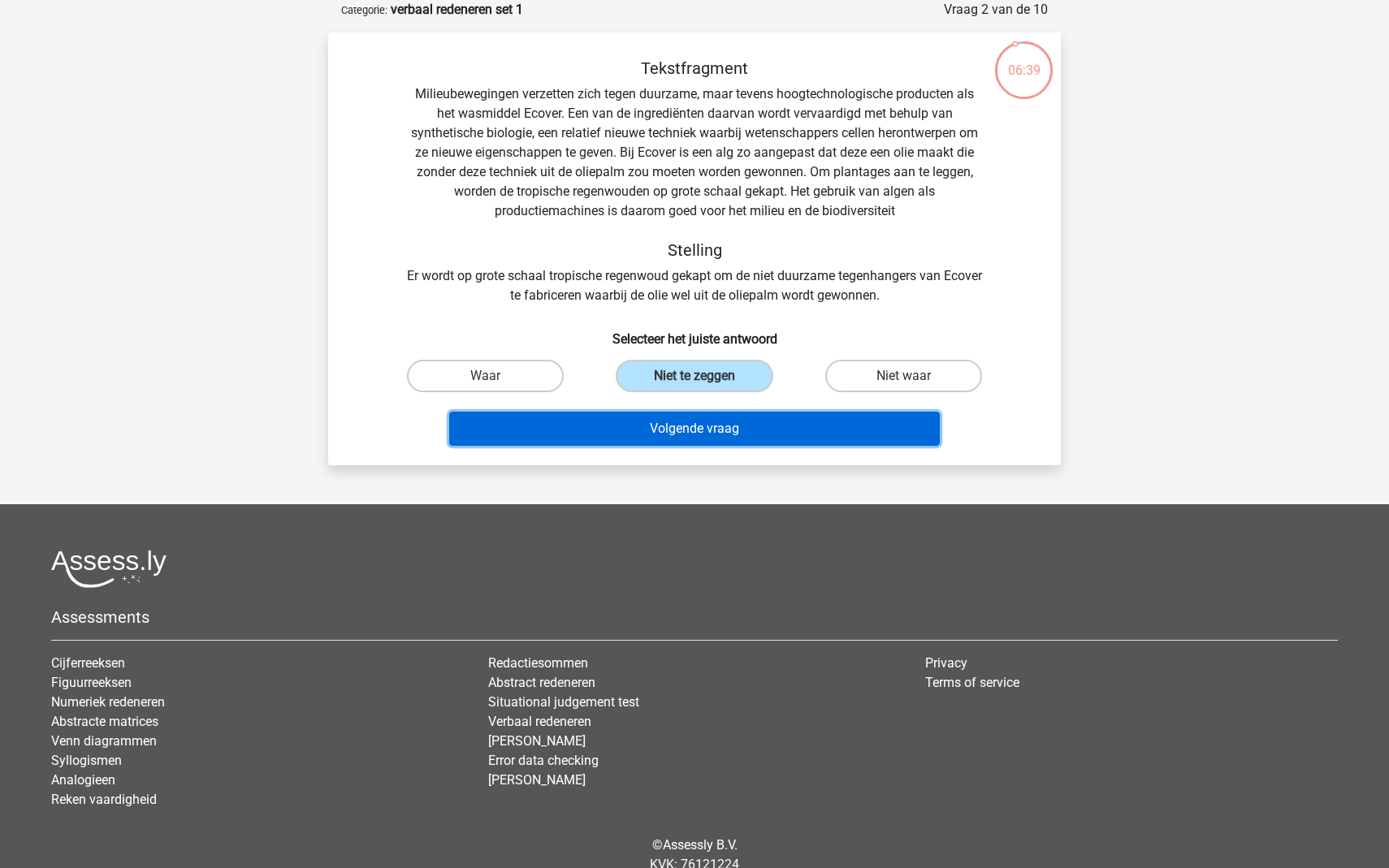
click at [718, 428] on button "Volgende vraag" at bounding box center [695, 428] width 491 height 34
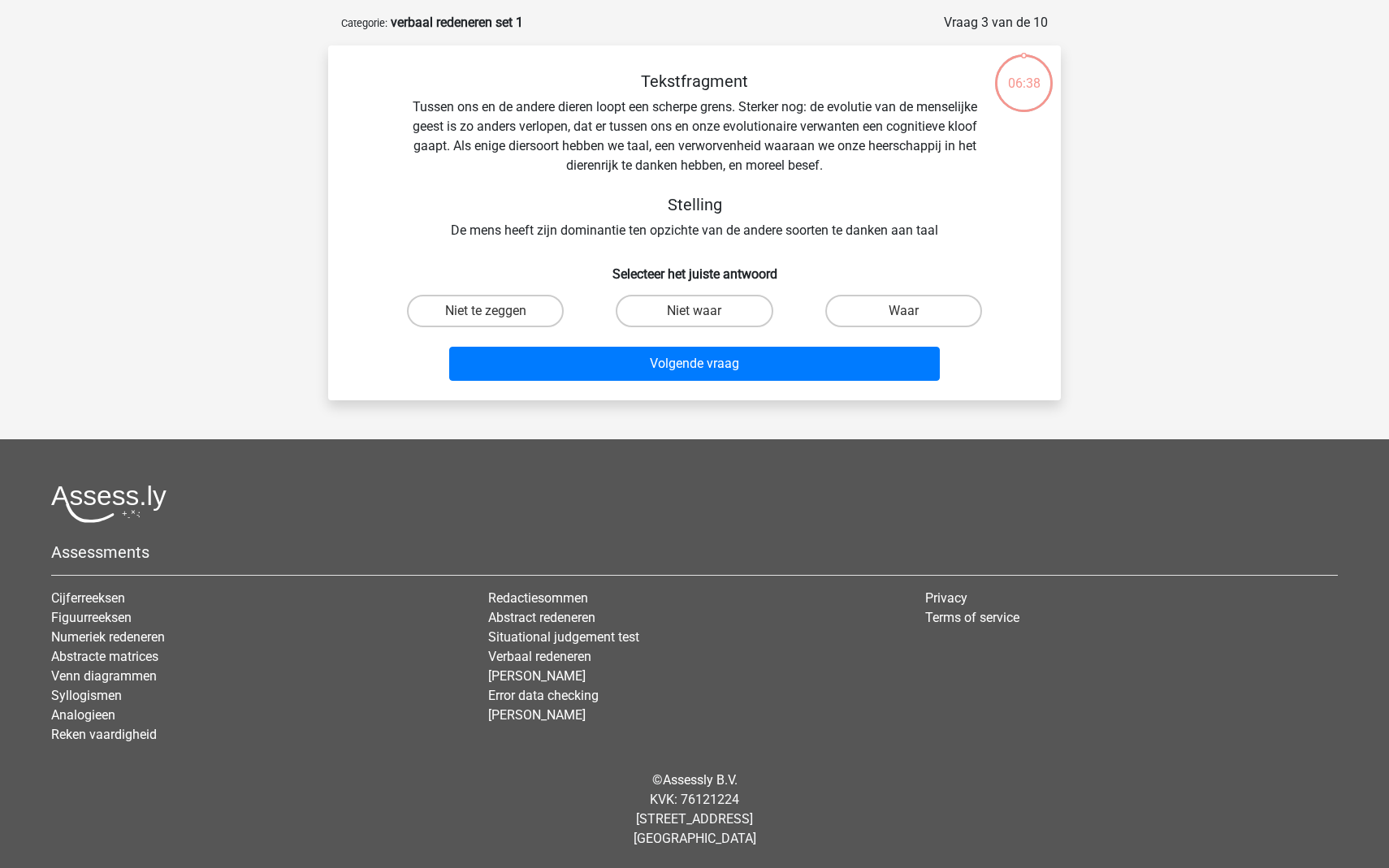
scroll to position [68, 0]
click at [726, 307] on label "Niet waar" at bounding box center [694, 311] width 157 height 33
click at [705, 311] on input "Niet waar" at bounding box center [699, 316] width 10 height 10
radio input "true"
click at [871, 309] on label "Waar" at bounding box center [904, 311] width 157 height 33
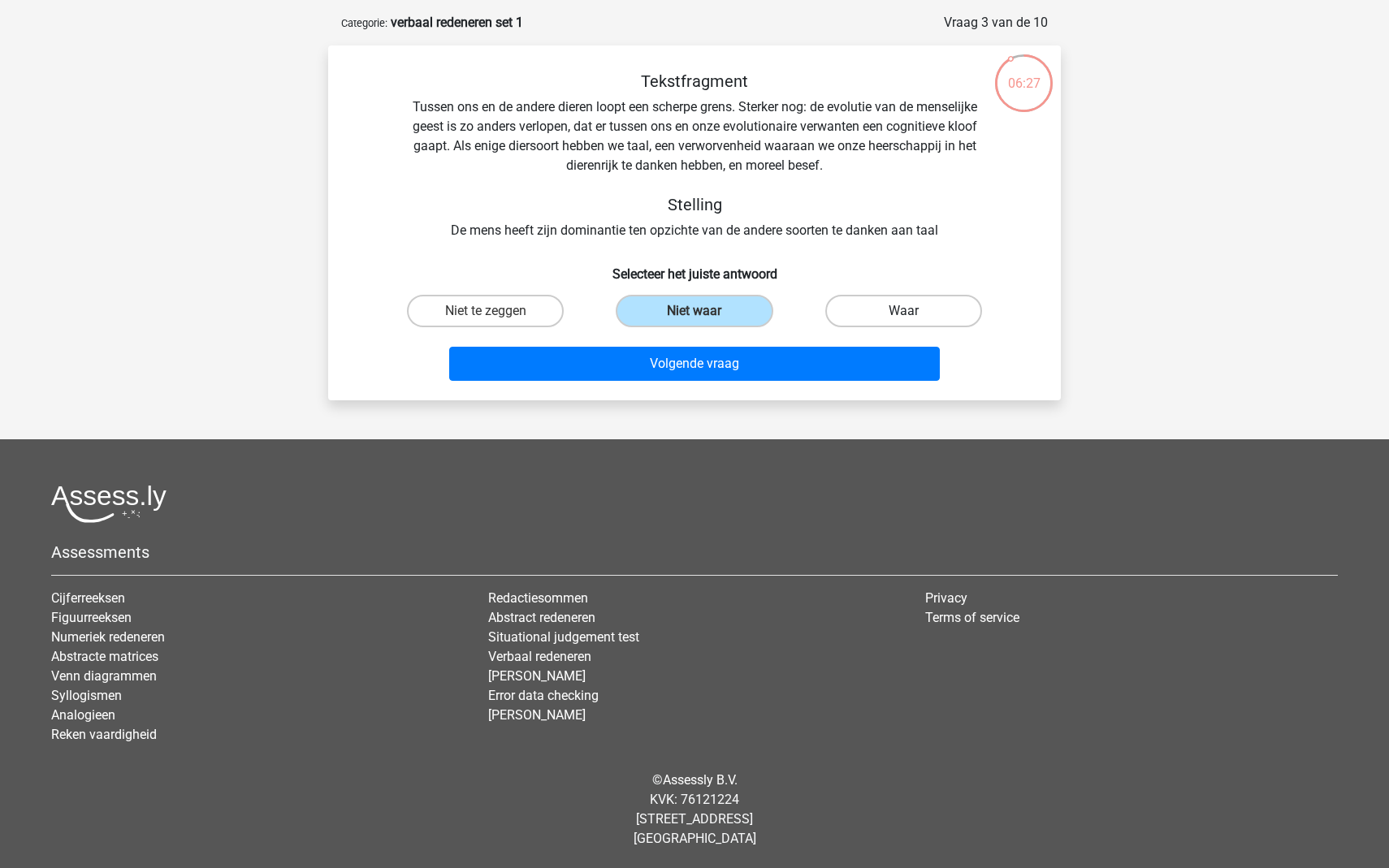
click at [904, 311] on input "Waar" at bounding box center [909, 316] width 10 height 10
radio input "true"
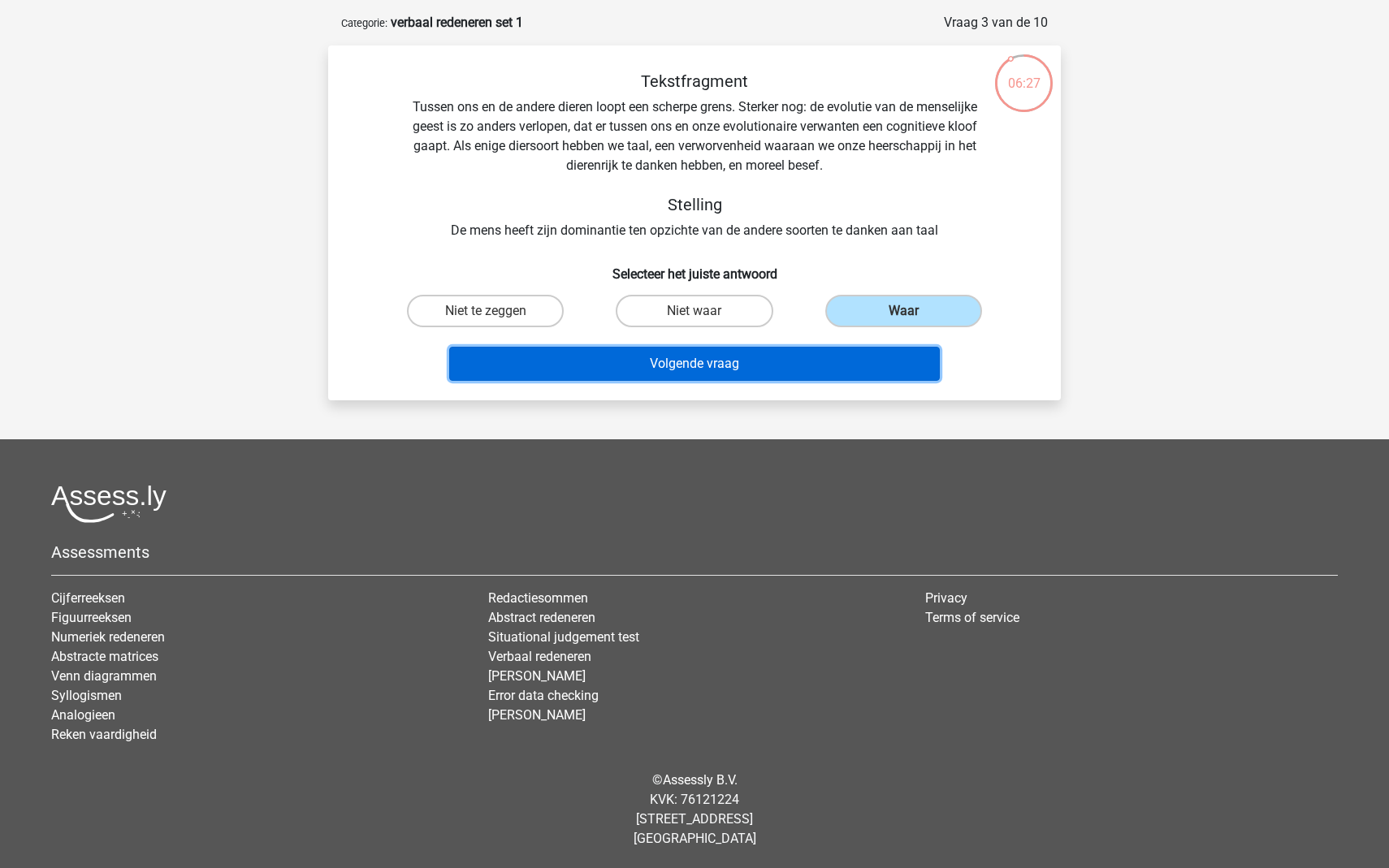
click at [851, 359] on button "Volgende vraag" at bounding box center [695, 364] width 491 height 34
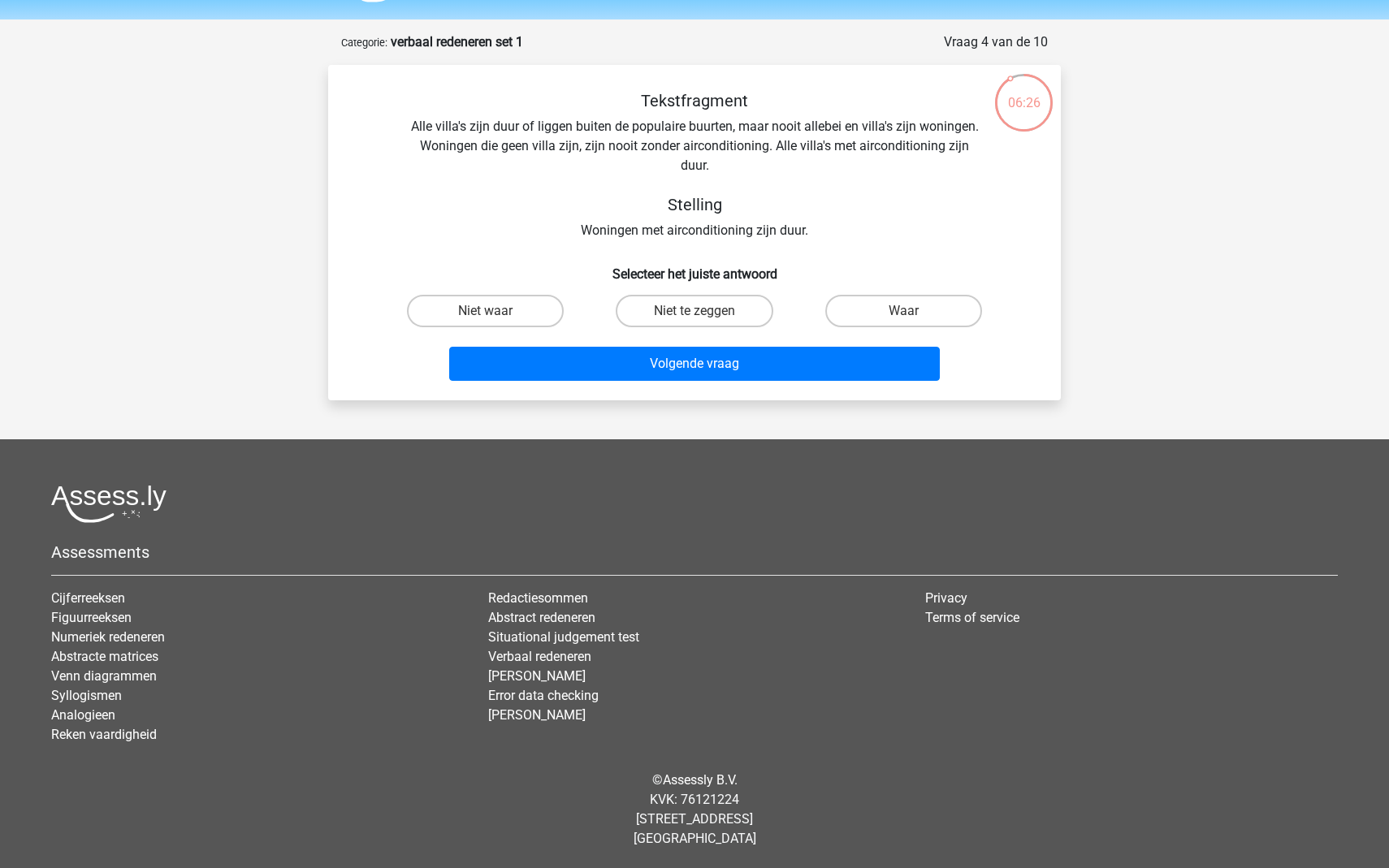
scroll to position [49, 0]
click at [728, 287] on div "Tekstfragment Alle villa's zijn duur of liggen buiten de populaire buurten, maa…" at bounding box center [695, 239] width 720 height 296
click at [734, 309] on label "Niet te zeggen" at bounding box center [694, 311] width 157 height 33
click at [705, 311] on input "Niet te zeggen" at bounding box center [699, 316] width 10 height 10
radio input "true"
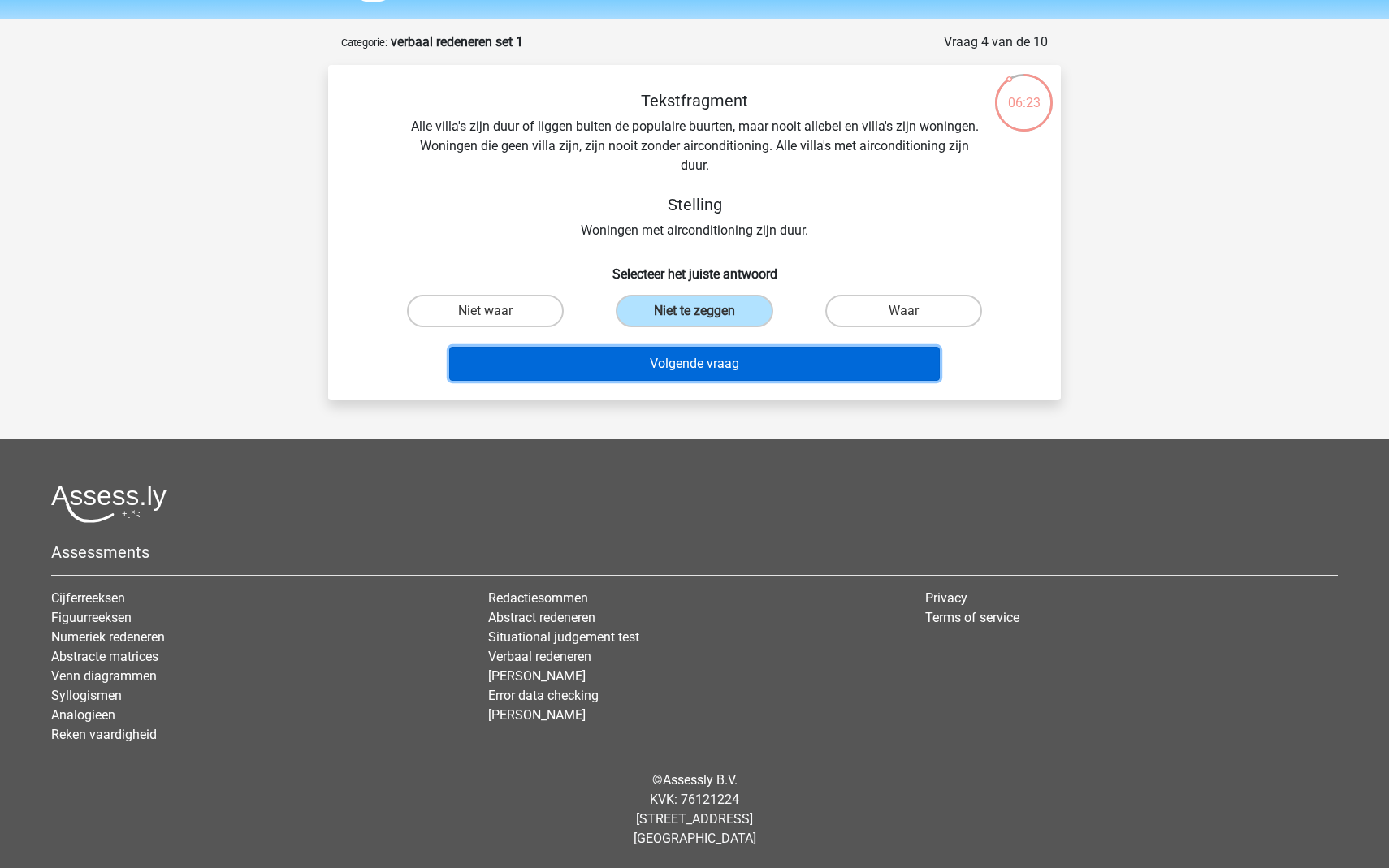
click at [740, 355] on button "Volgende vraag" at bounding box center [695, 364] width 491 height 34
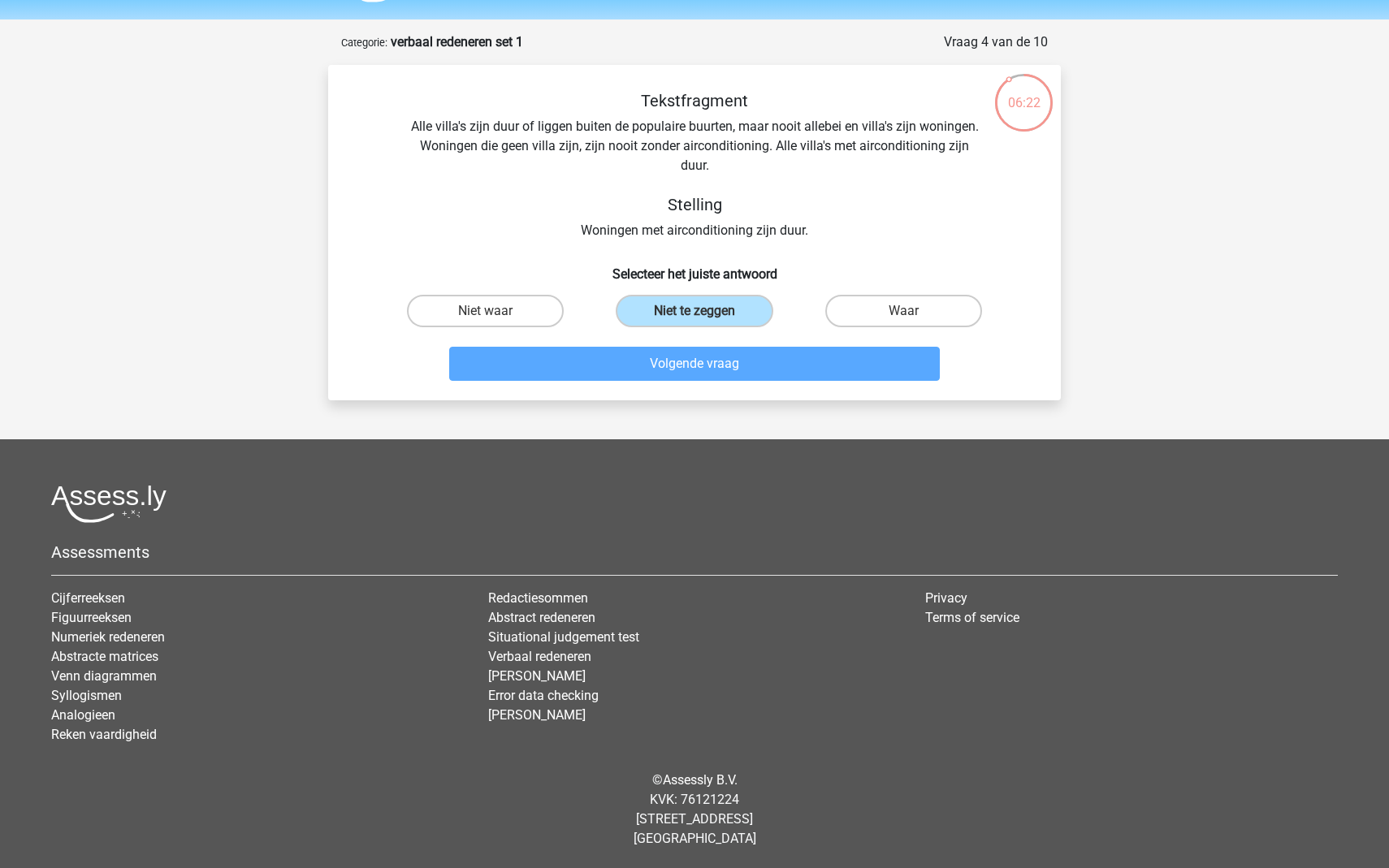
scroll to position [82, 0]
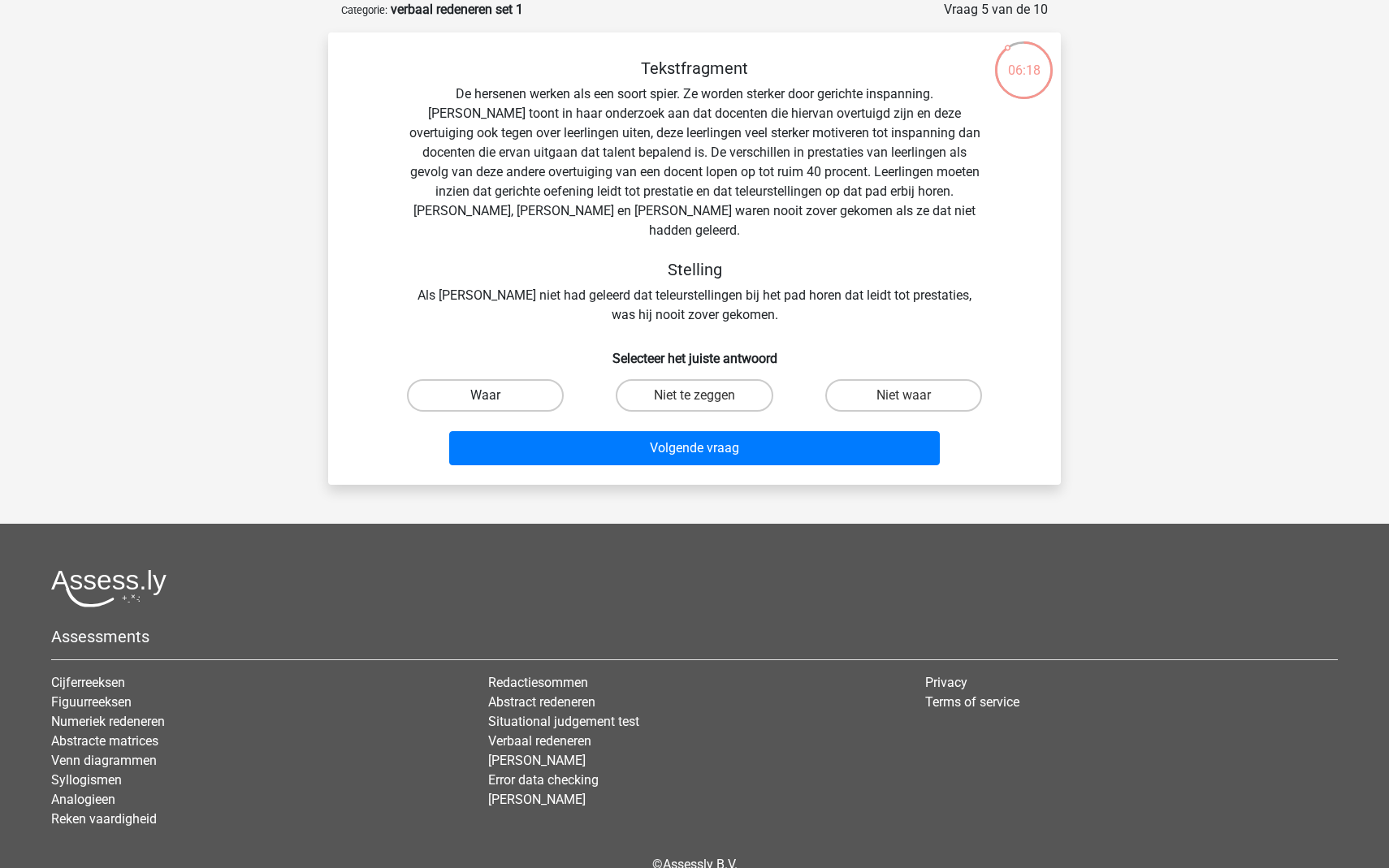
click at [539, 385] on label "Waar" at bounding box center [485, 396] width 157 height 33
click at [497, 396] on input "Waar" at bounding box center [490, 401] width 10 height 10
radio input "true"
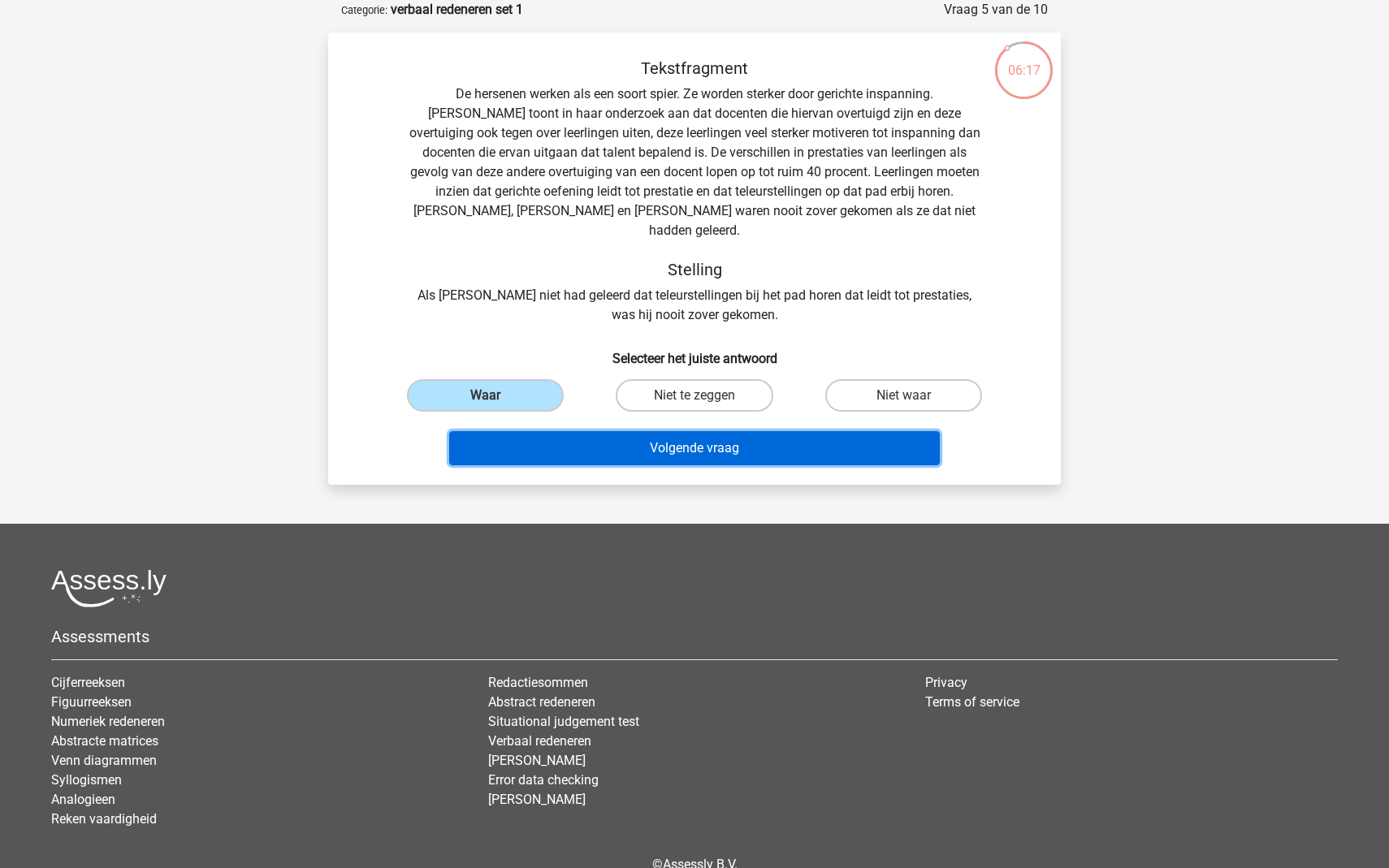
click at [738, 434] on button "Volgende vraag" at bounding box center [695, 448] width 491 height 34
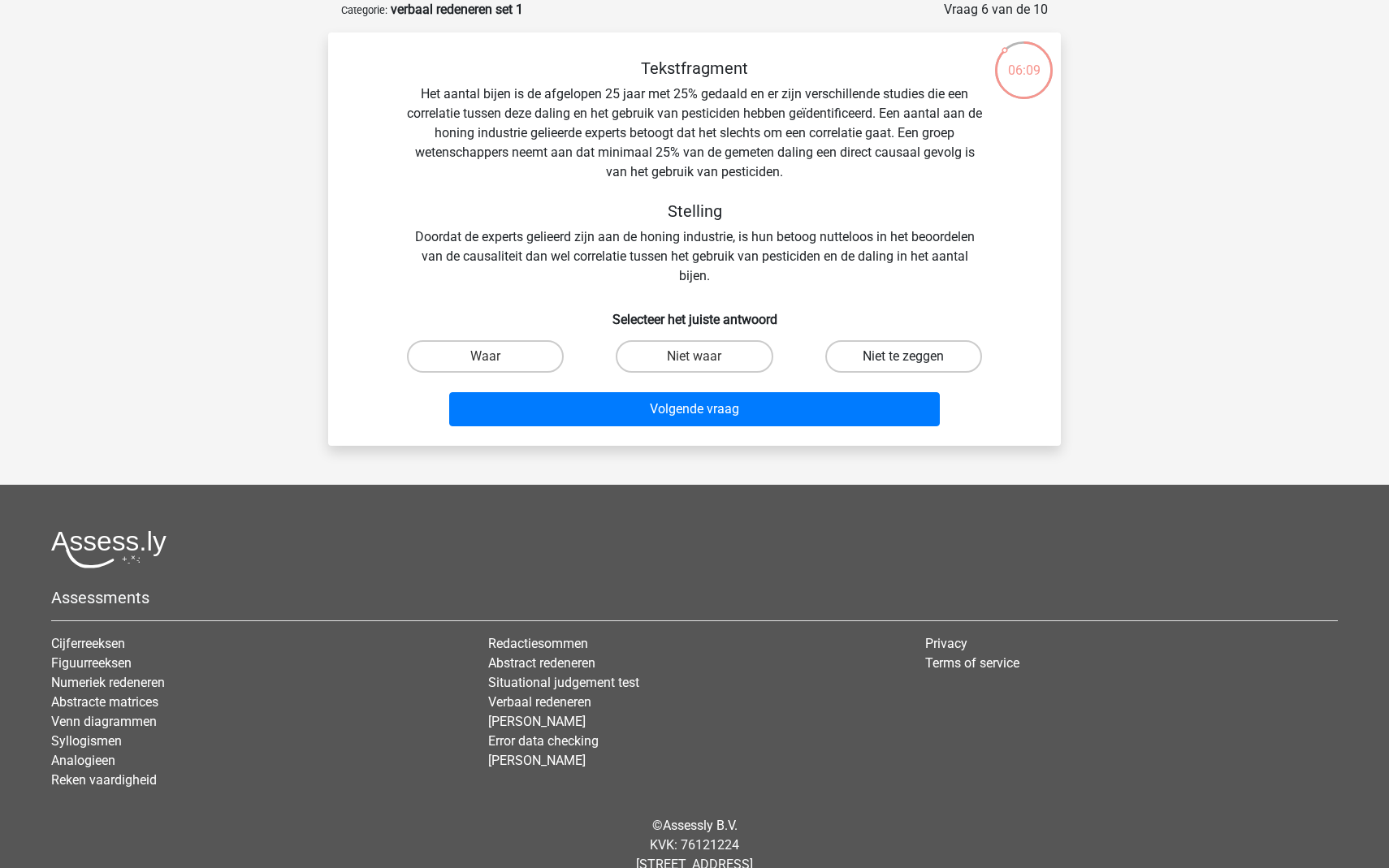
click at [889, 350] on label "Niet te zeggen" at bounding box center [904, 356] width 157 height 33
click at [904, 356] on input "Niet te zeggen" at bounding box center [909, 361] width 10 height 10
radio input "true"
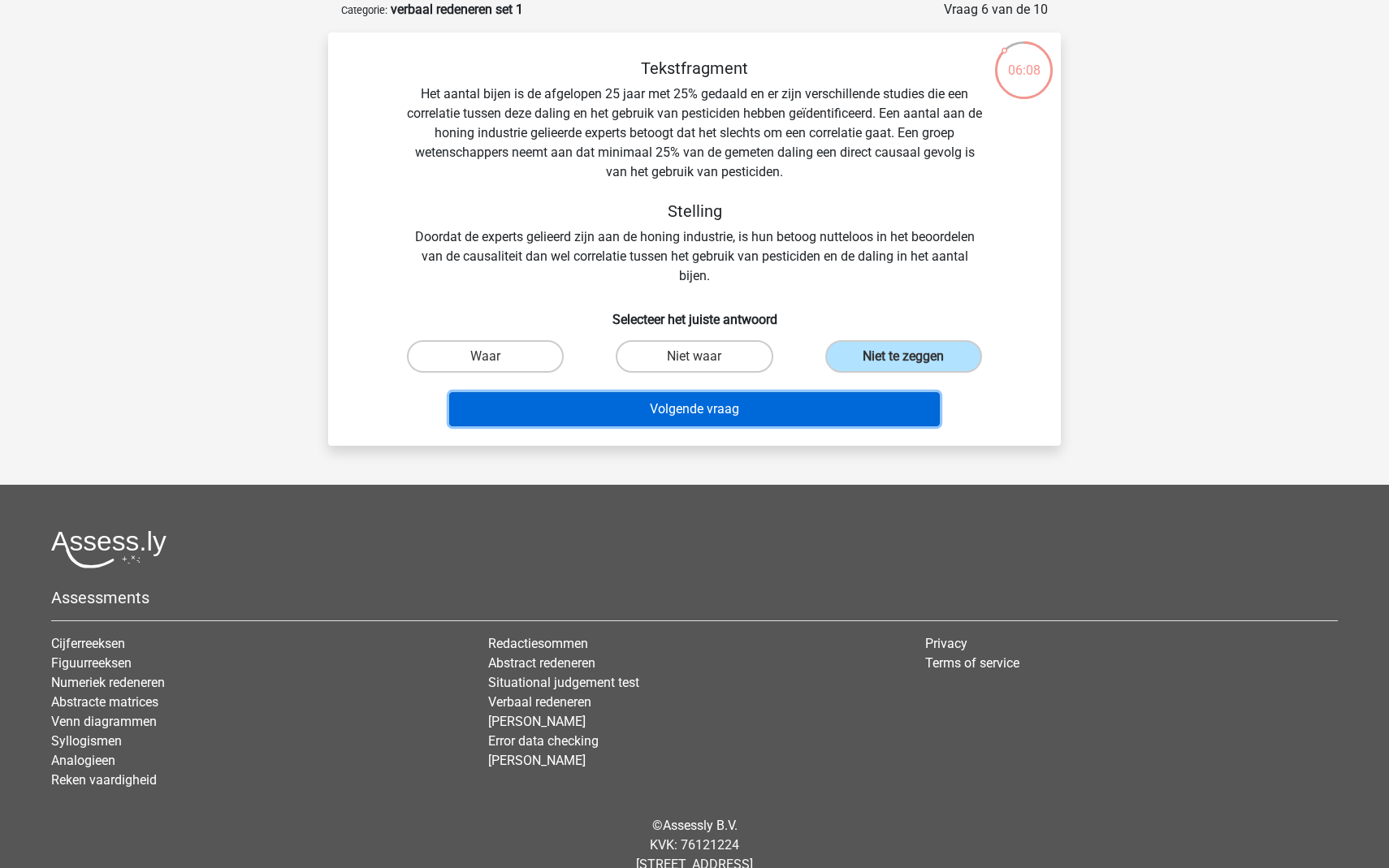
click at [869, 415] on button "Volgende vraag" at bounding box center [695, 410] width 491 height 34
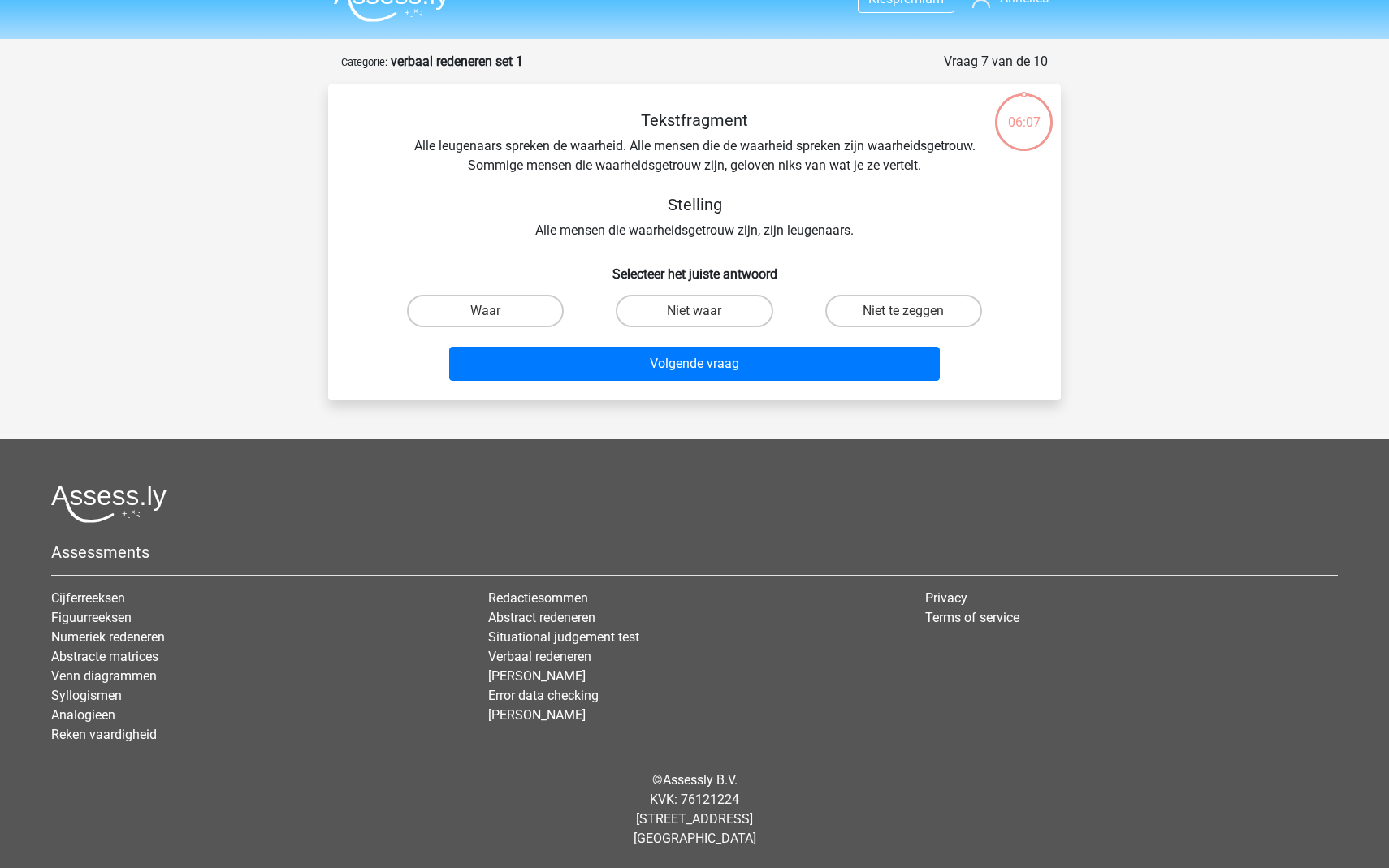
scroll to position [29, 0]
click at [872, 319] on label "Niet te zeggen" at bounding box center [904, 311] width 157 height 33
click at [904, 319] on input "Niet te zeggen" at bounding box center [909, 316] width 10 height 10
radio input "true"
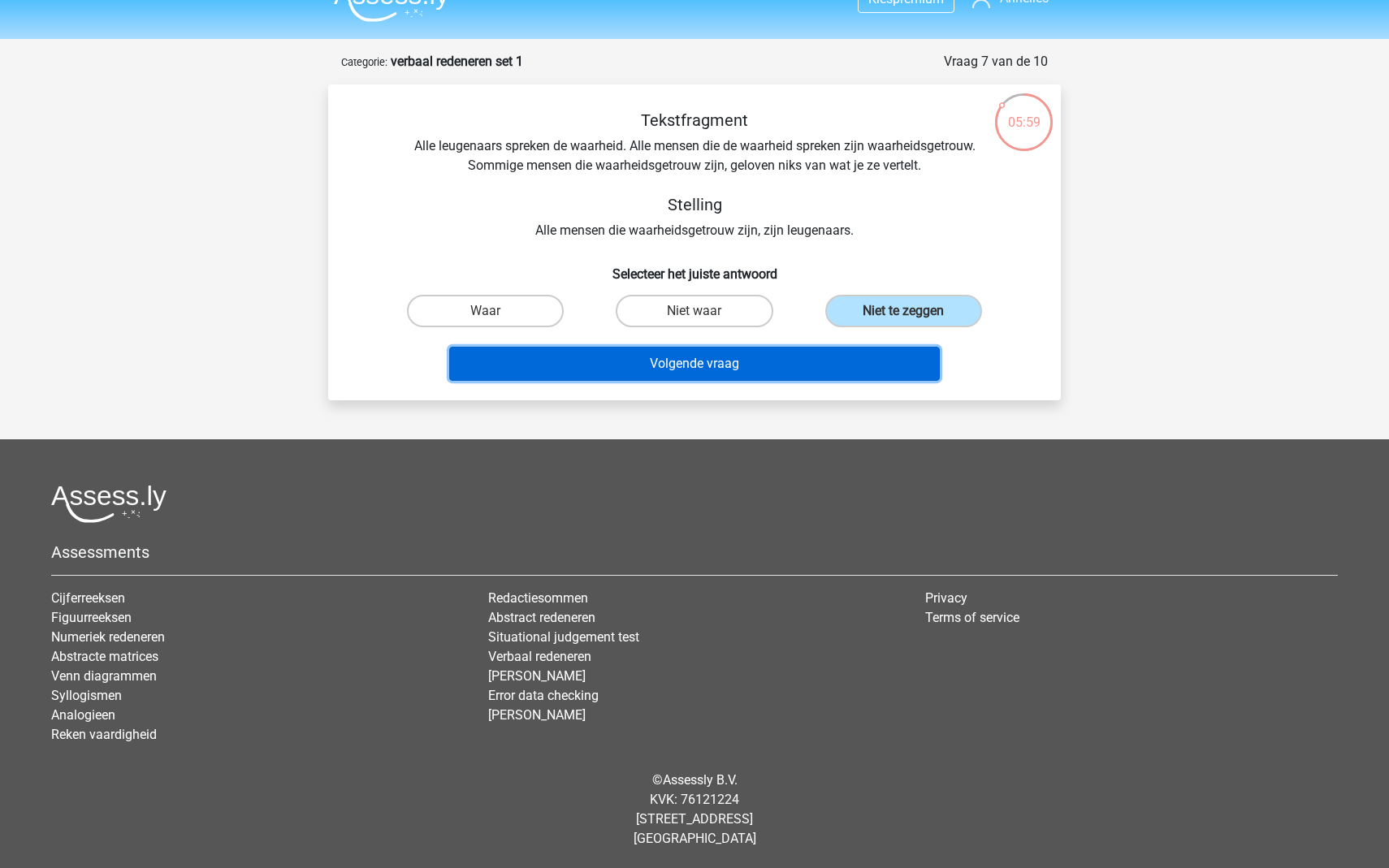
click at [827, 366] on button "Volgende vraag" at bounding box center [695, 364] width 491 height 34
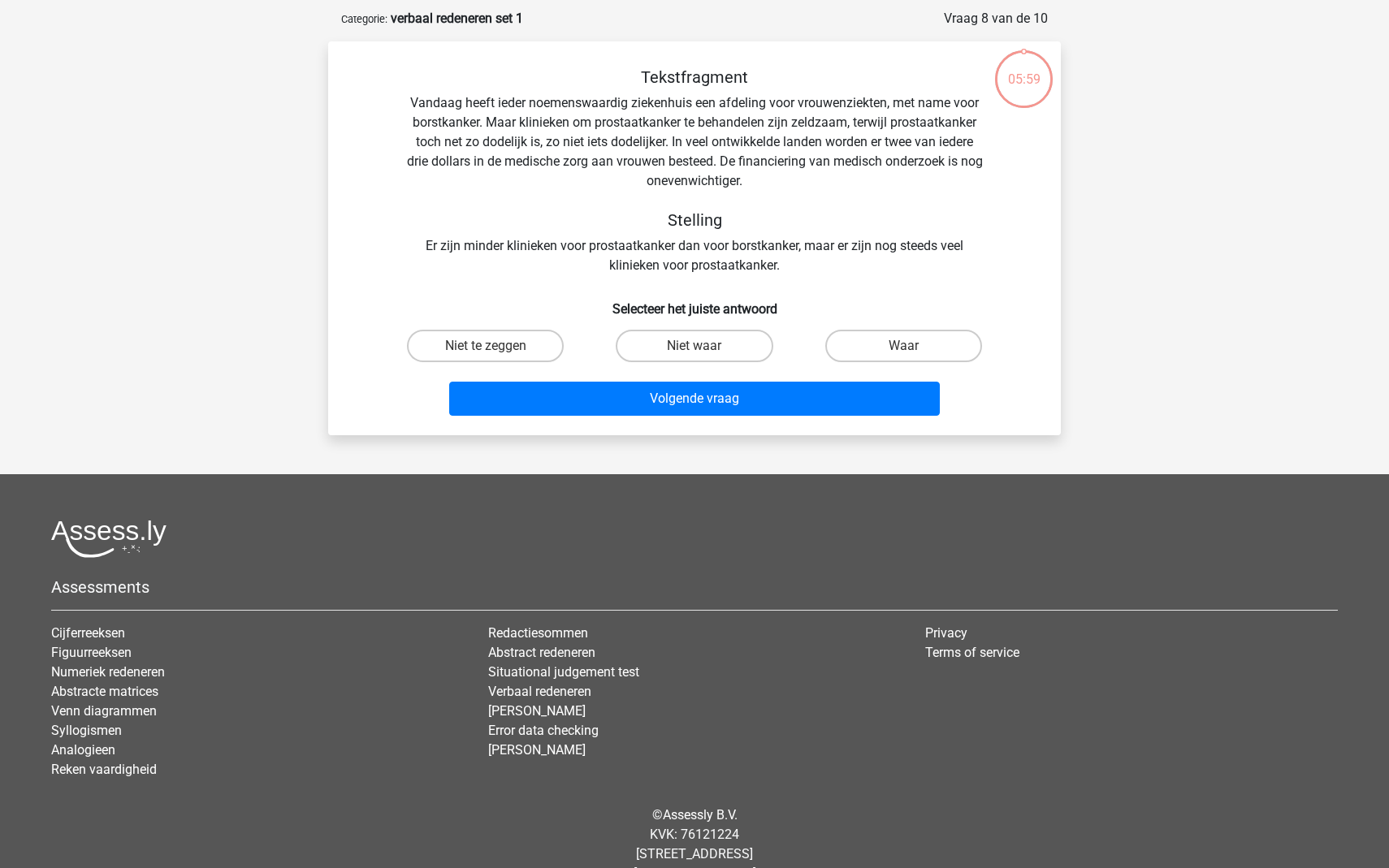
scroll to position [82, 0]
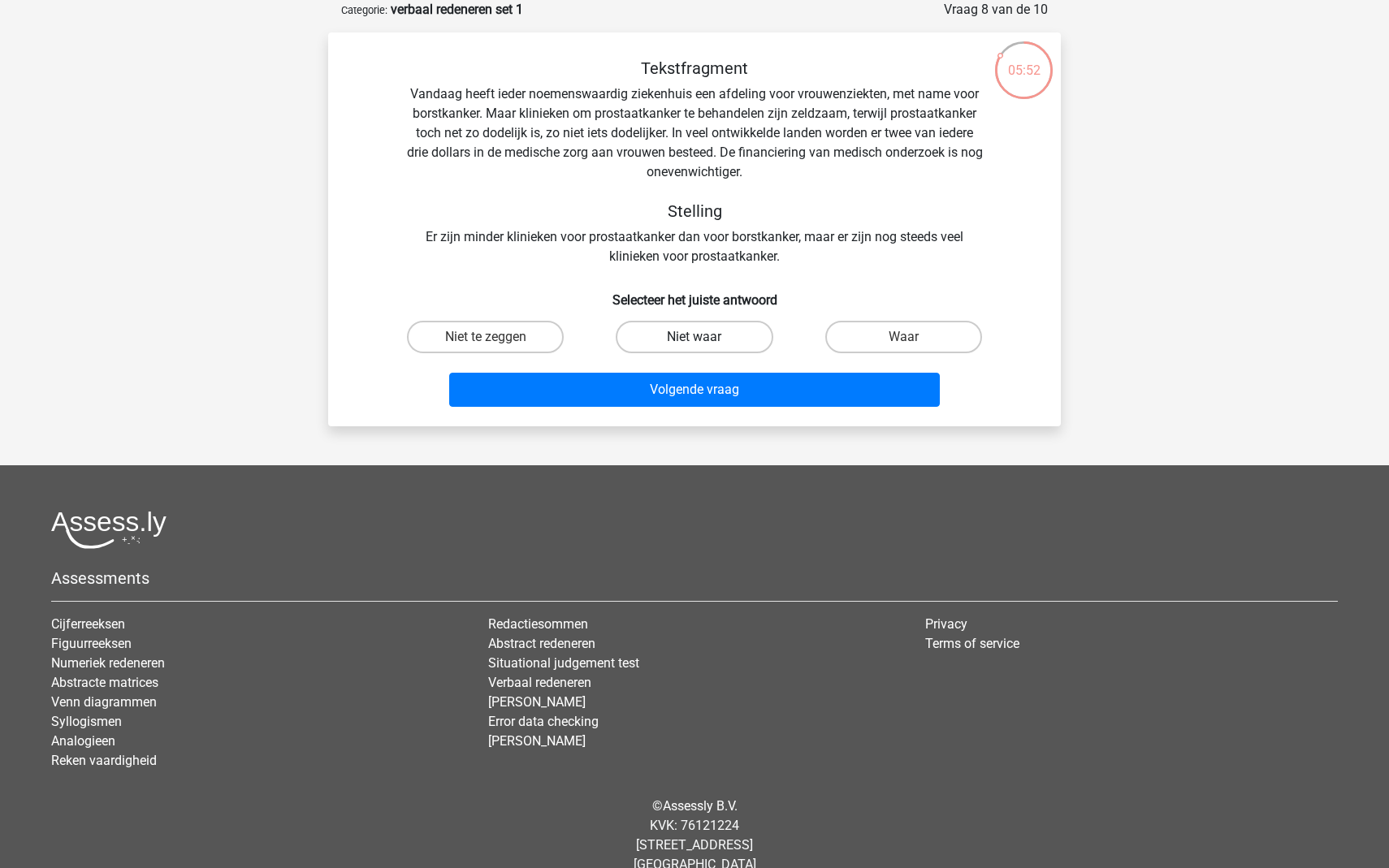
click at [734, 335] on label "Niet waar" at bounding box center [694, 337] width 157 height 33
click at [705, 337] on input "Niet waar" at bounding box center [699, 342] width 10 height 10
radio input "true"
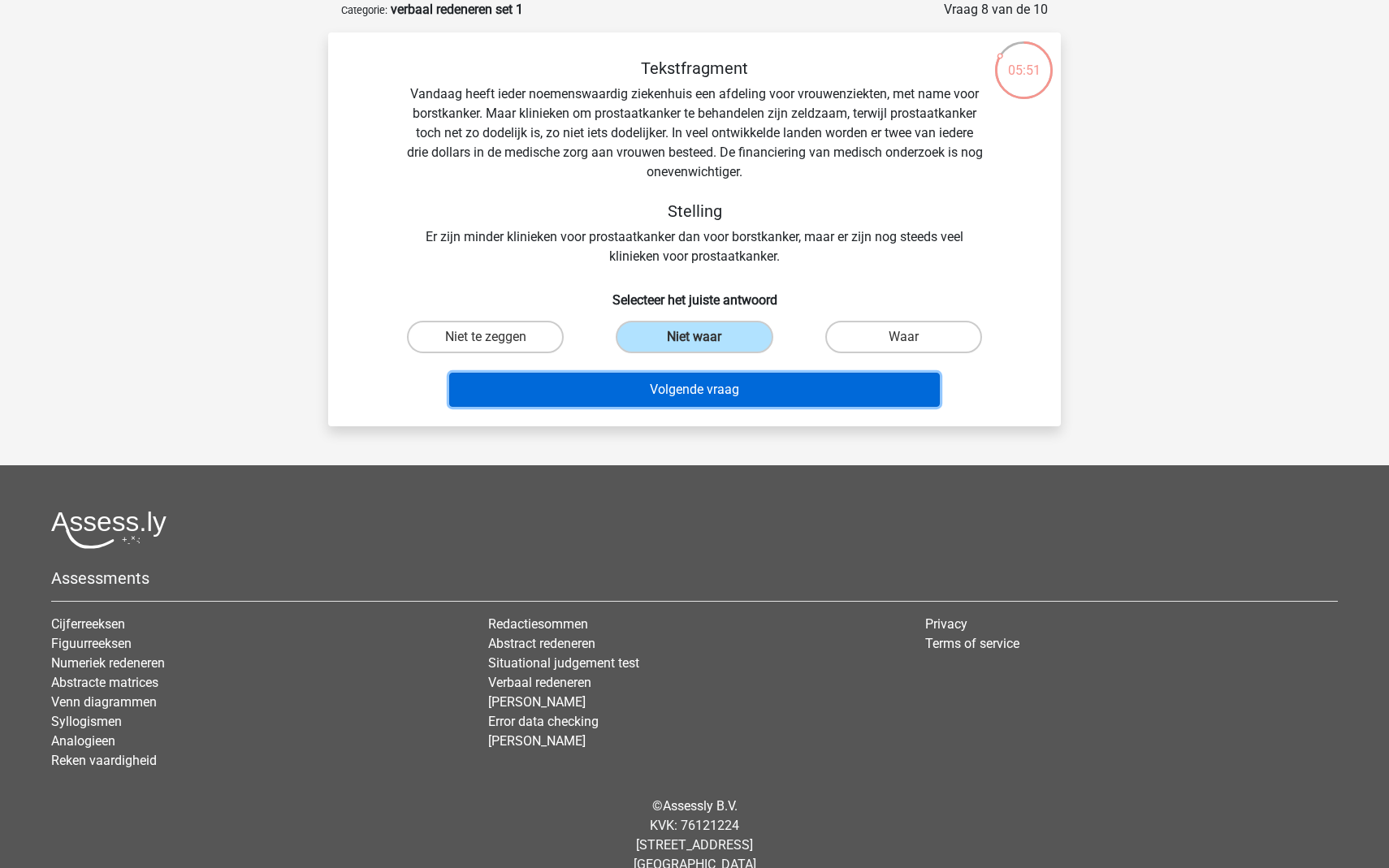
click at [733, 392] on button "Volgende vraag" at bounding box center [695, 390] width 491 height 34
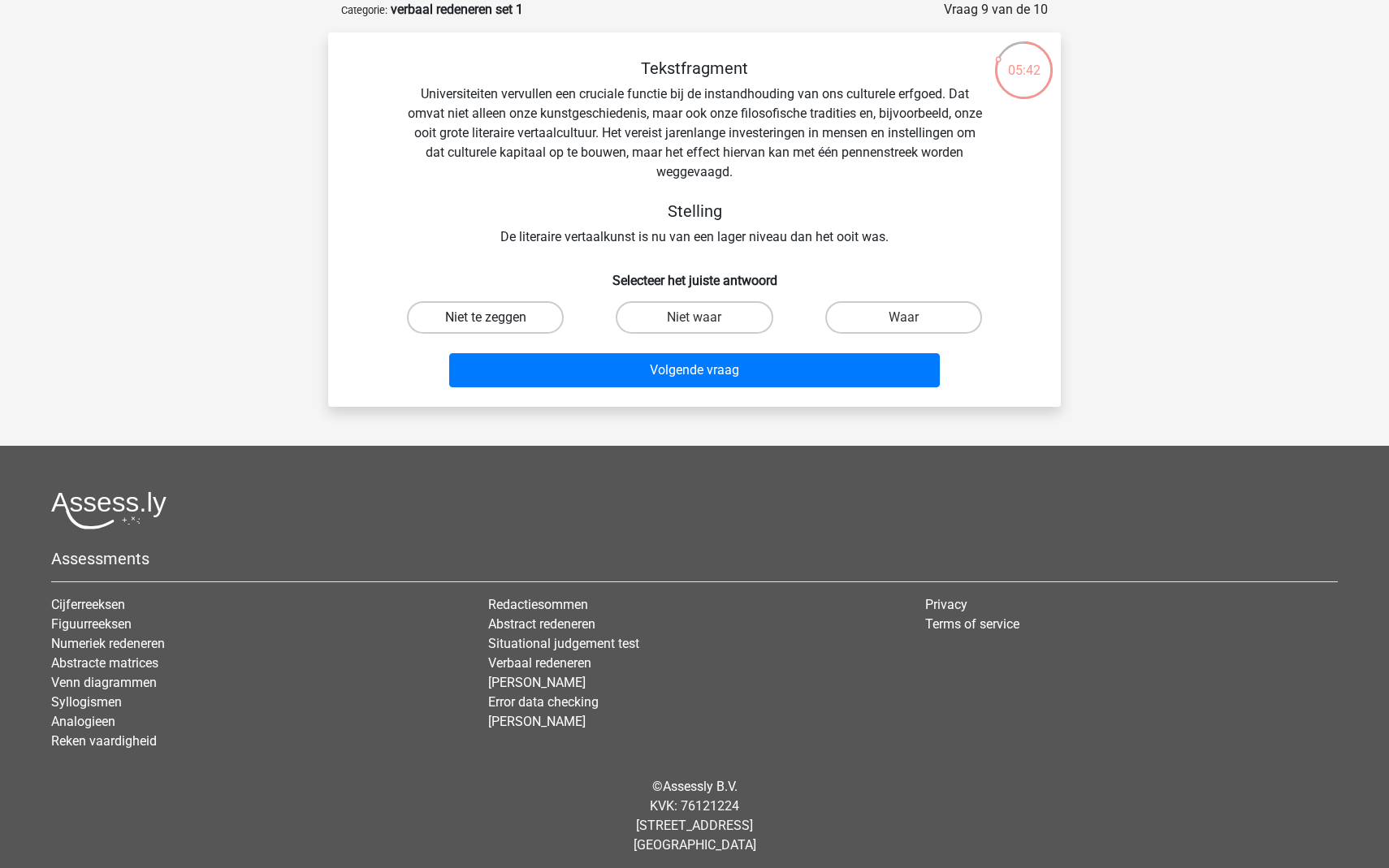
click at [530, 316] on label "Niet te zeggen" at bounding box center [485, 318] width 157 height 33
click at [497, 318] on input "Niet te zeggen" at bounding box center [490, 323] width 10 height 10
radio input "true"
click at [559, 392] on div "Volgende vraag" at bounding box center [694, 373] width 627 height 40
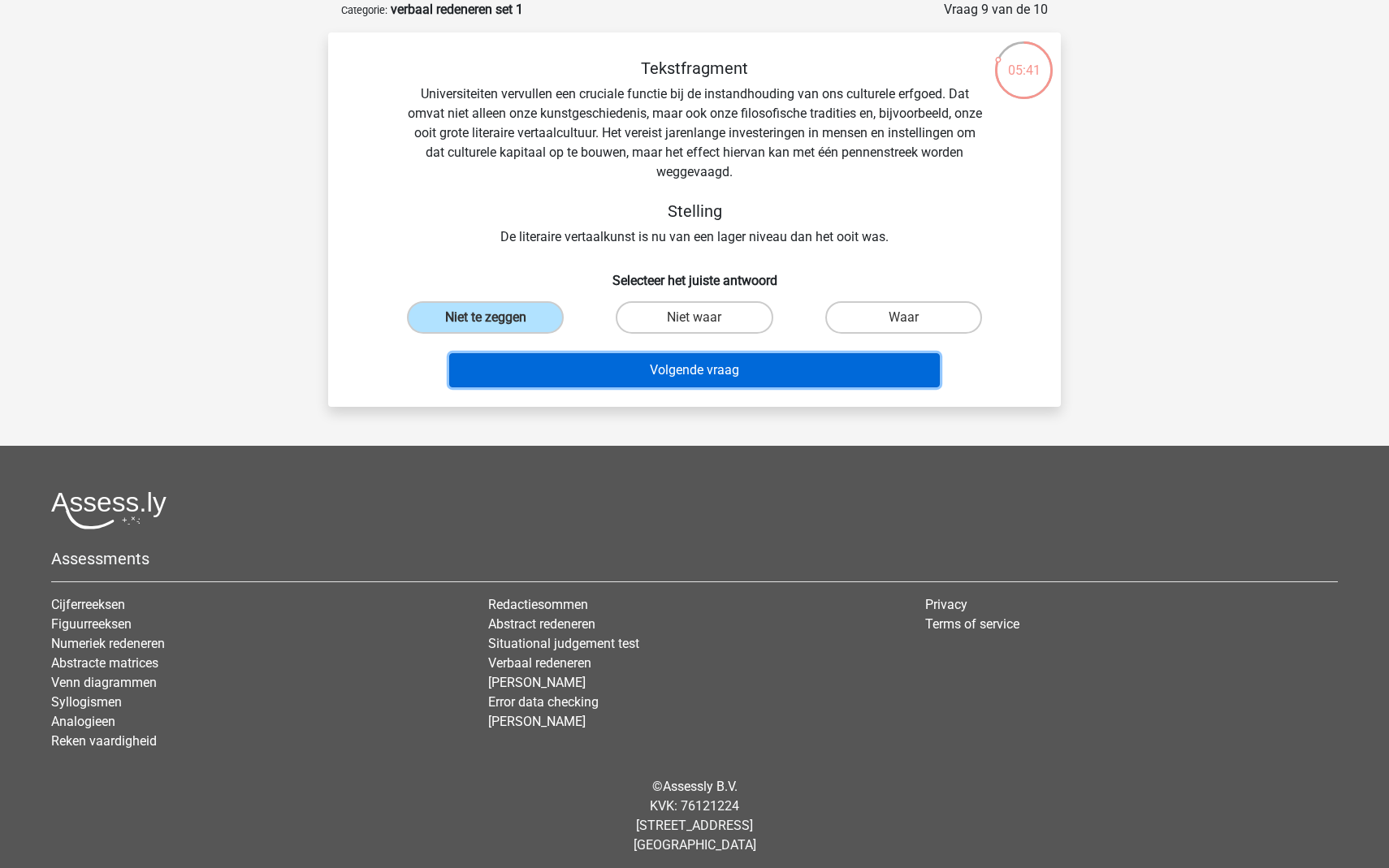
click at [598, 356] on button "Volgende vraag" at bounding box center [695, 370] width 491 height 34
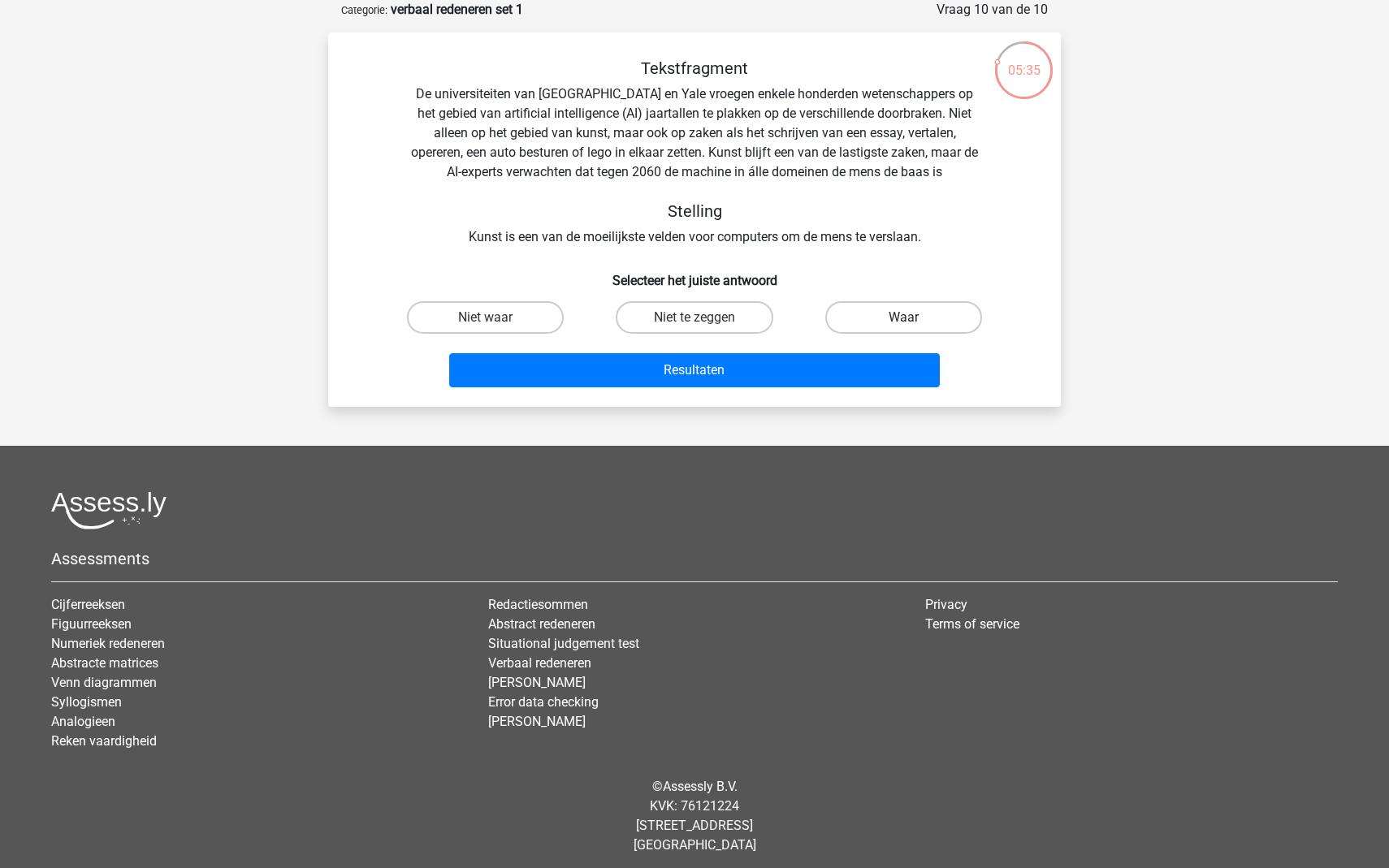
click at [850, 309] on label "Waar" at bounding box center [904, 318] width 157 height 33
click at [904, 318] on input "Waar" at bounding box center [909, 323] width 10 height 10
radio input "true"
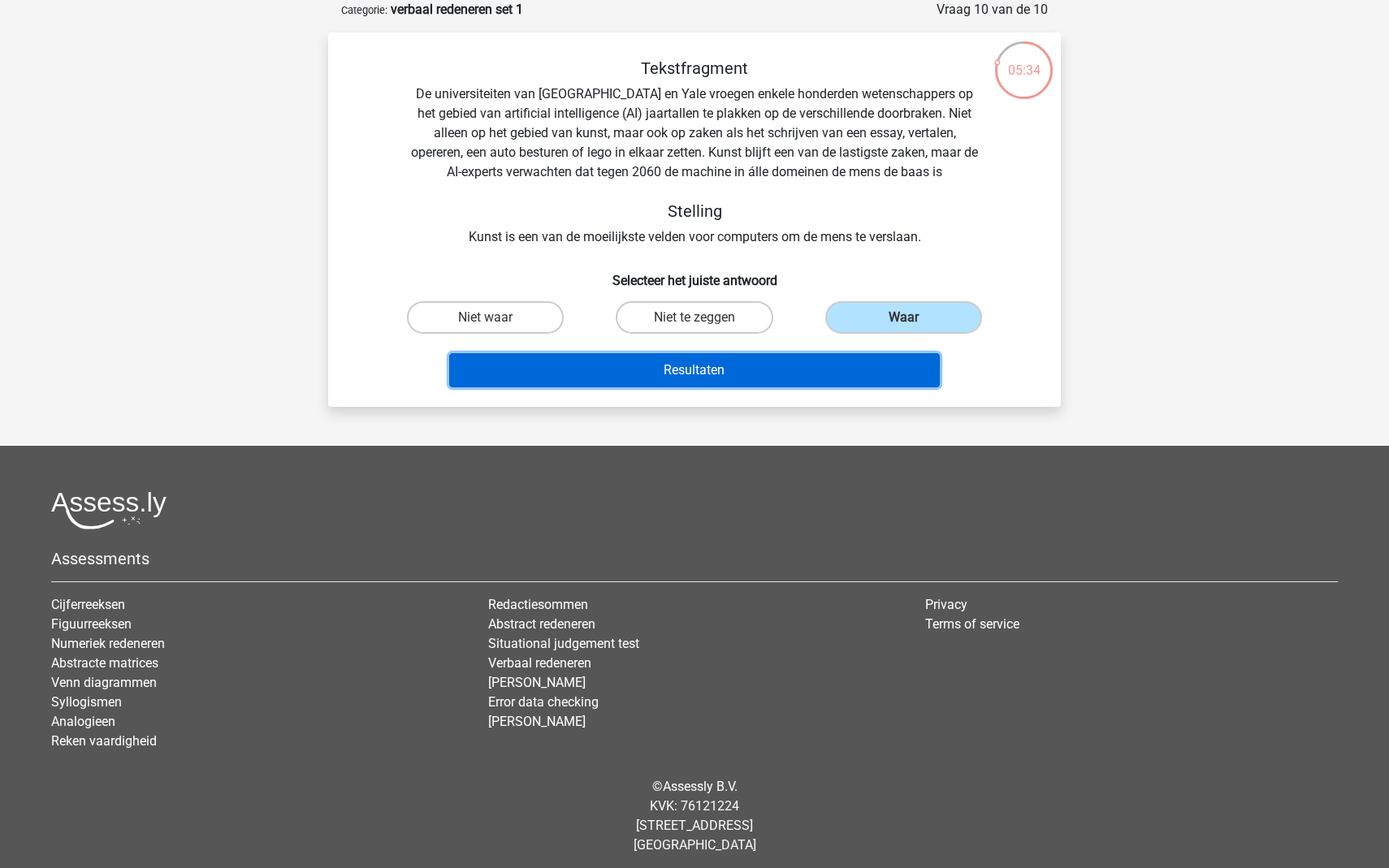
click at [824, 358] on button "Resultaten" at bounding box center [695, 370] width 491 height 34
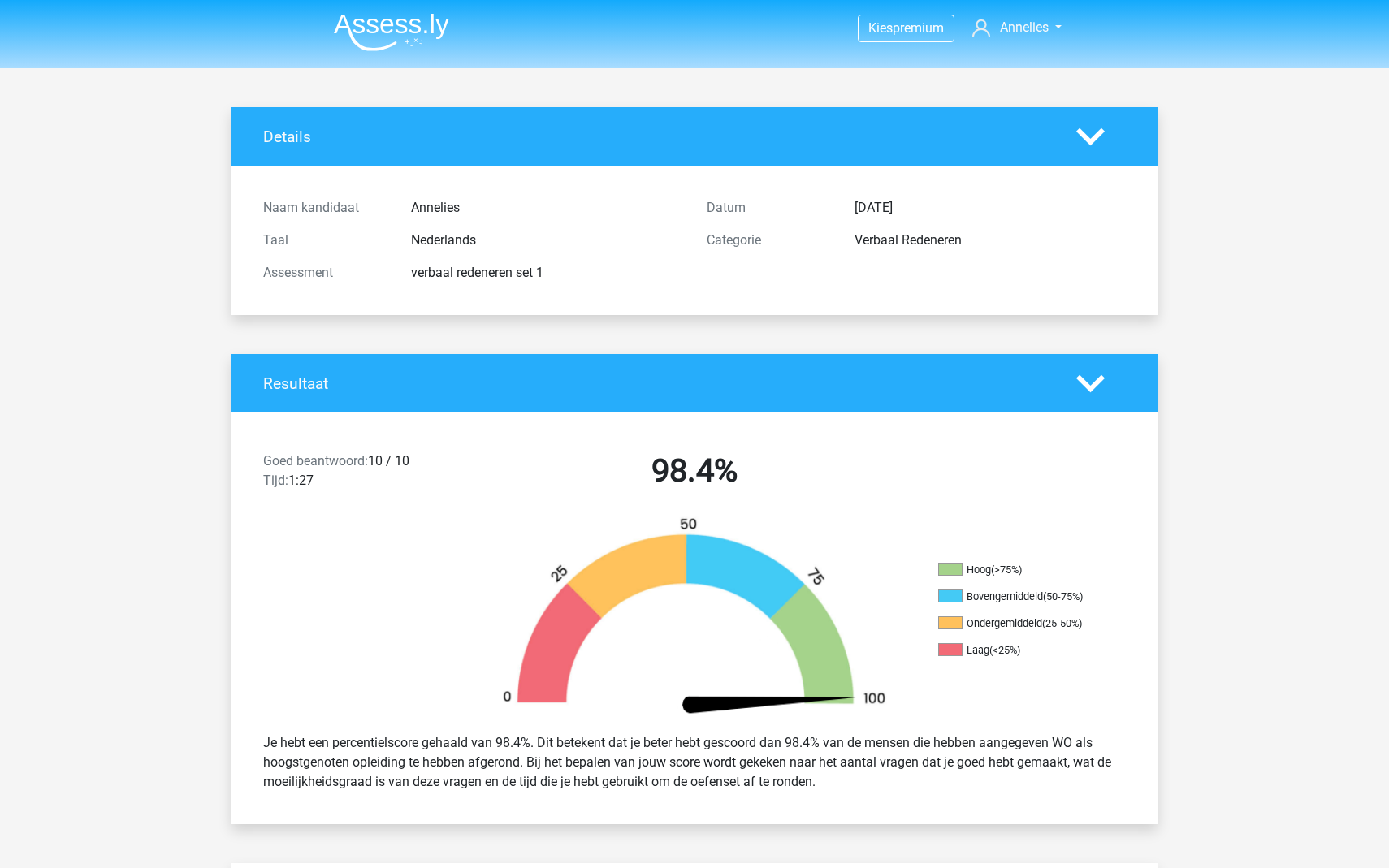
click at [419, 15] on img at bounding box center [392, 32] width 115 height 38
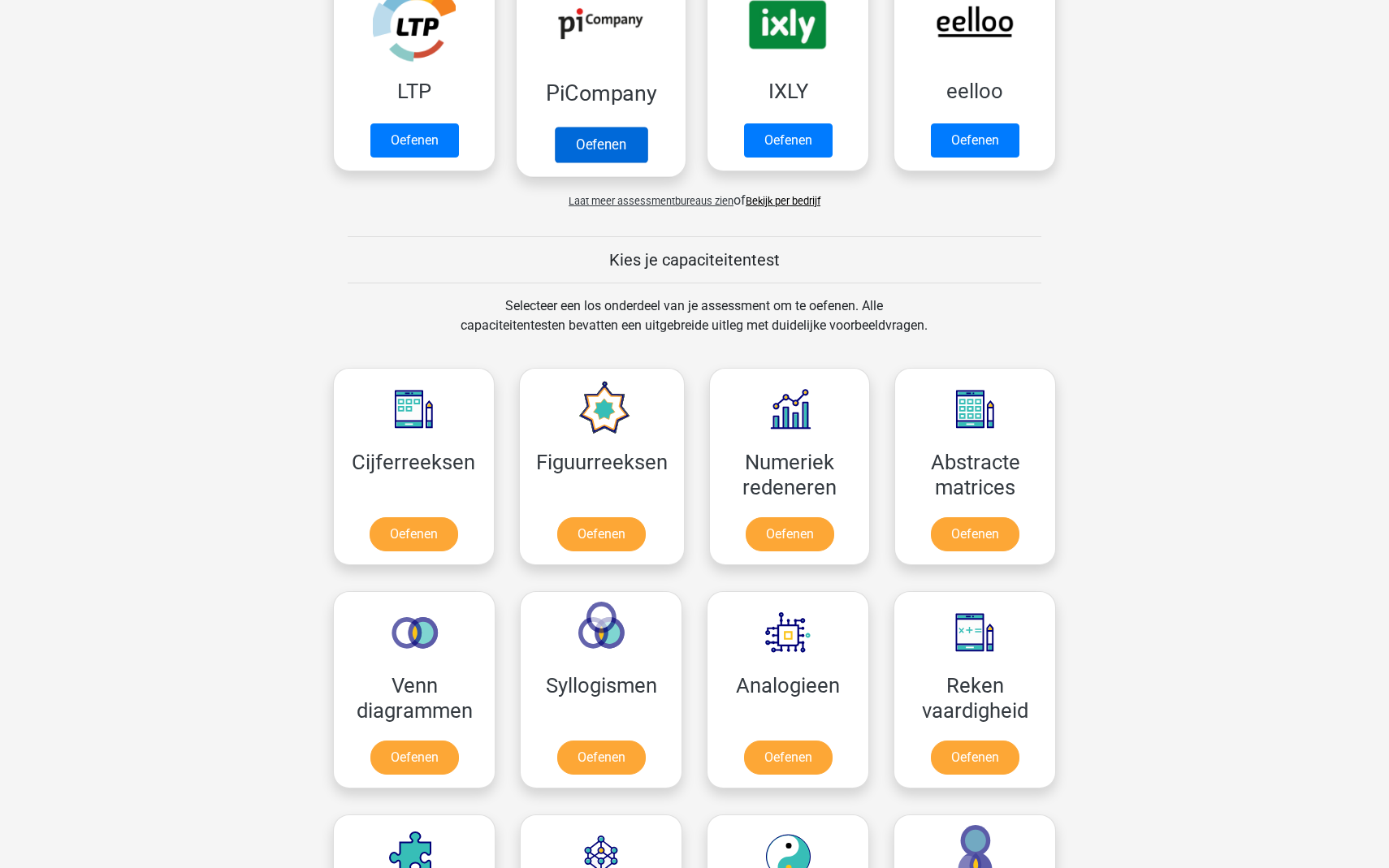
scroll to position [530, 0]
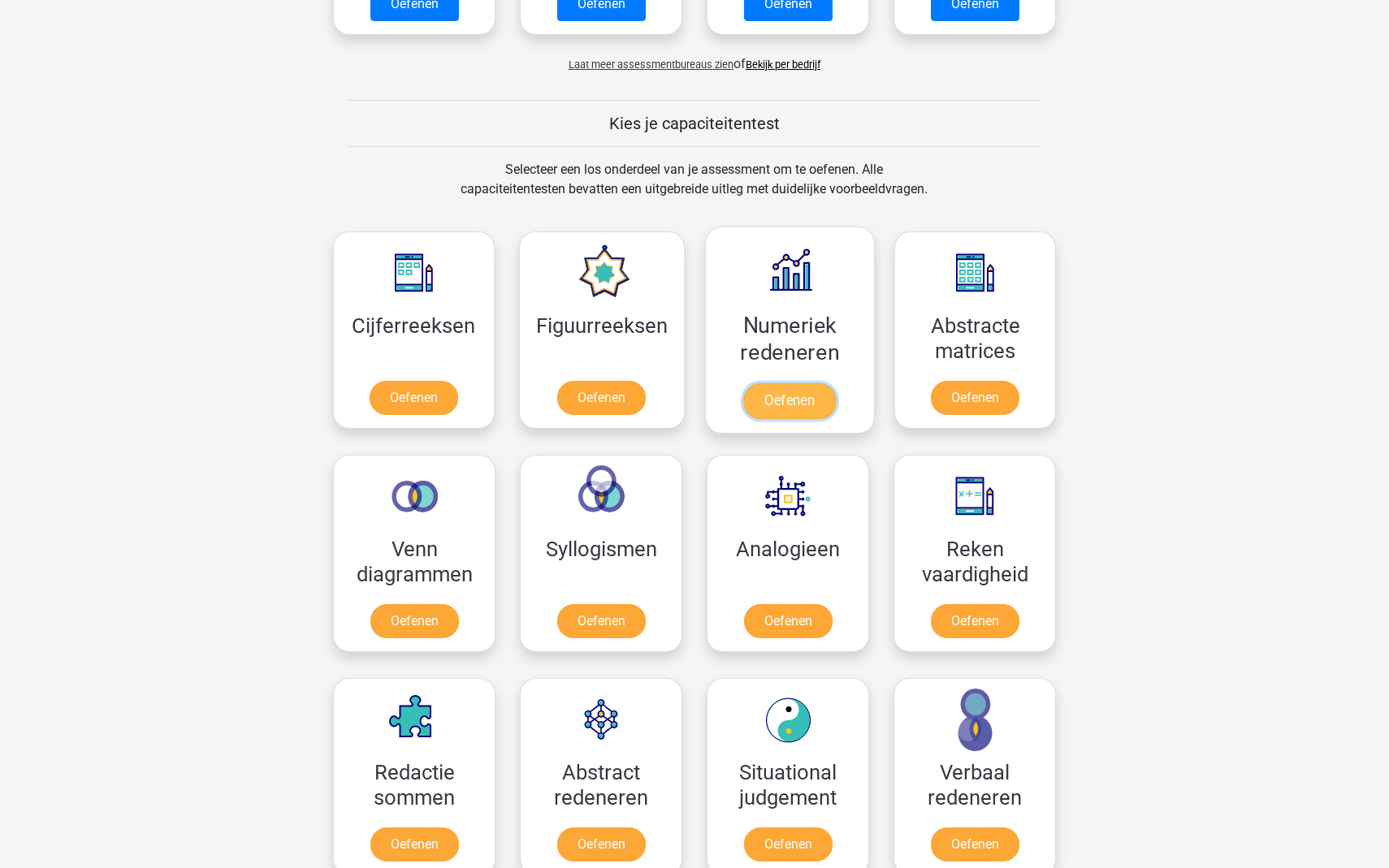
click at [795, 399] on link "Oefenen" at bounding box center [789, 401] width 93 height 36
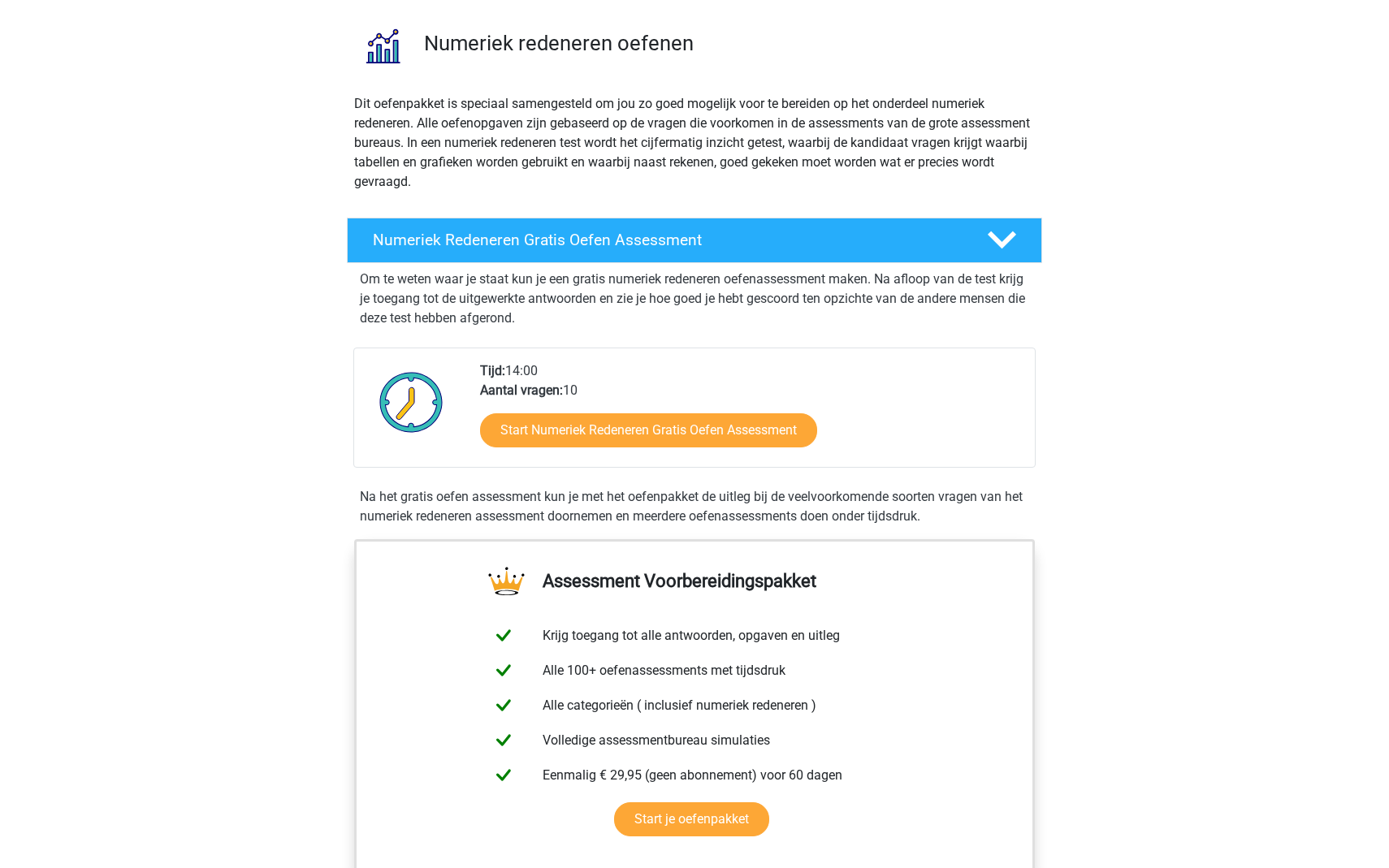
scroll to position [118, 0]
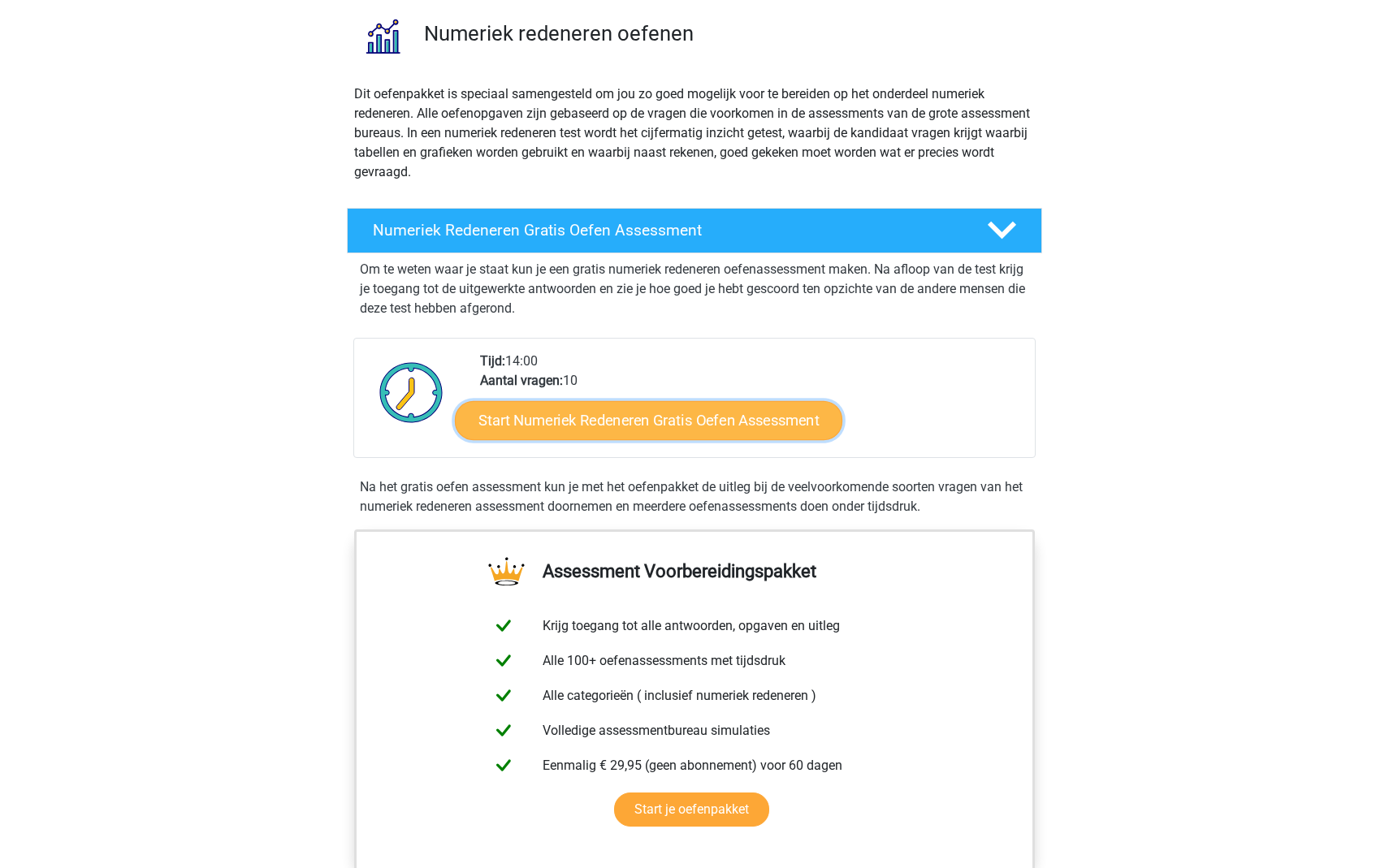
click at [613, 422] on link "Start Numeriek Redeneren Gratis Oefen Assessment" at bounding box center [649, 419] width 387 height 39
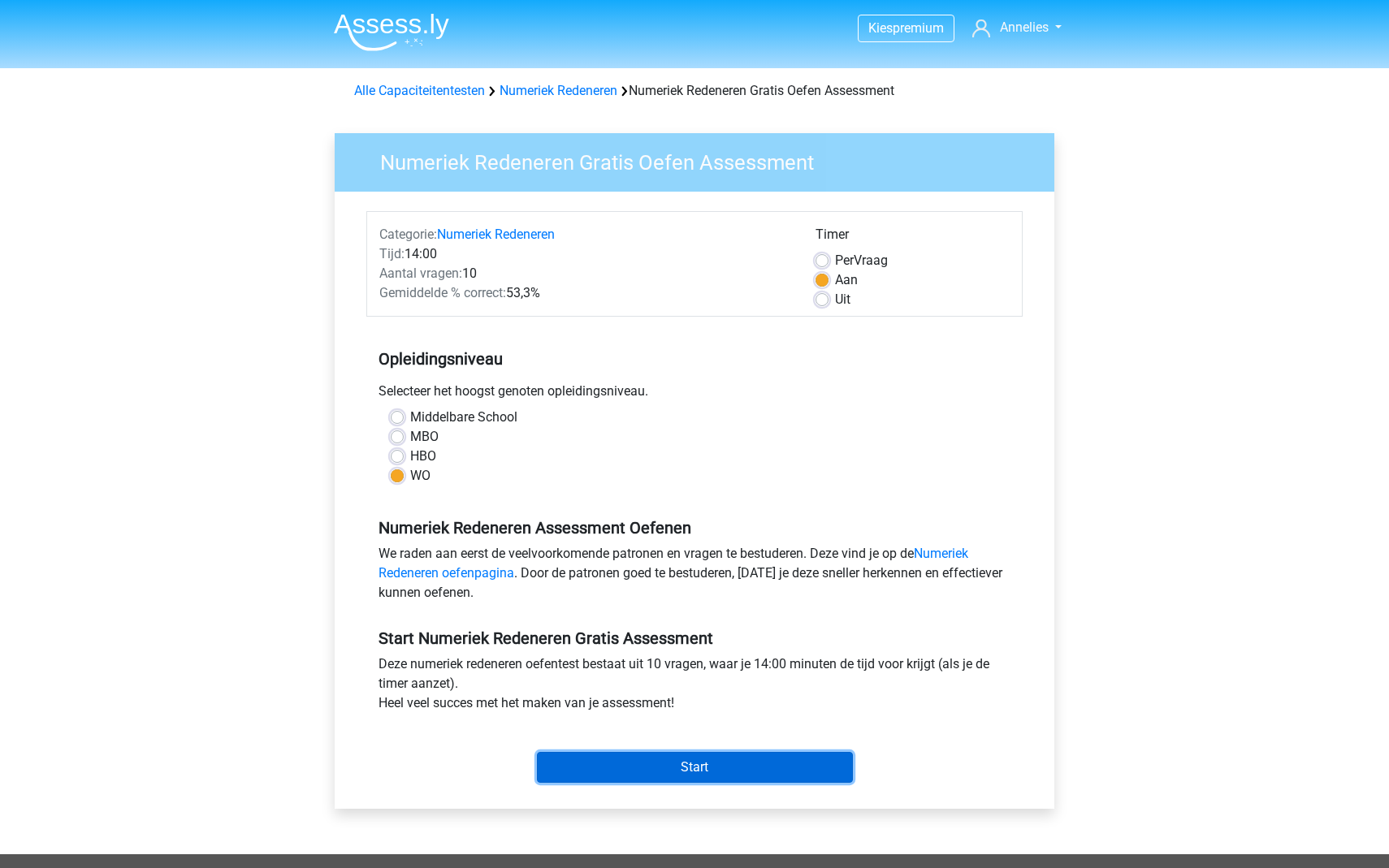
click at [740, 767] on input "Start" at bounding box center [695, 768] width 316 height 31
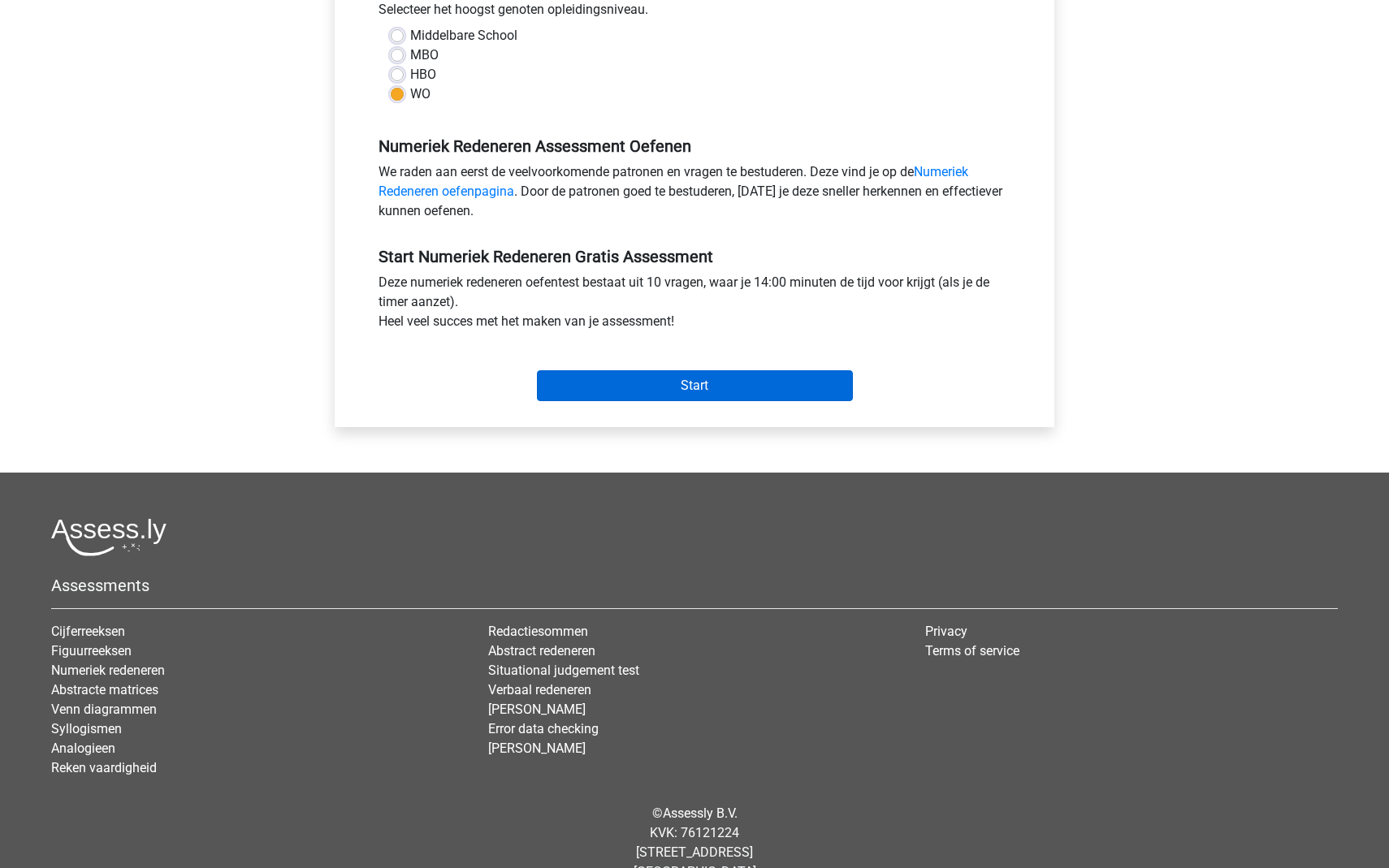
scroll to position [415, 0]
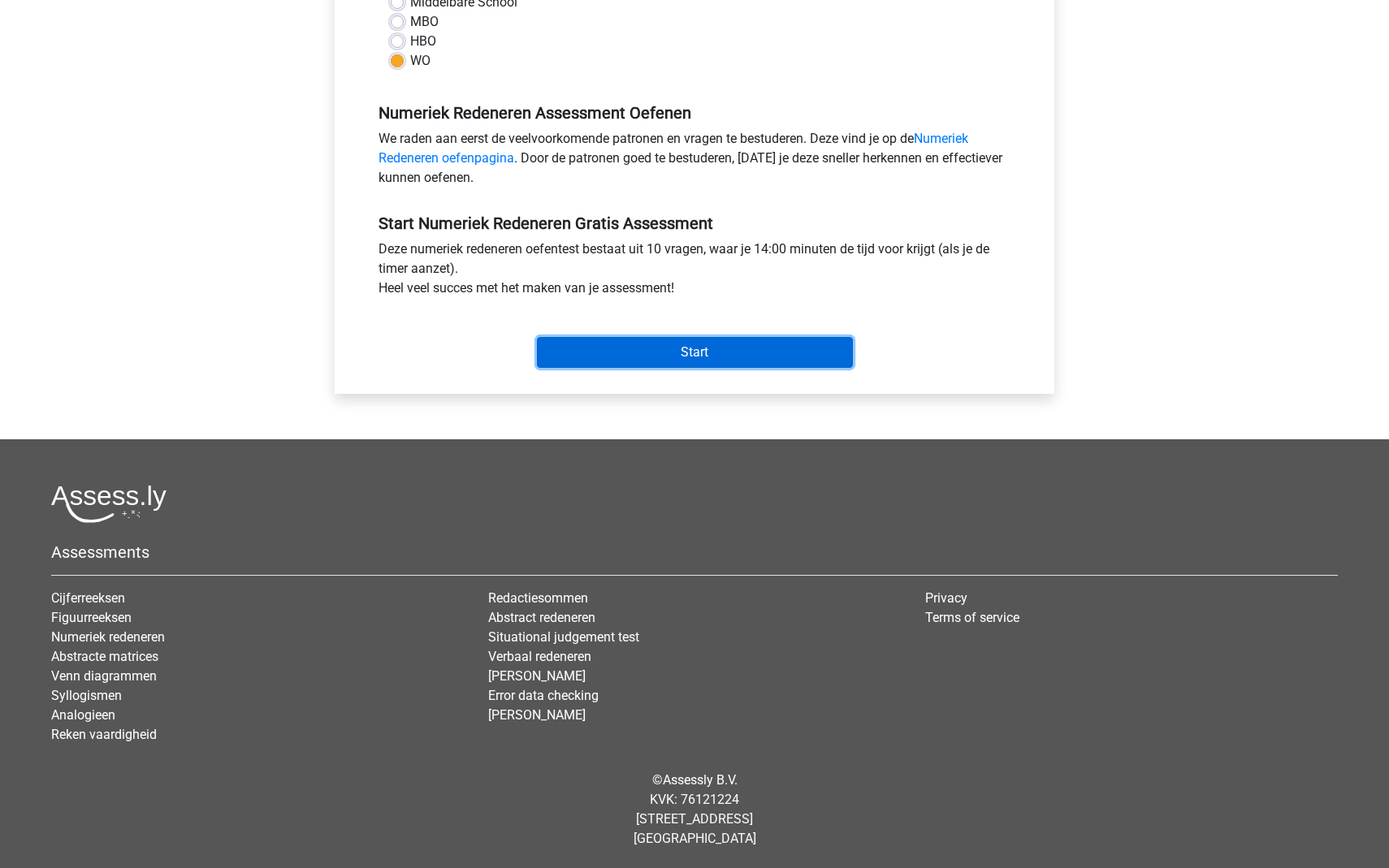
click at [710, 360] on input "Start" at bounding box center [695, 352] width 316 height 31
click at [700, 356] on input "Start" at bounding box center [695, 352] width 316 height 31
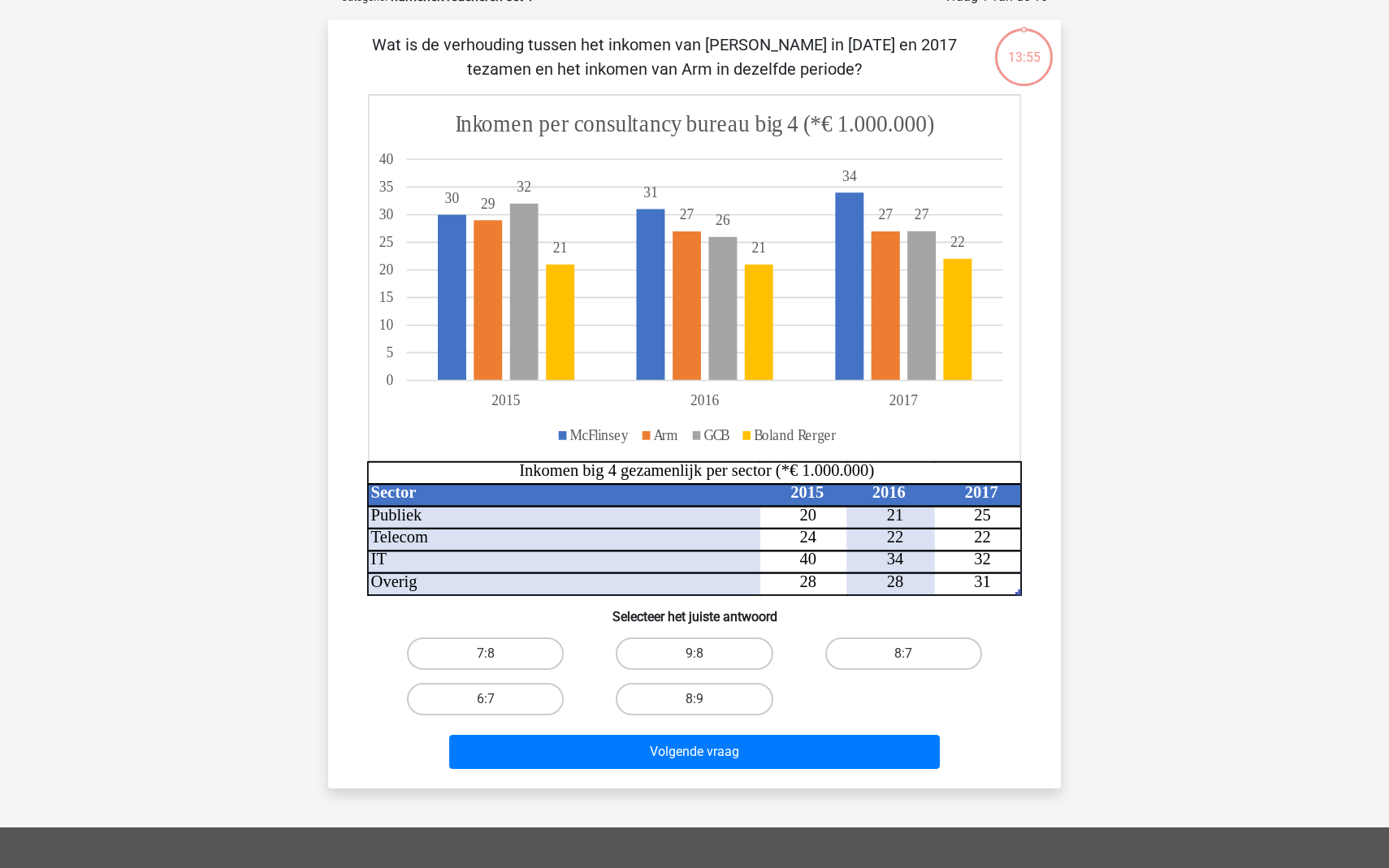
scroll to position [118, 0]
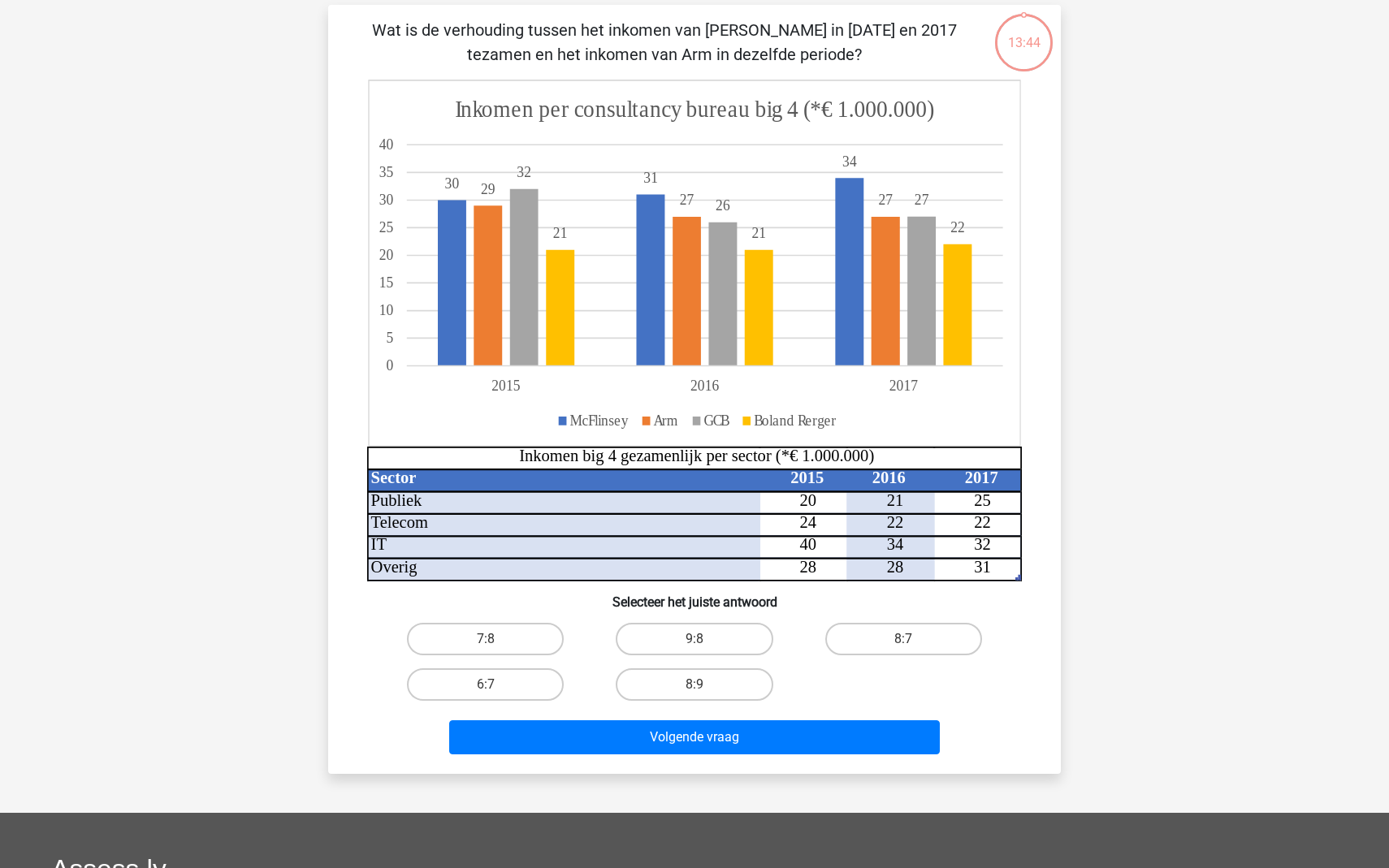
scroll to position [108, 0]
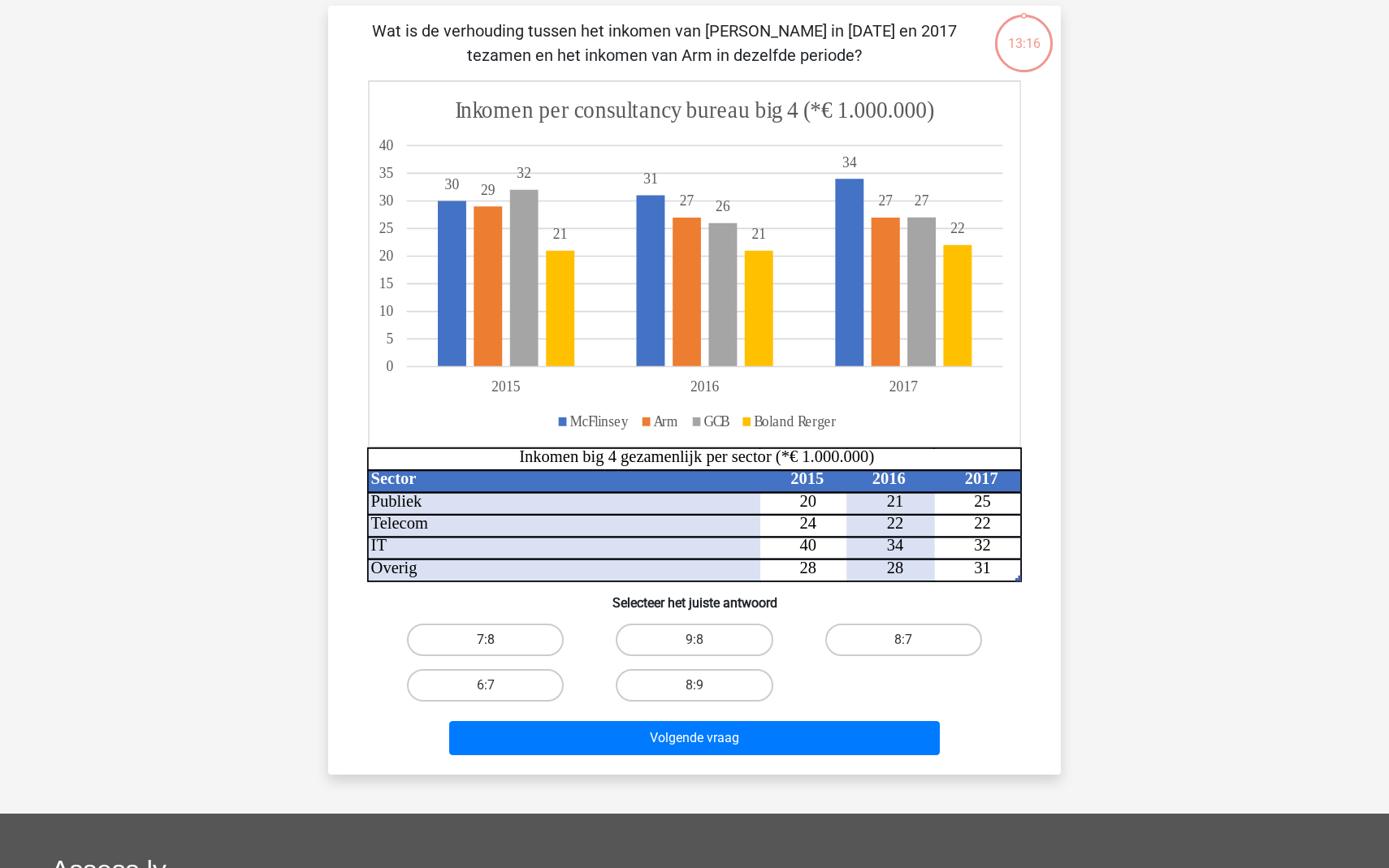
click at [497, 634] on label "7:8" at bounding box center [485, 640] width 157 height 33
click at [497, 640] on input "7:8" at bounding box center [490, 645] width 10 height 10
radio input "true"
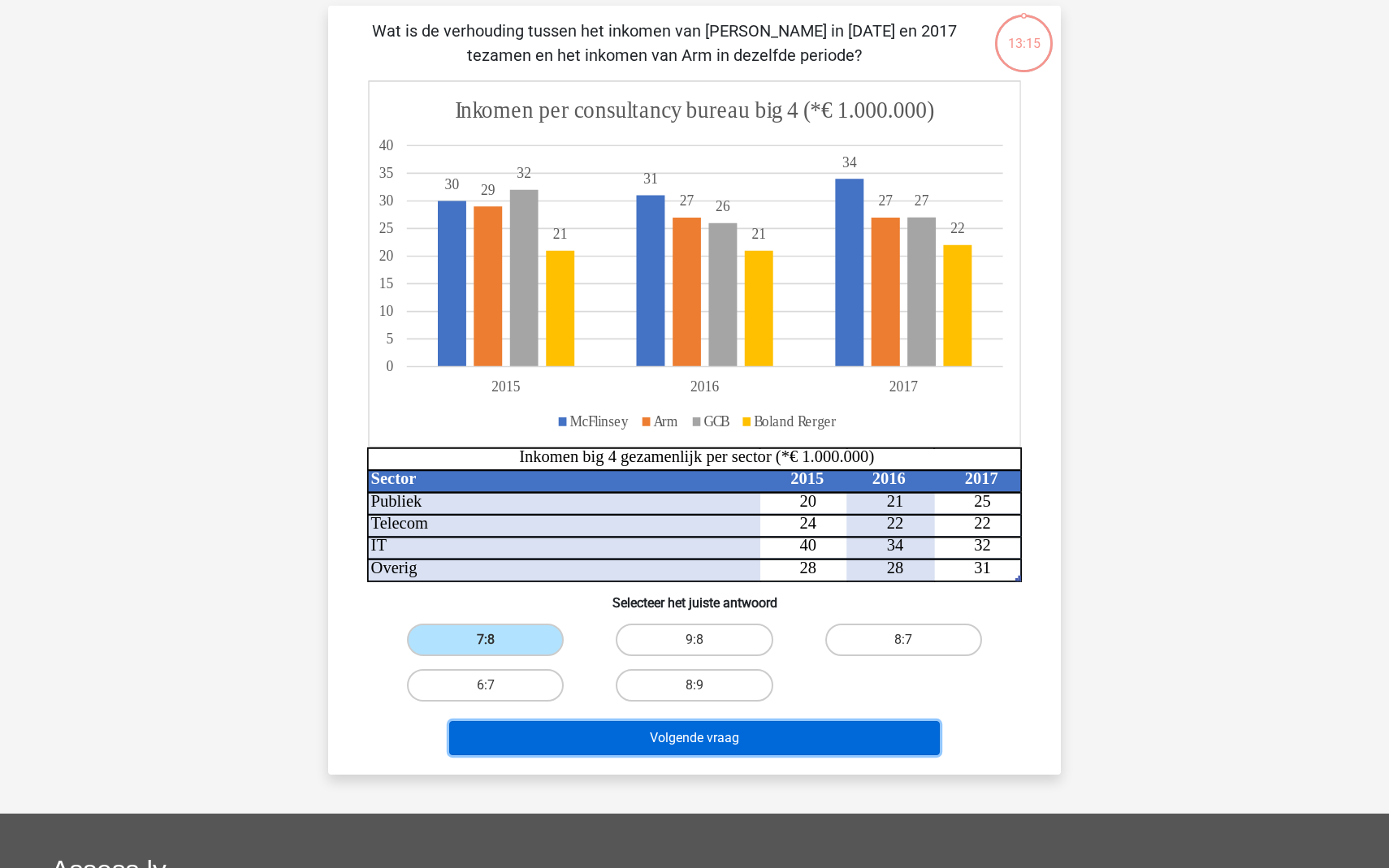
click at [710, 739] on button "Volgende vraag" at bounding box center [695, 738] width 491 height 34
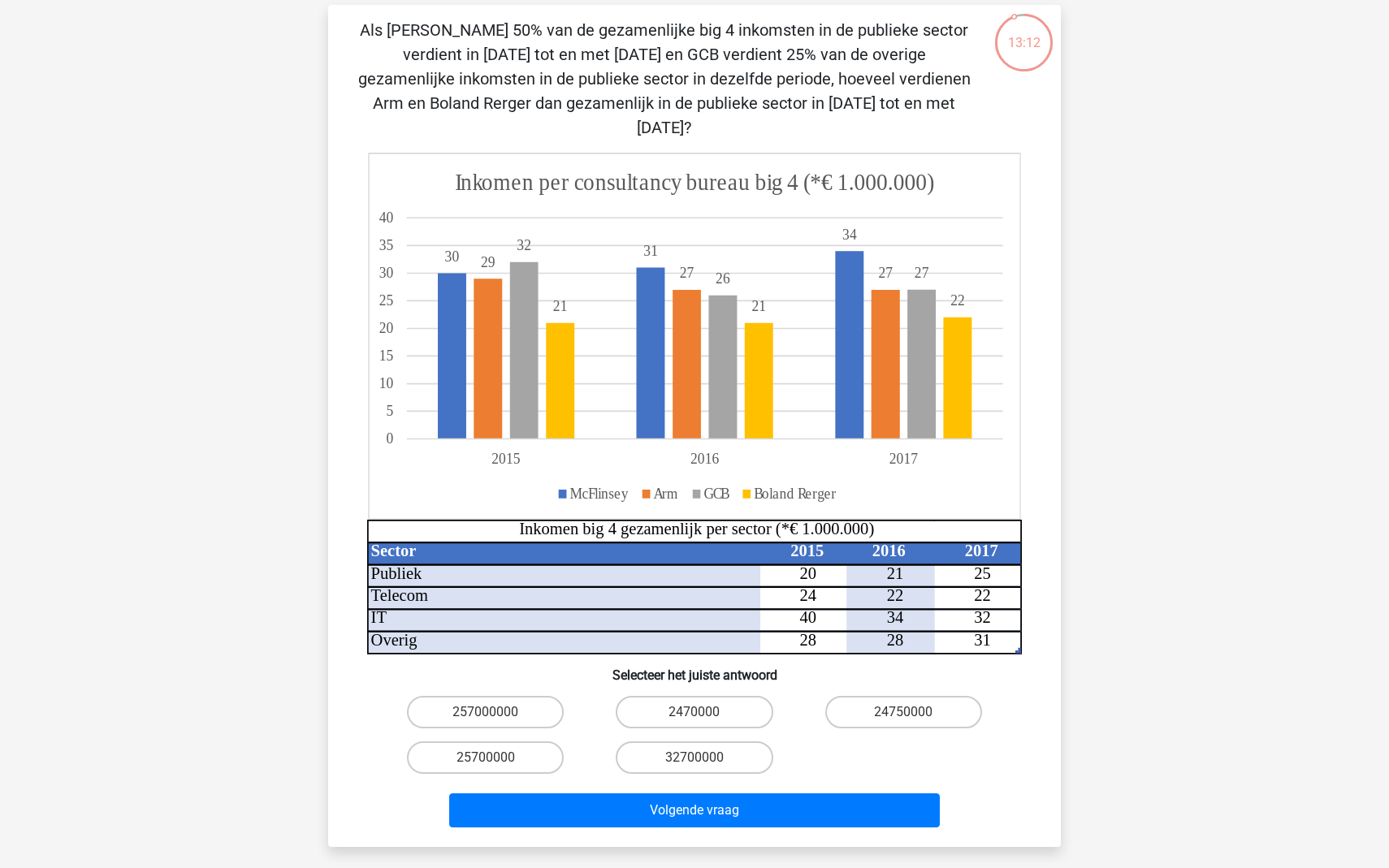
scroll to position [112, 0]
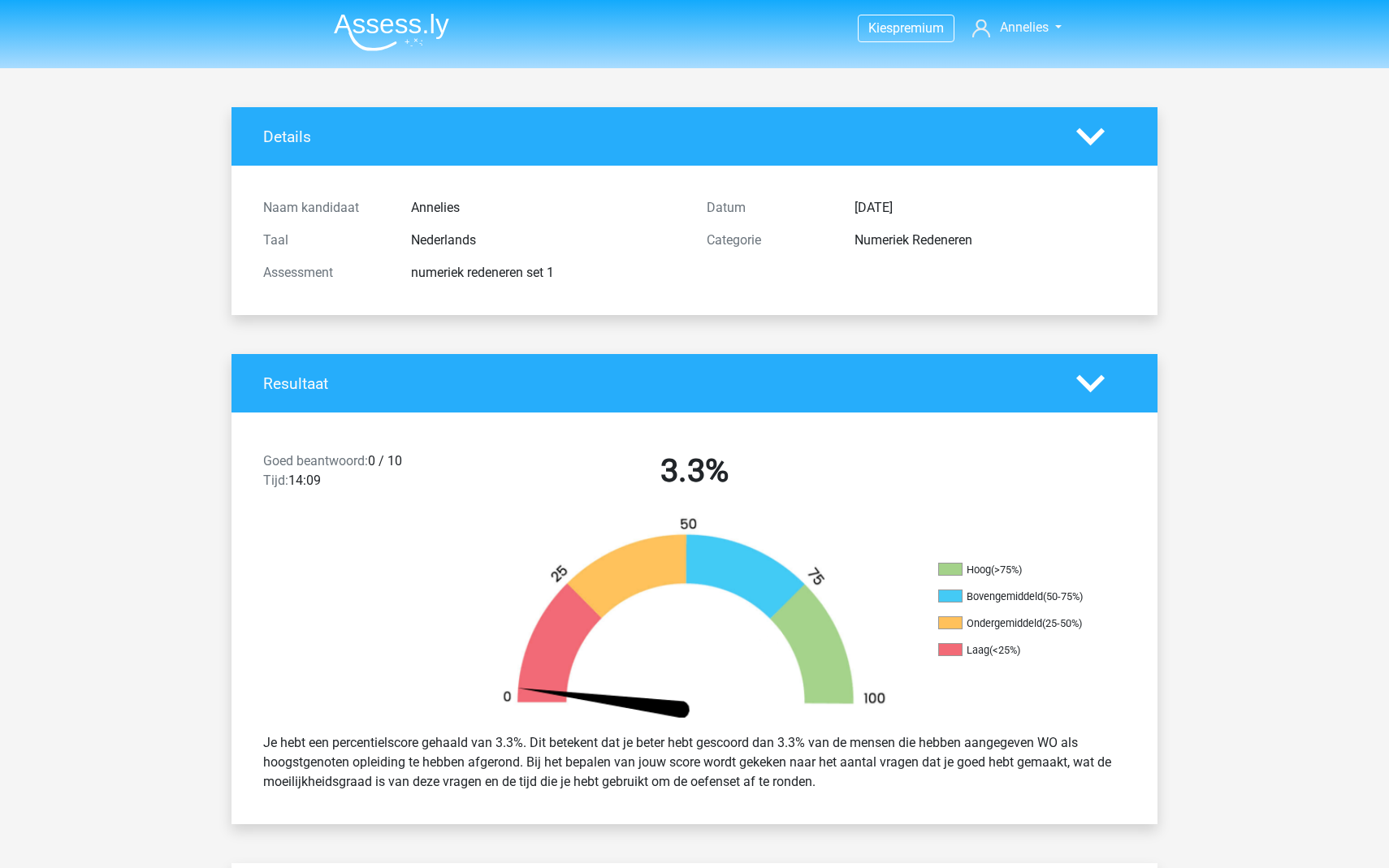
click at [393, 24] on img at bounding box center [392, 32] width 115 height 38
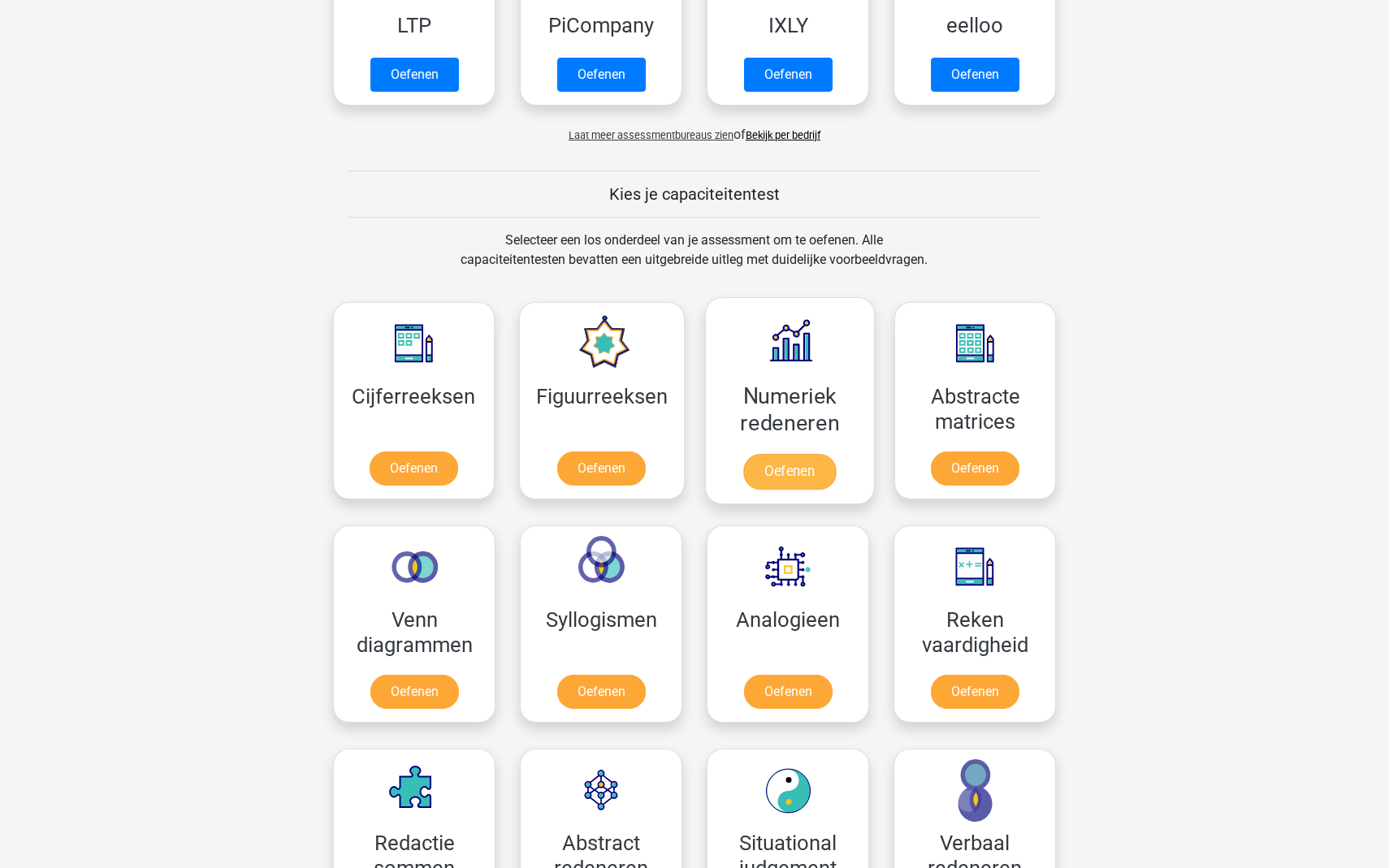
scroll to position [477, 0]
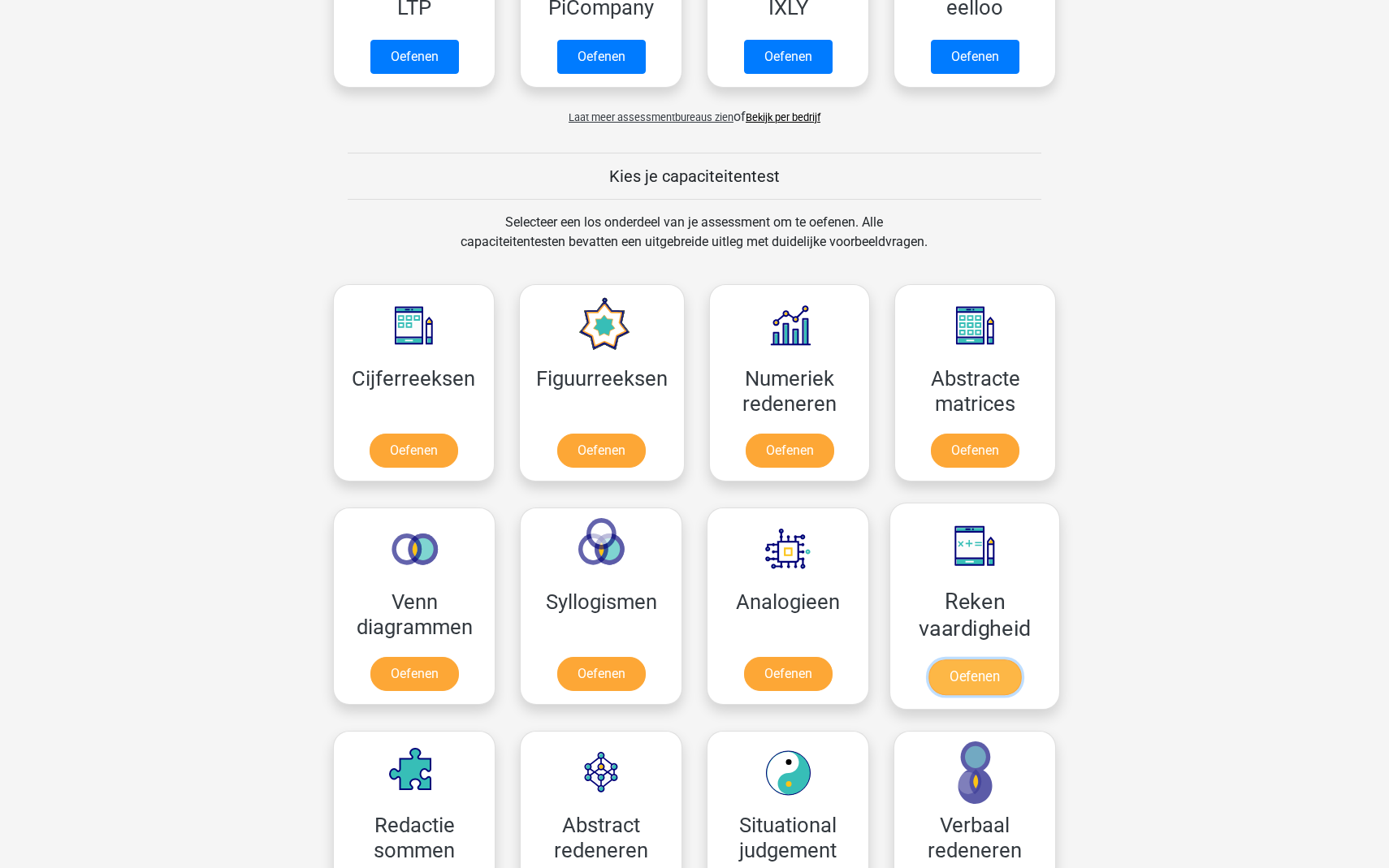
click at [981, 689] on link "Oefenen" at bounding box center [975, 677] width 93 height 36
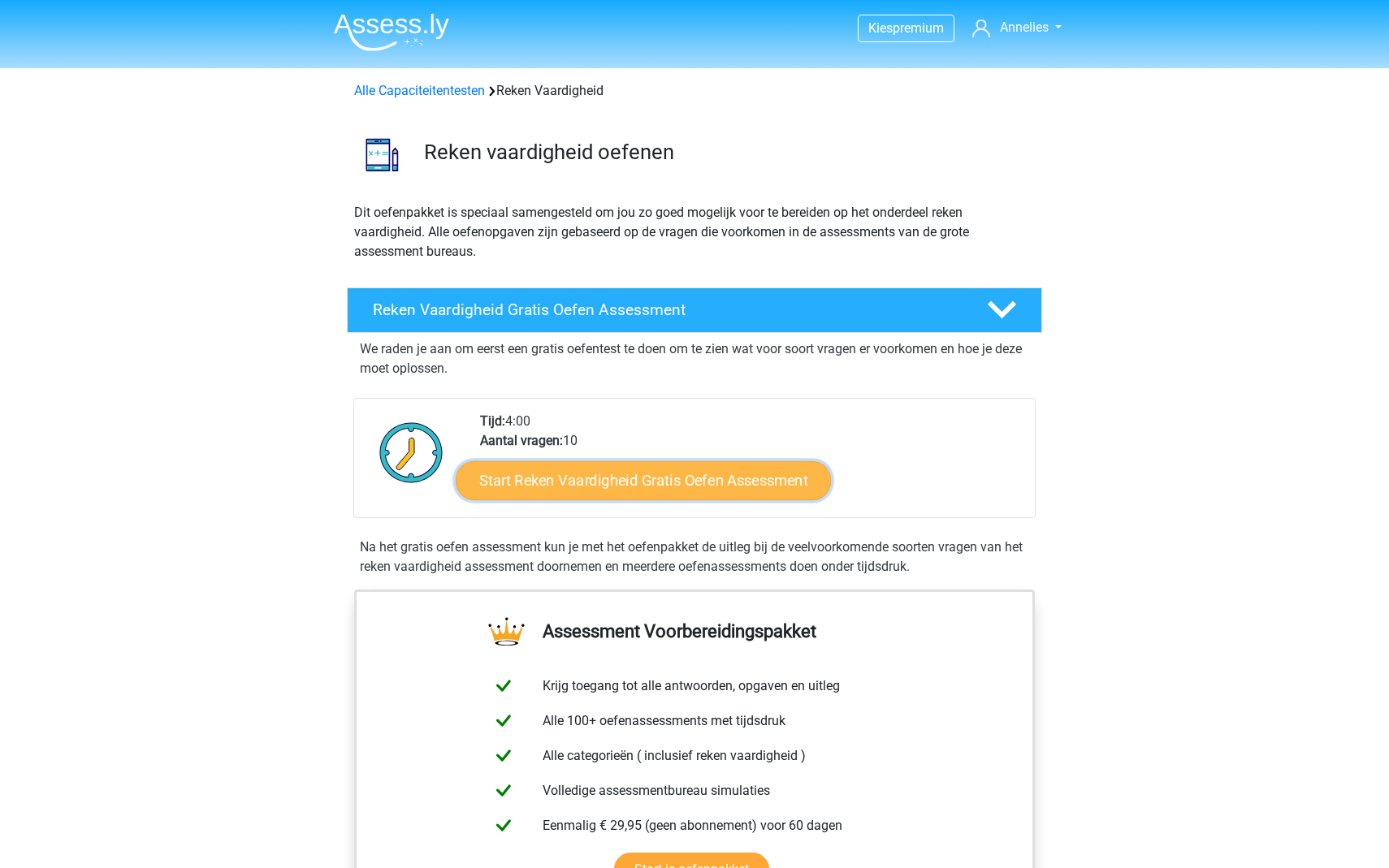
click at [619, 484] on link "Start Reken Vaardigheid Gratis Oefen Assessment" at bounding box center [643, 479] width 375 height 39
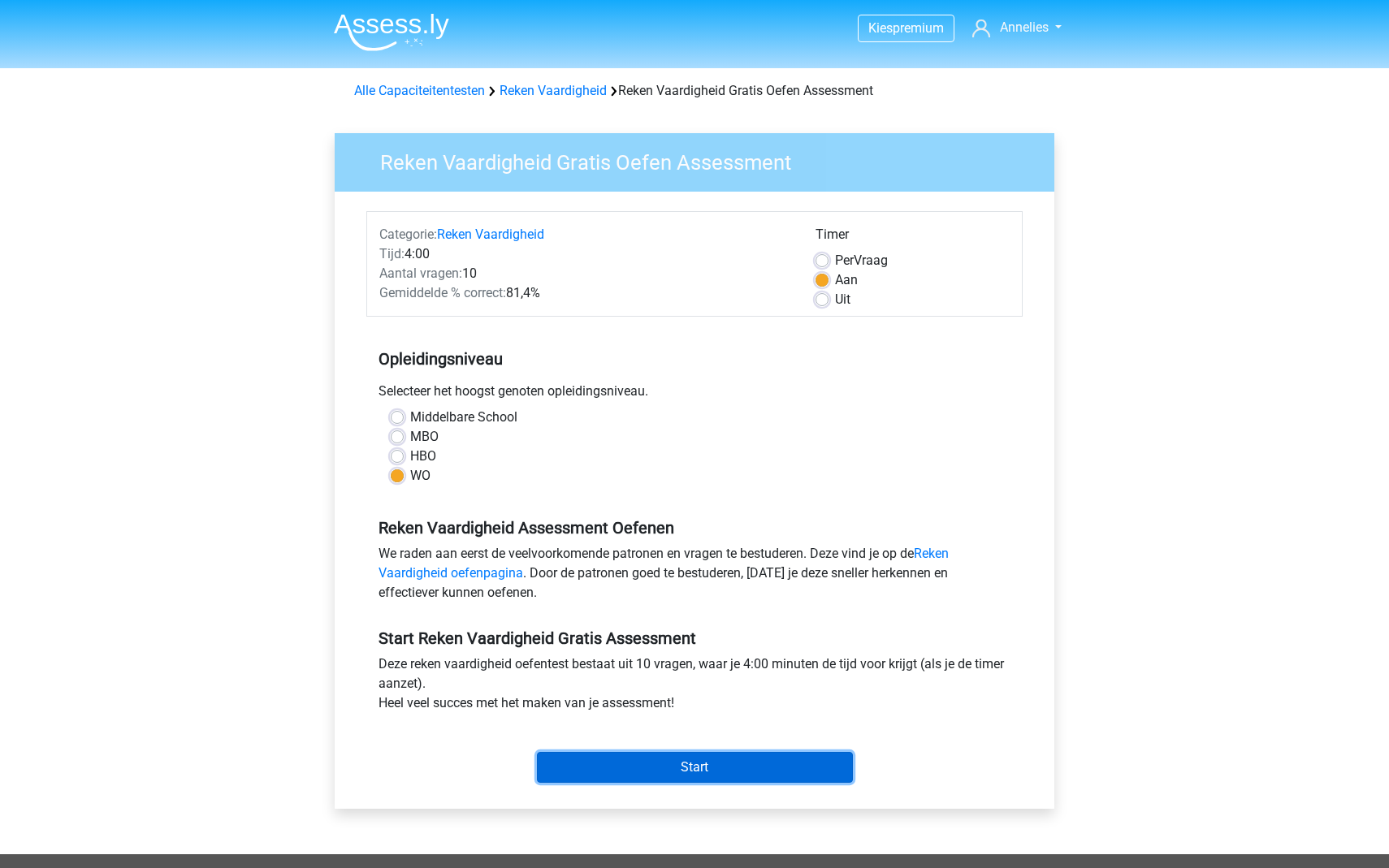
click at [719, 773] on input "Start" at bounding box center [695, 768] width 316 height 31
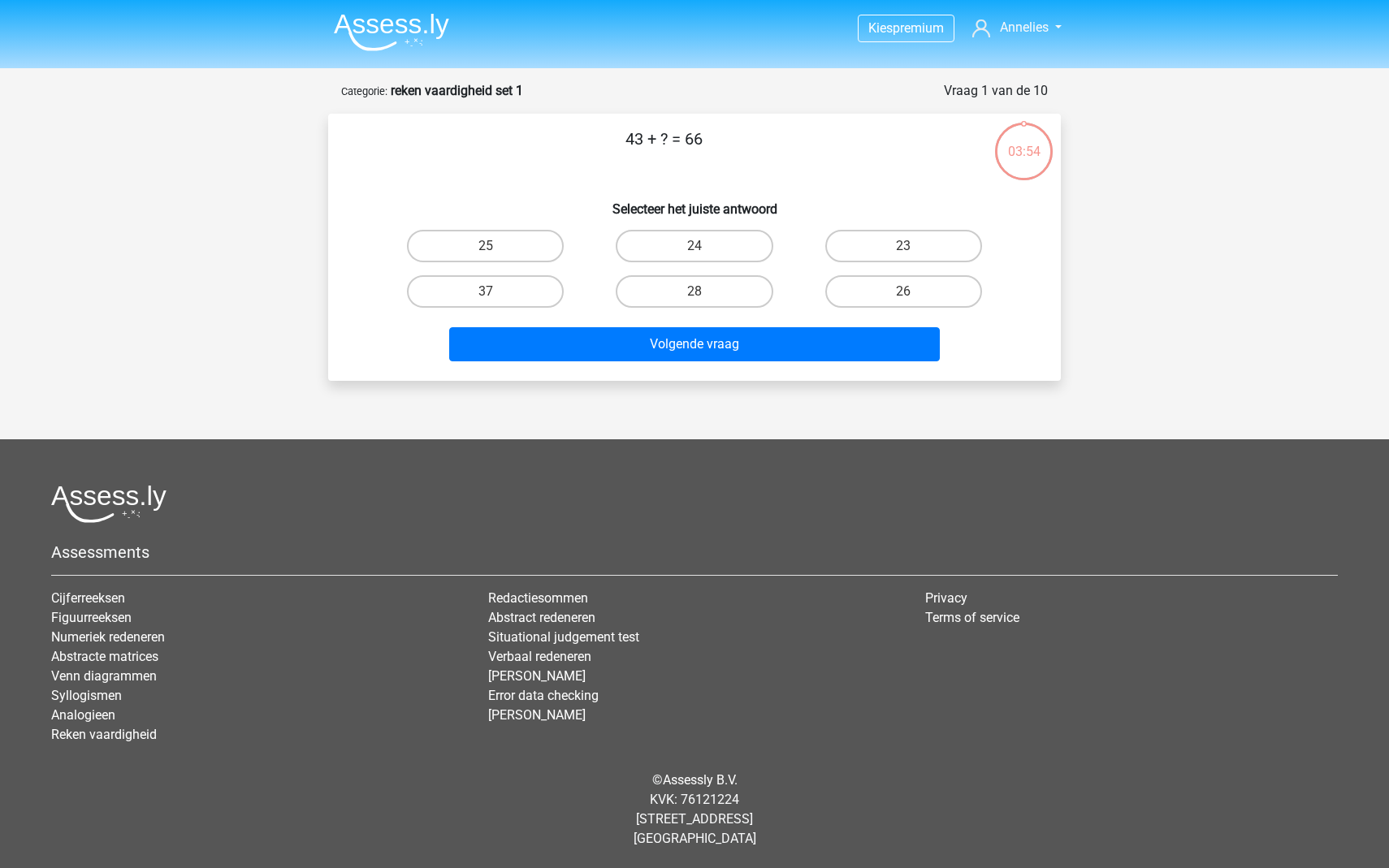
click at [874, 215] on h6 "Selecteer het juiste antwoord" at bounding box center [694, 202] width 680 height 28
click at [875, 246] on label "23" at bounding box center [904, 246] width 157 height 33
click at [904, 246] on input "23" at bounding box center [909, 252] width 10 height 10
radio input "true"
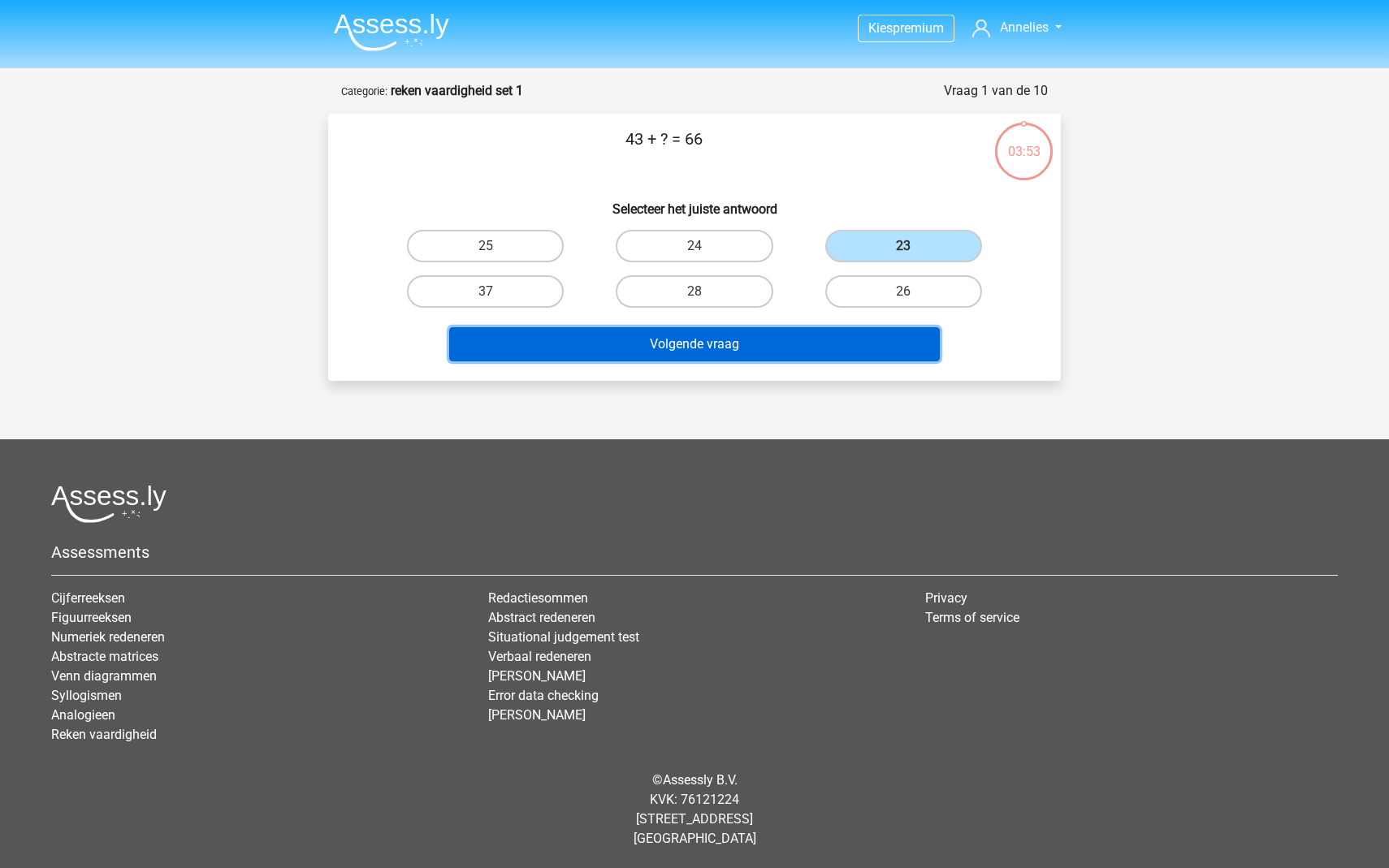
click at [824, 339] on button "Volgende vraag" at bounding box center [695, 344] width 491 height 34
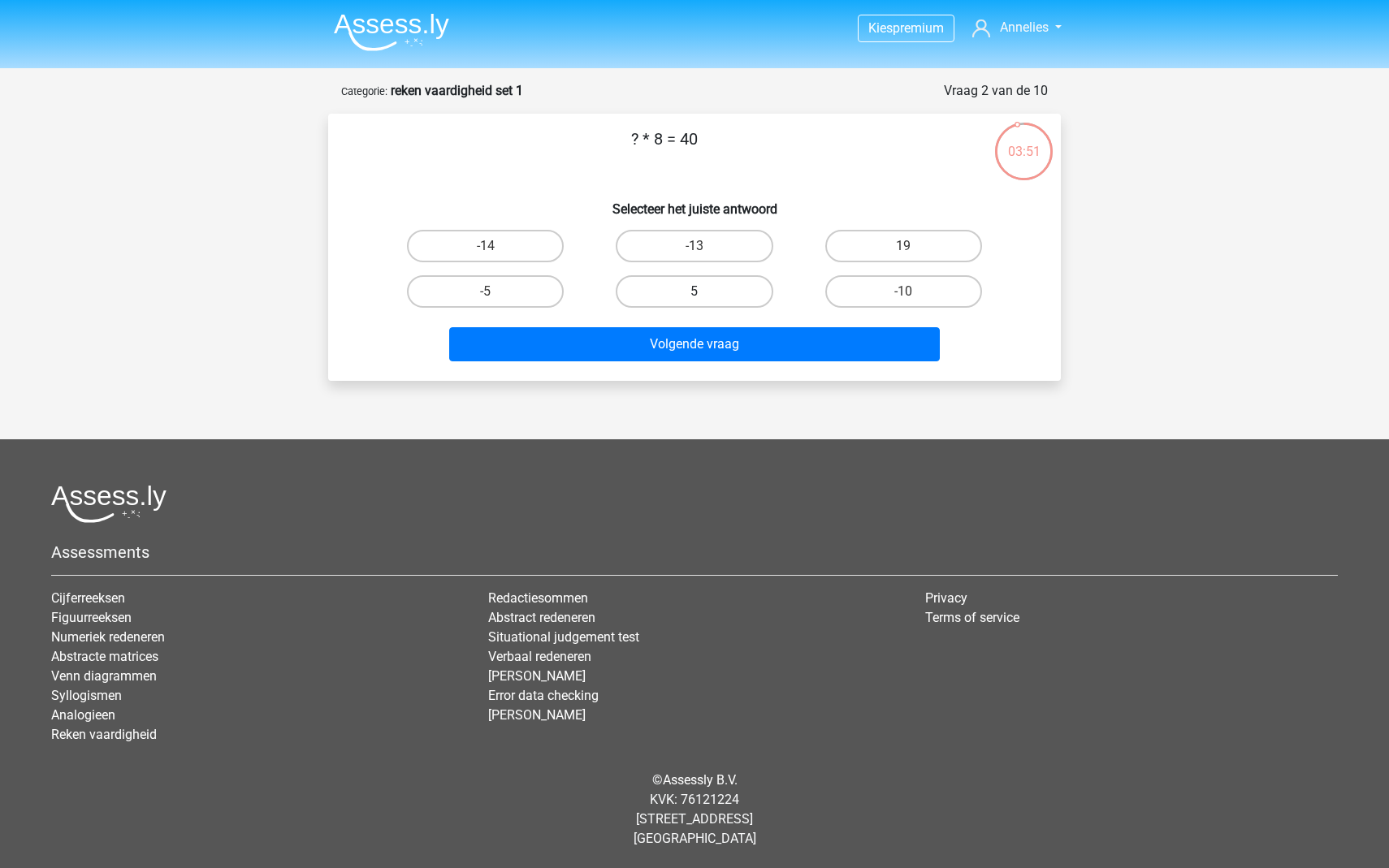
click at [677, 299] on label "5" at bounding box center [694, 292] width 157 height 33
click at [694, 299] on input "5" at bounding box center [699, 296] width 10 height 10
radio input "true"
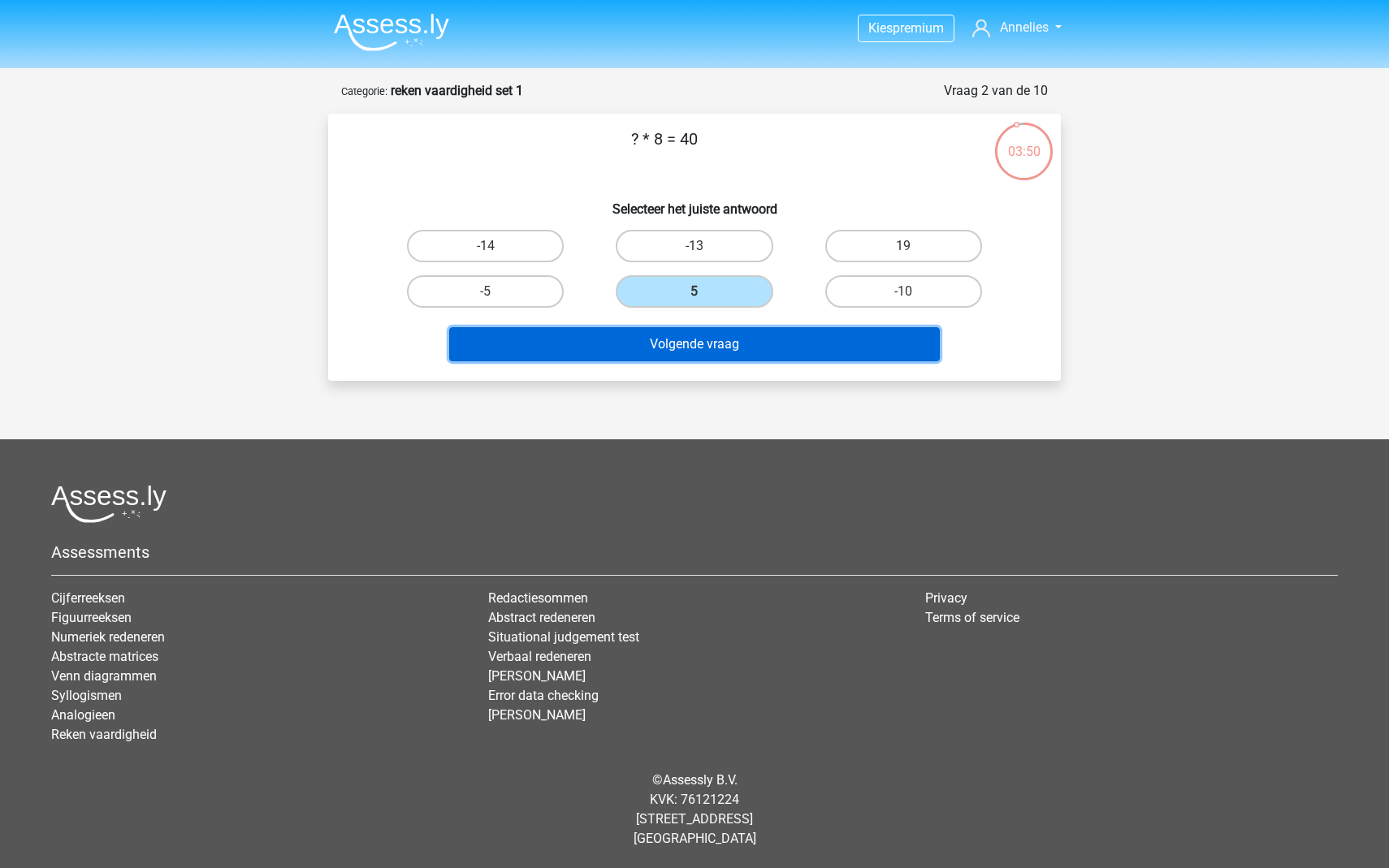
click at [704, 343] on button "Volgende vraag" at bounding box center [695, 344] width 491 height 34
